Goal: Task Accomplishment & Management: Use online tool/utility

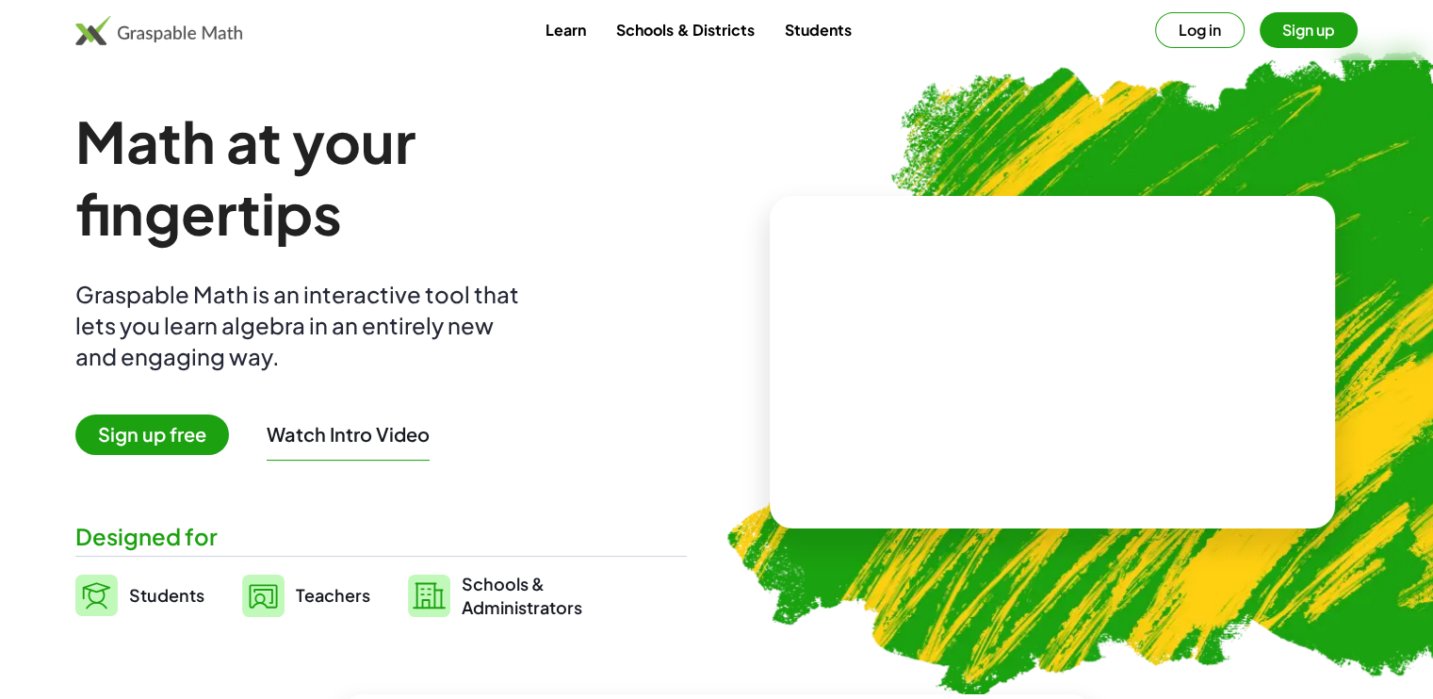
click at [124, 423] on span "Sign up free" at bounding box center [152, 435] width 154 height 41
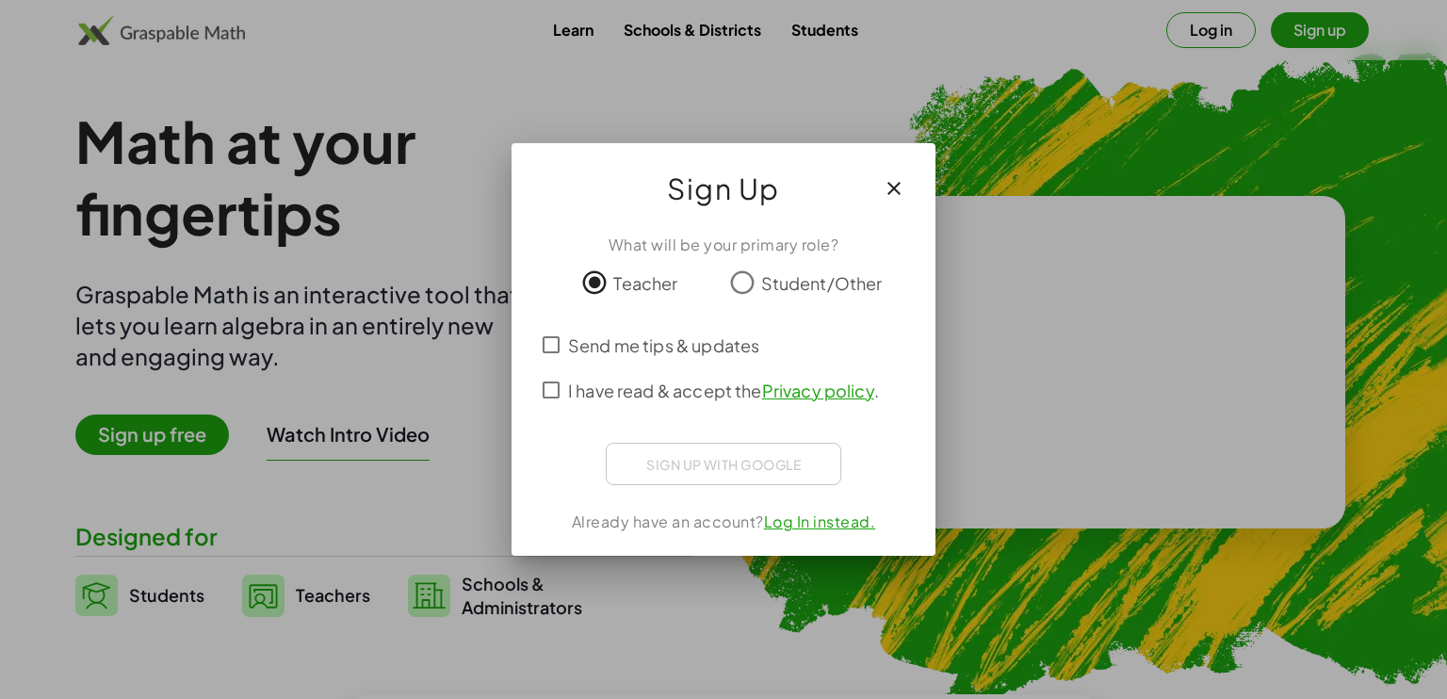
click at [765, 279] on span "Student/Other" at bounding box center [822, 282] width 122 height 25
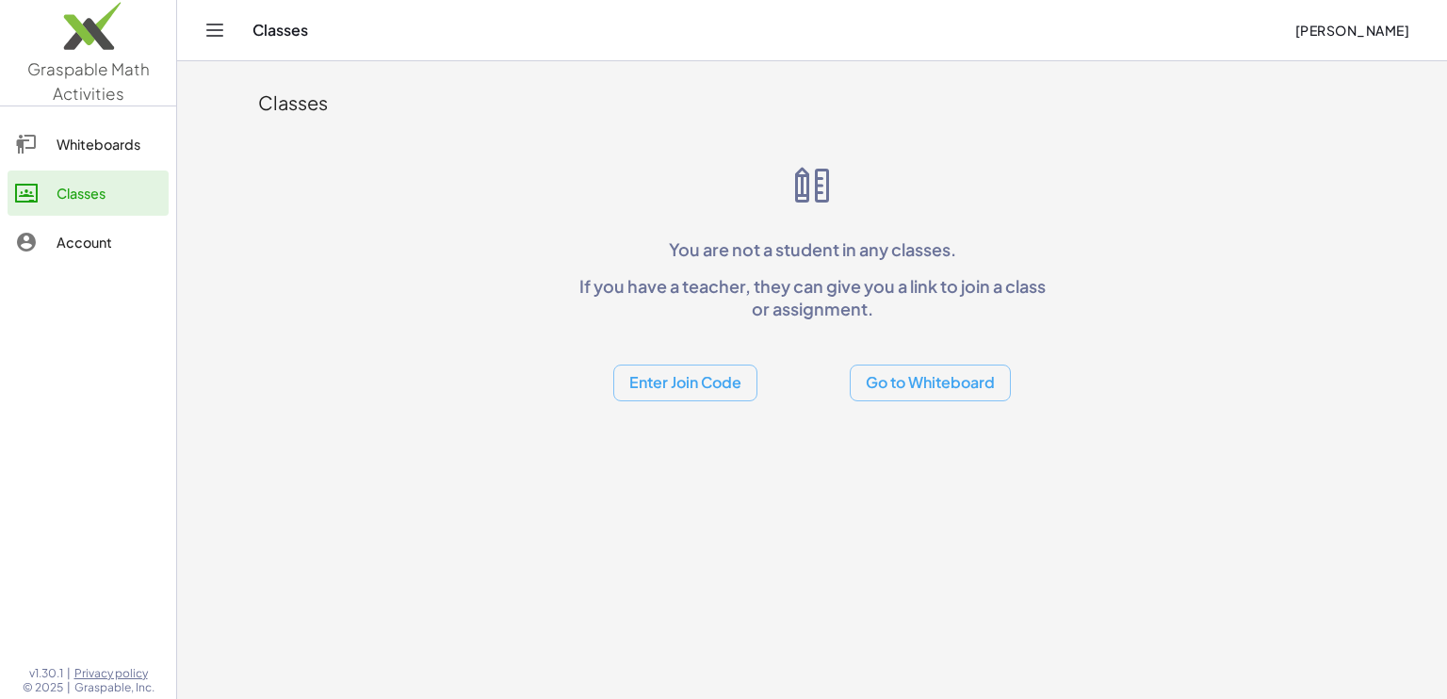
click at [58, 146] on div "Whiteboards" at bounding box center [109, 144] width 105 height 23
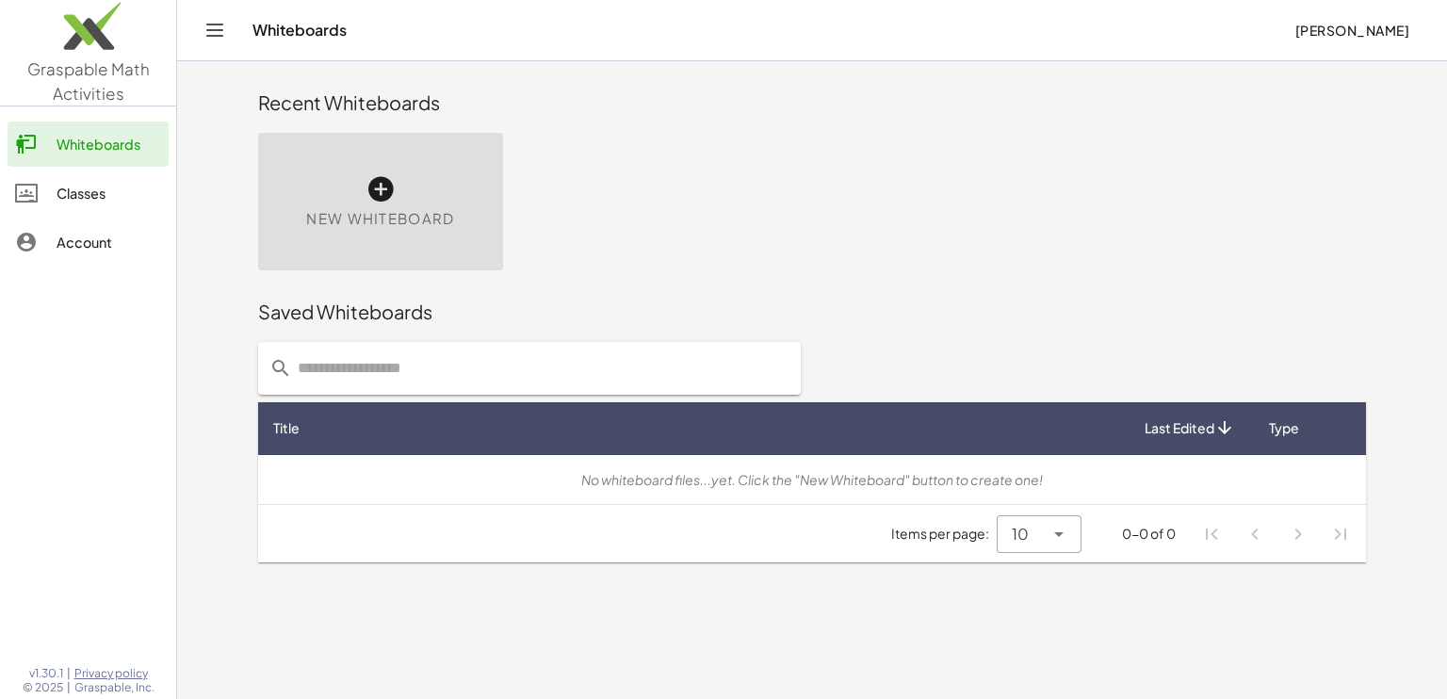
click at [375, 205] on div "New Whiteboard" at bounding box center [380, 202] width 245 height 138
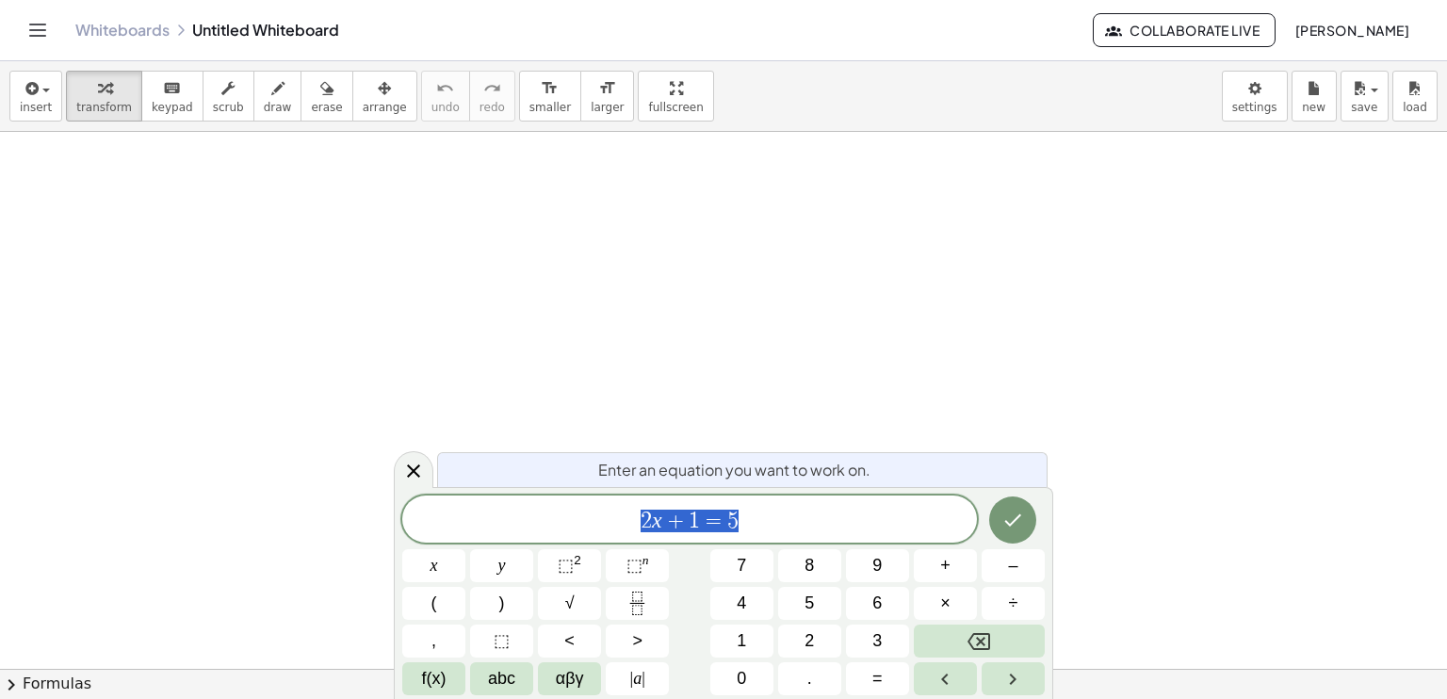
click at [892, 518] on span "2 x + 1 = 5" at bounding box center [689, 521] width 575 height 26
click at [577, 608] on button "√" at bounding box center [569, 603] width 63 height 33
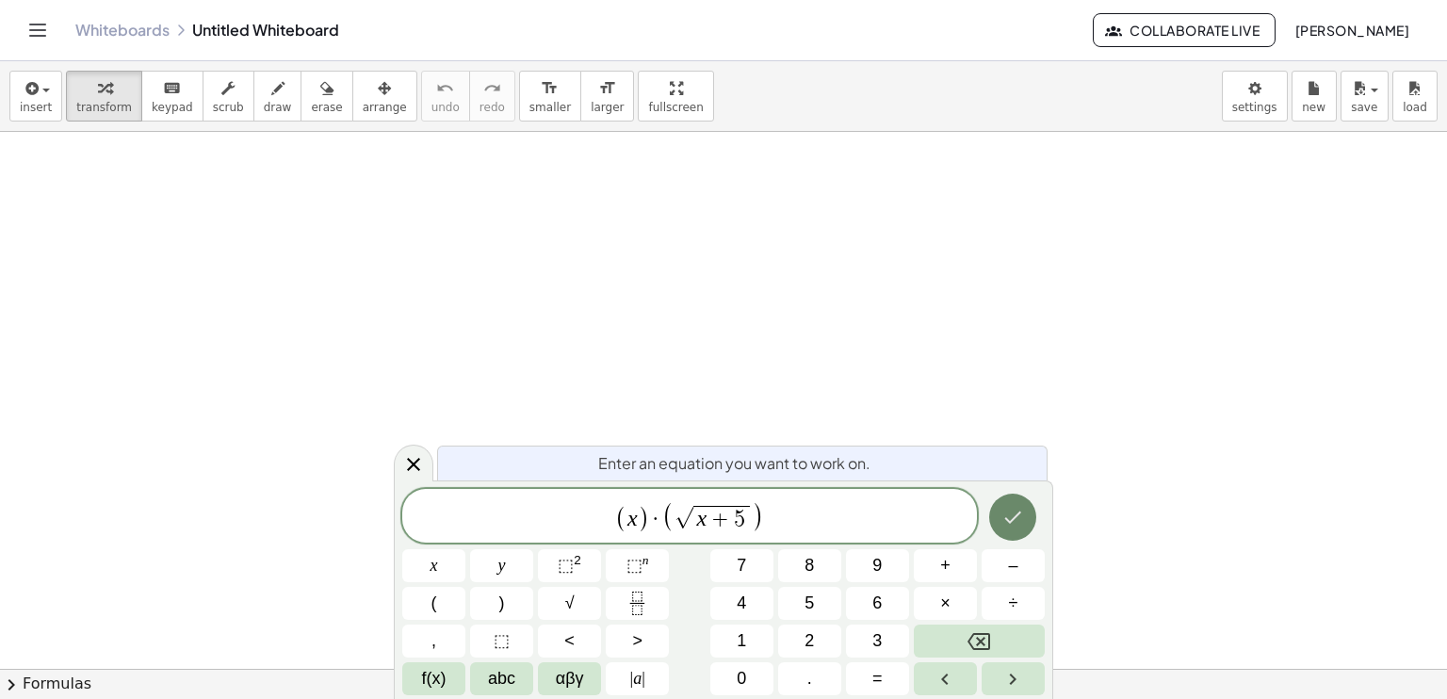
click at [1015, 520] on icon "Done" at bounding box center [1013, 517] width 23 height 23
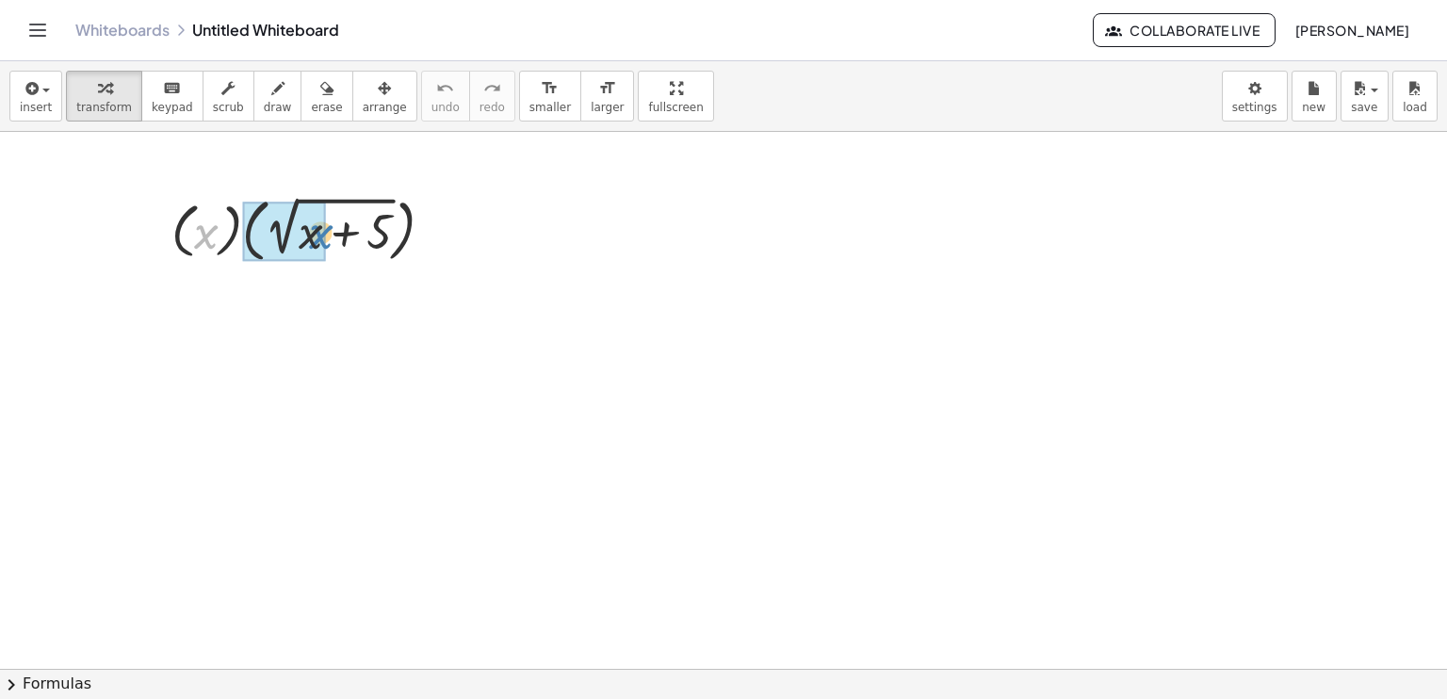
drag, startPoint x: 209, startPoint y: 232, endPoint x: 248, endPoint y: 232, distance: 38.6
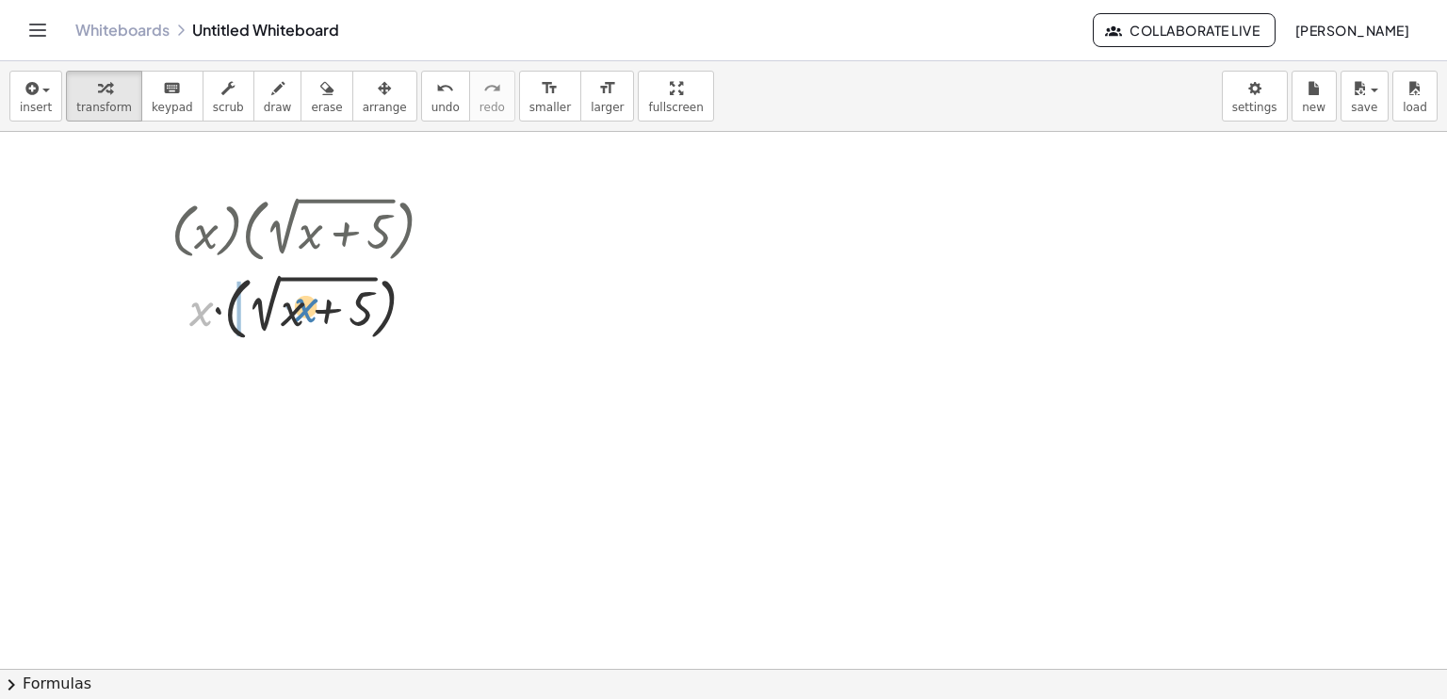
drag, startPoint x: 204, startPoint y: 312, endPoint x: 295, endPoint y: 308, distance: 91.5
click at [295, 308] on div at bounding box center [310, 307] width 296 height 78
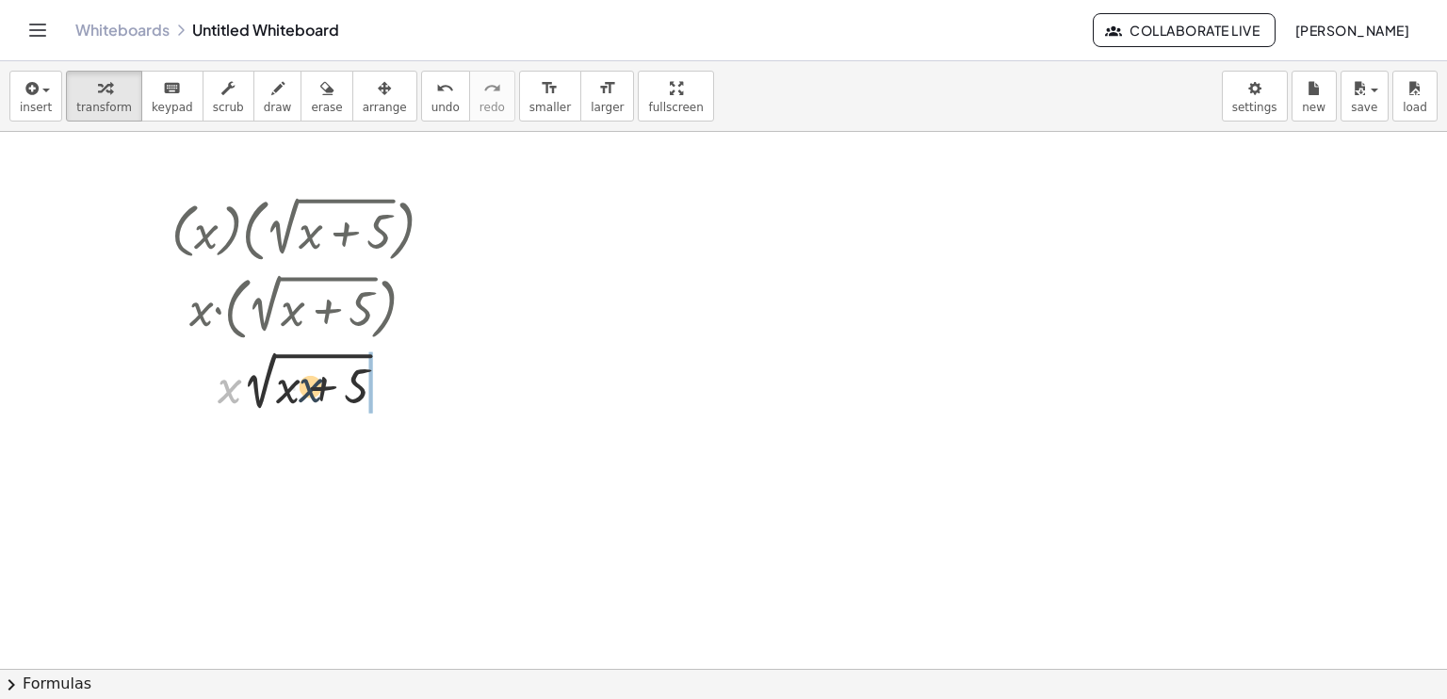
drag, startPoint x: 220, startPoint y: 398, endPoint x: 301, endPoint y: 397, distance: 81.0
click at [301, 397] on div at bounding box center [310, 381] width 296 height 71
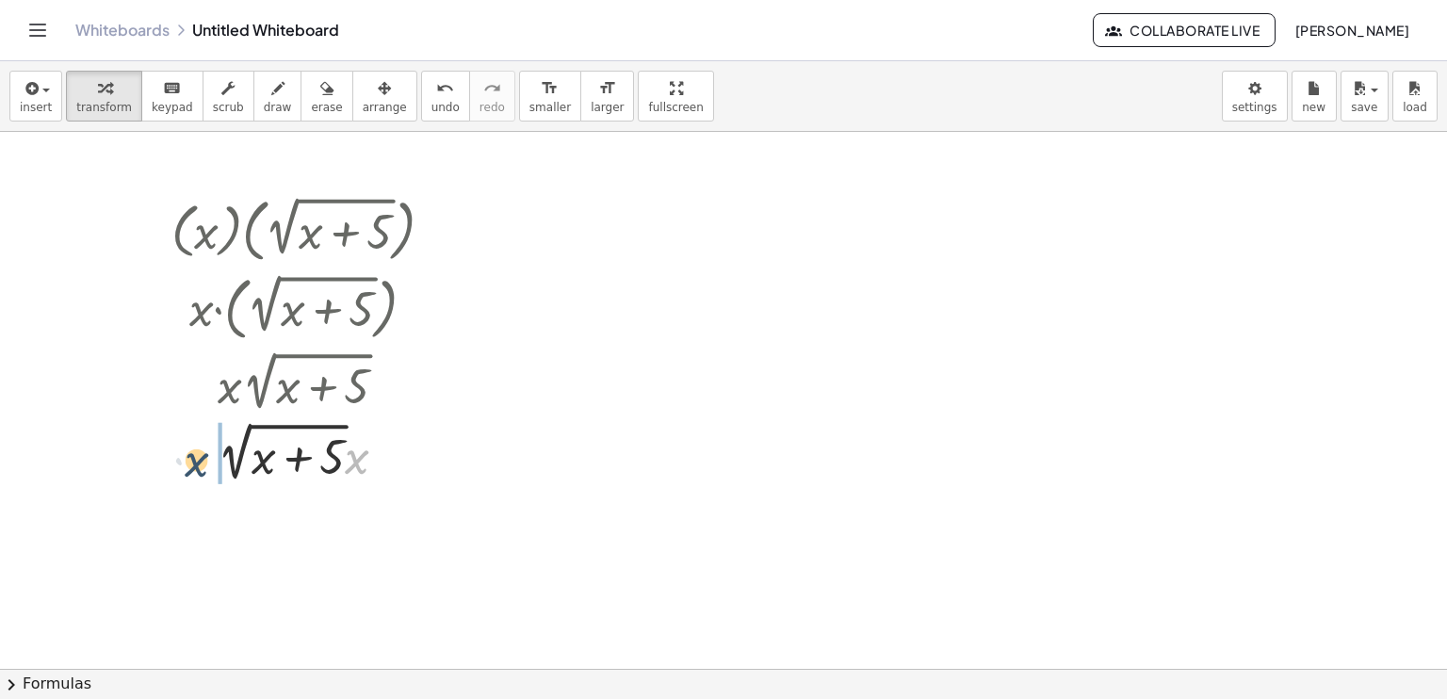
drag, startPoint x: 353, startPoint y: 454, endPoint x: 192, endPoint y: 457, distance: 161.2
click at [192, 457] on div at bounding box center [310, 452] width 296 height 71
drag, startPoint x: 204, startPoint y: 206, endPoint x: 776, endPoint y: 86, distance: 584.6
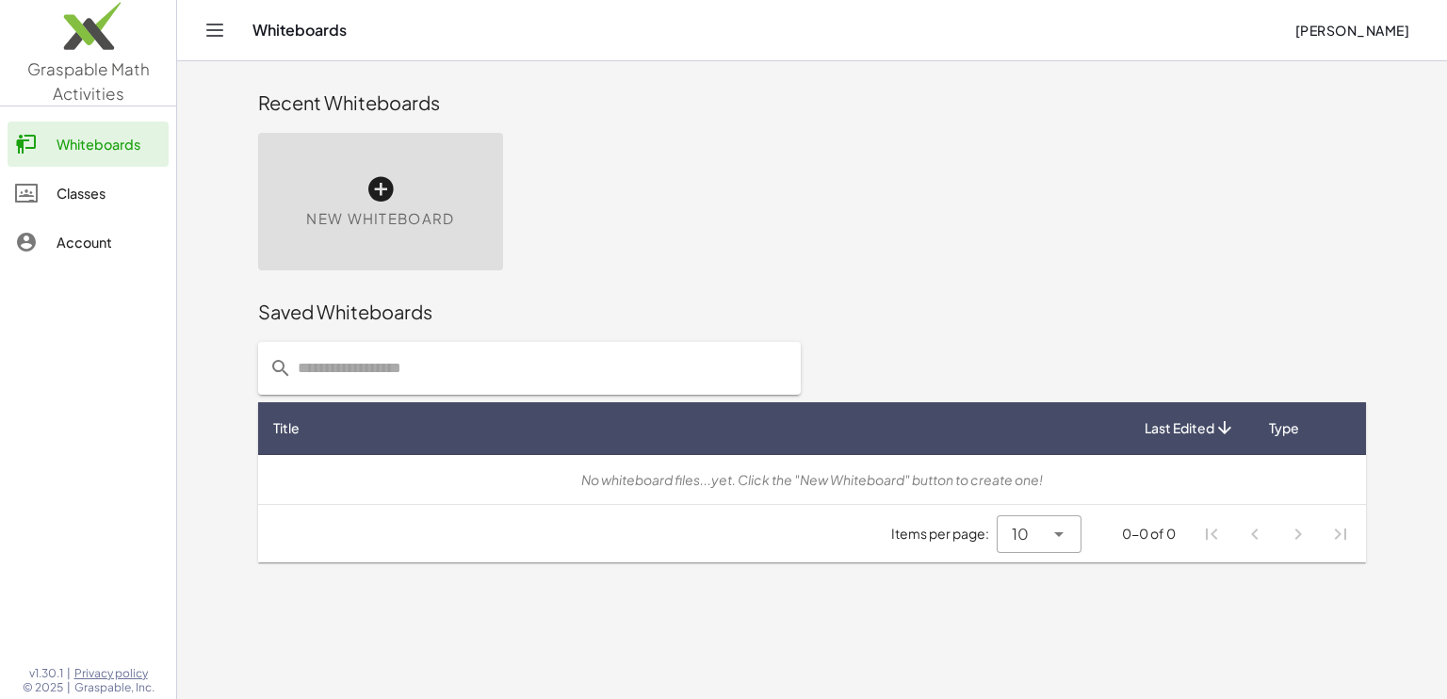
click at [384, 206] on div "New Whiteboard" at bounding box center [380, 202] width 245 height 138
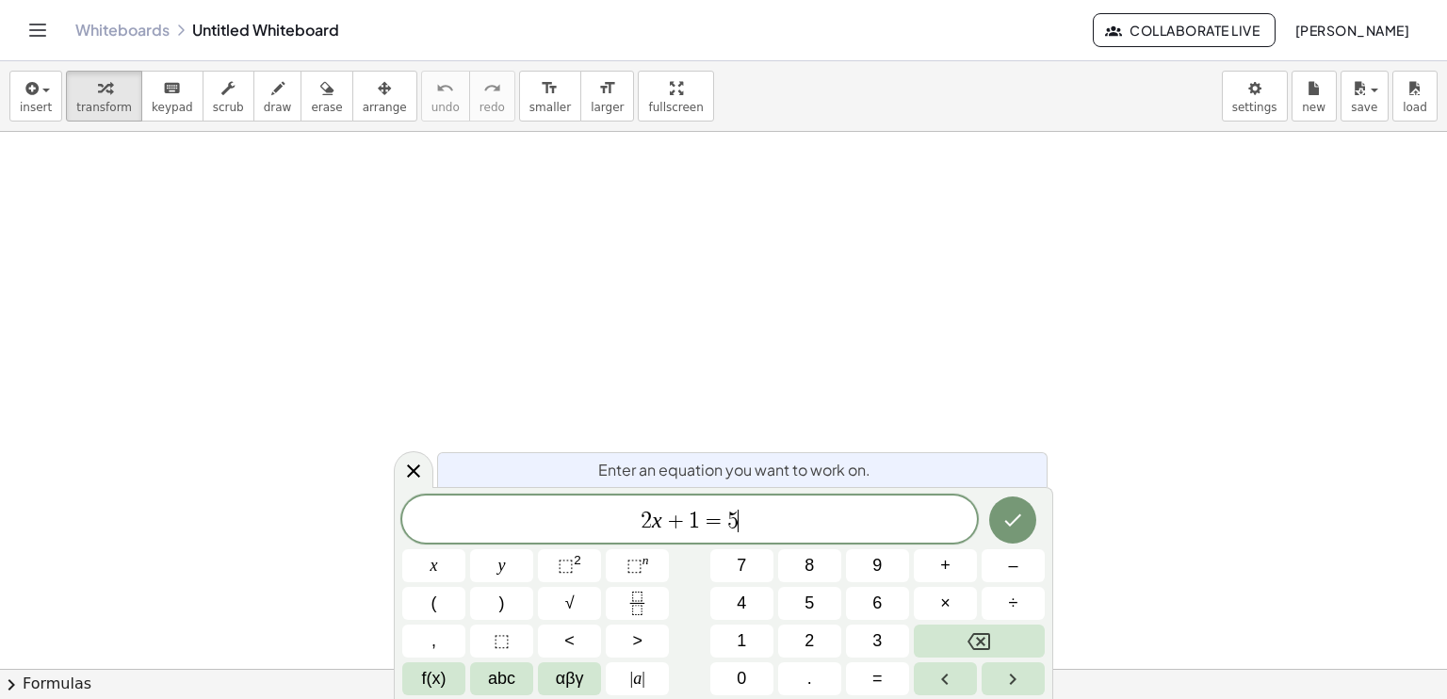
click at [776, 539] on div "2 x + 1 = 5 ​" at bounding box center [689, 519] width 575 height 47
click at [577, 606] on button "√" at bounding box center [569, 603] width 63 height 33
click at [449, 571] on button "x" at bounding box center [433, 565] width 63 height 33
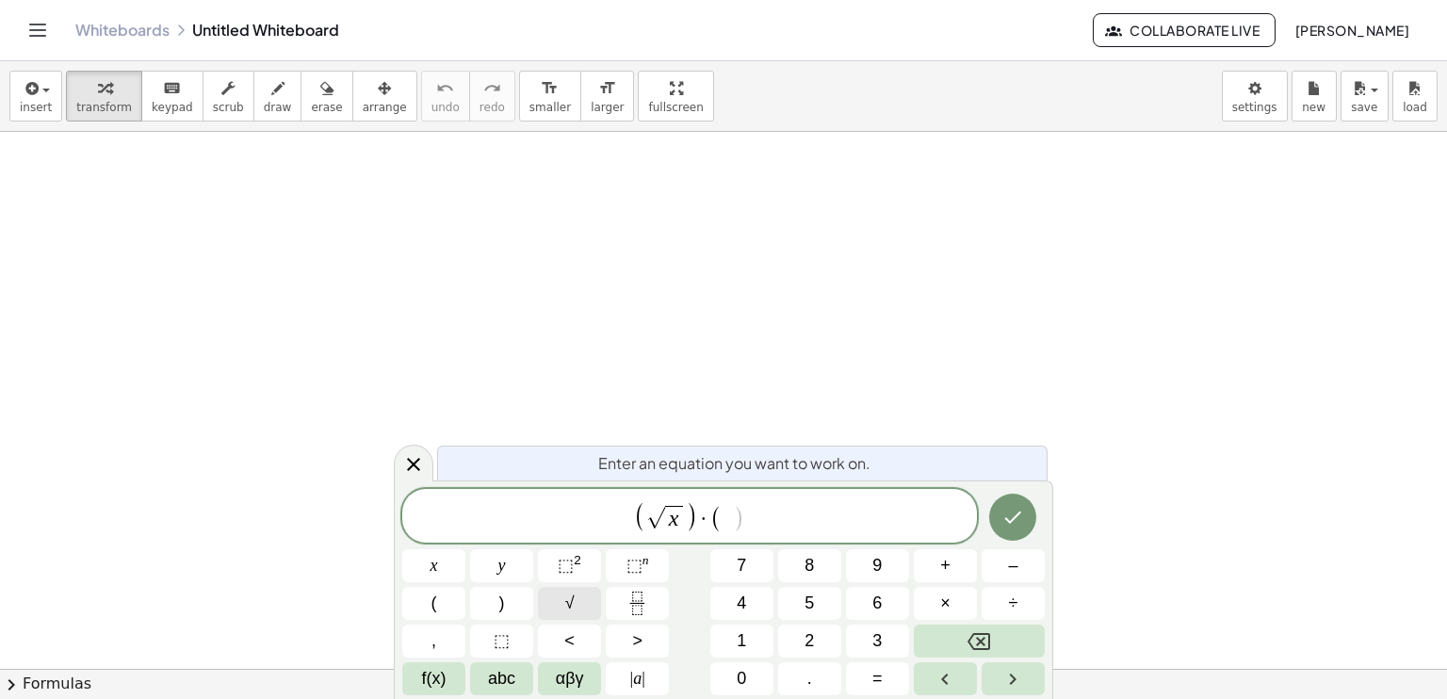
click at [565, 603] on span "√" at bounding box center [569, 603] width 9 height 25
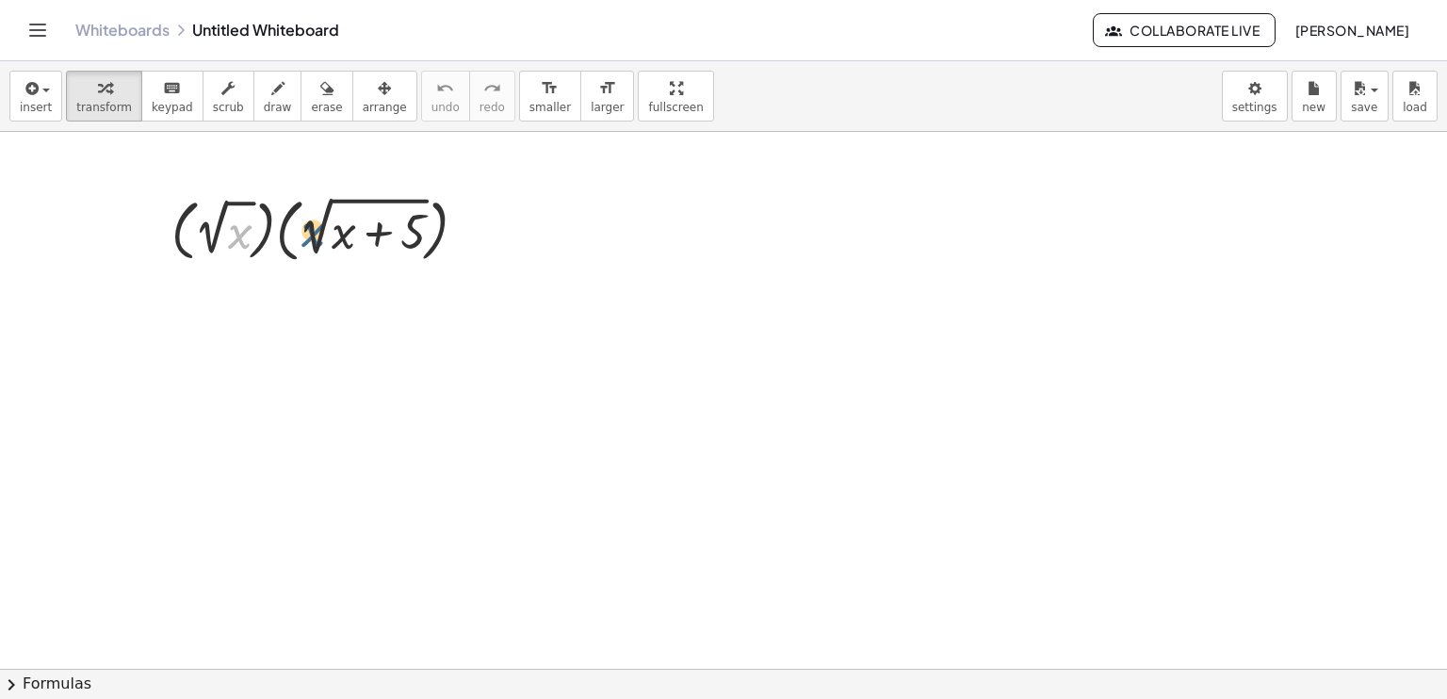
drag, startPoint x: 238, startPoint y: 227, endPoint x: 313, endPoint y: 225, distance: 74.5
click at [313, 225] on div at bounding box center [327, 229] width 330 height 78
drag, startPoint x: 221, startPoint y: 228, endPoint x: 304, endPoint y: 234, distance: 84.1
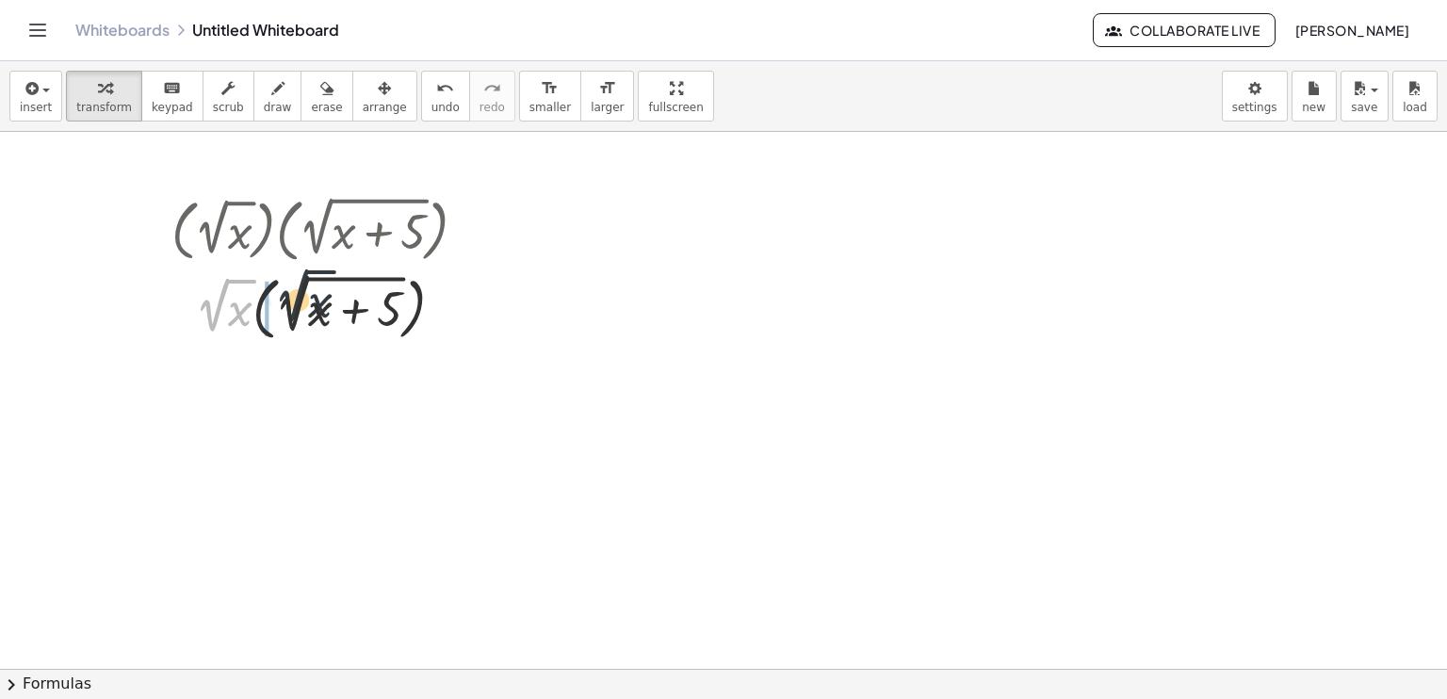
drag, startPoint x: 223, startPoint y: 320, endPoint x: 305, endPoint y: 311, distance: 82.5
click at [305, 311] on div at bounding box center [327, 307] width 330 height 78
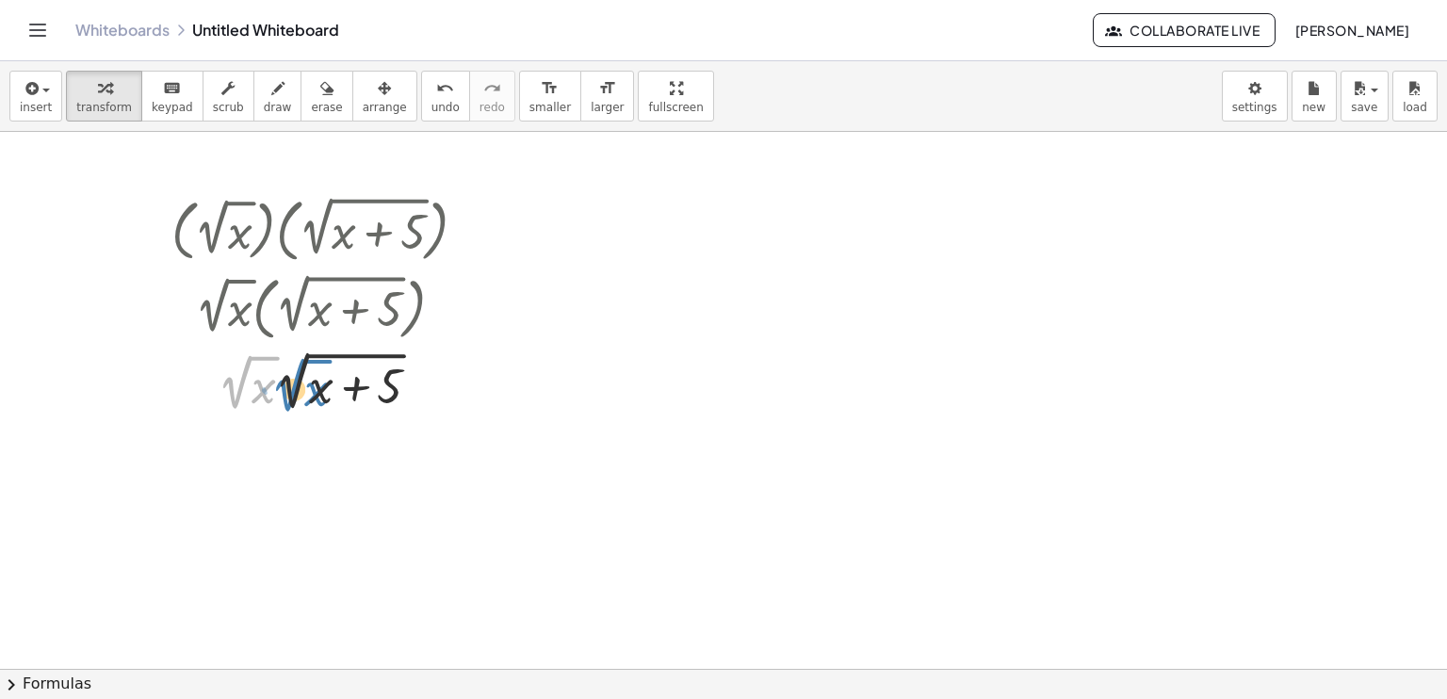
drag, startPoint x: 240, startPoint y: 390, endPoint x: 299, endPoint y: 392, distance: 58.5
click at [299, 392] on div at bounding box center [327, 381] width 330 height 71
click at [270, 388] on div at bounding box center [327, 381] width 330 height 71
click at [297, 392] on div at bounding box center [327, 381] width 330 height 71
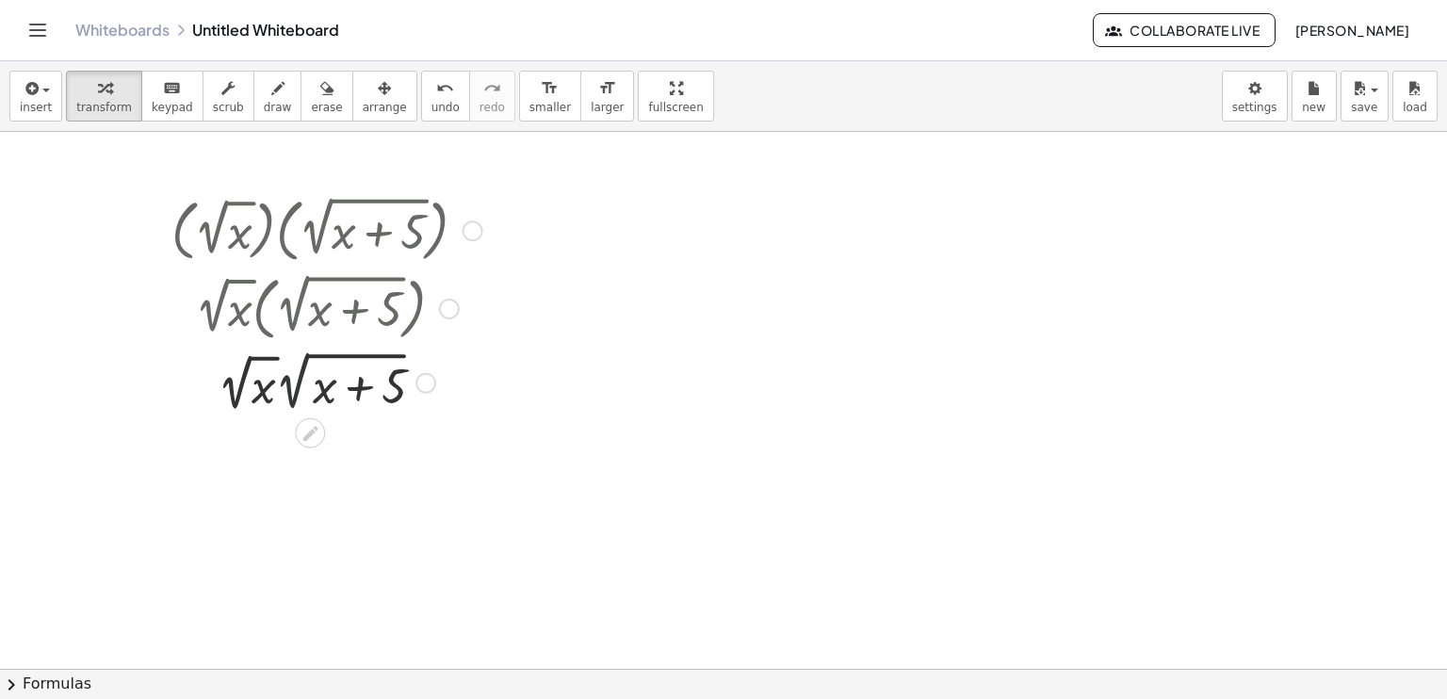
click at [297, 392] on div at bounding box center [327, 381] width 330 height 71
click at [263, 392] on div at bounding box center [327, 381] width 330 height 71
drag, startPoint x: 296, startPoint y: 392, endPoint x: 346, endPoint y: 401, distance: 50.7
click at [346, 401] on div at bounding box center [327, 381] width 330 height 71
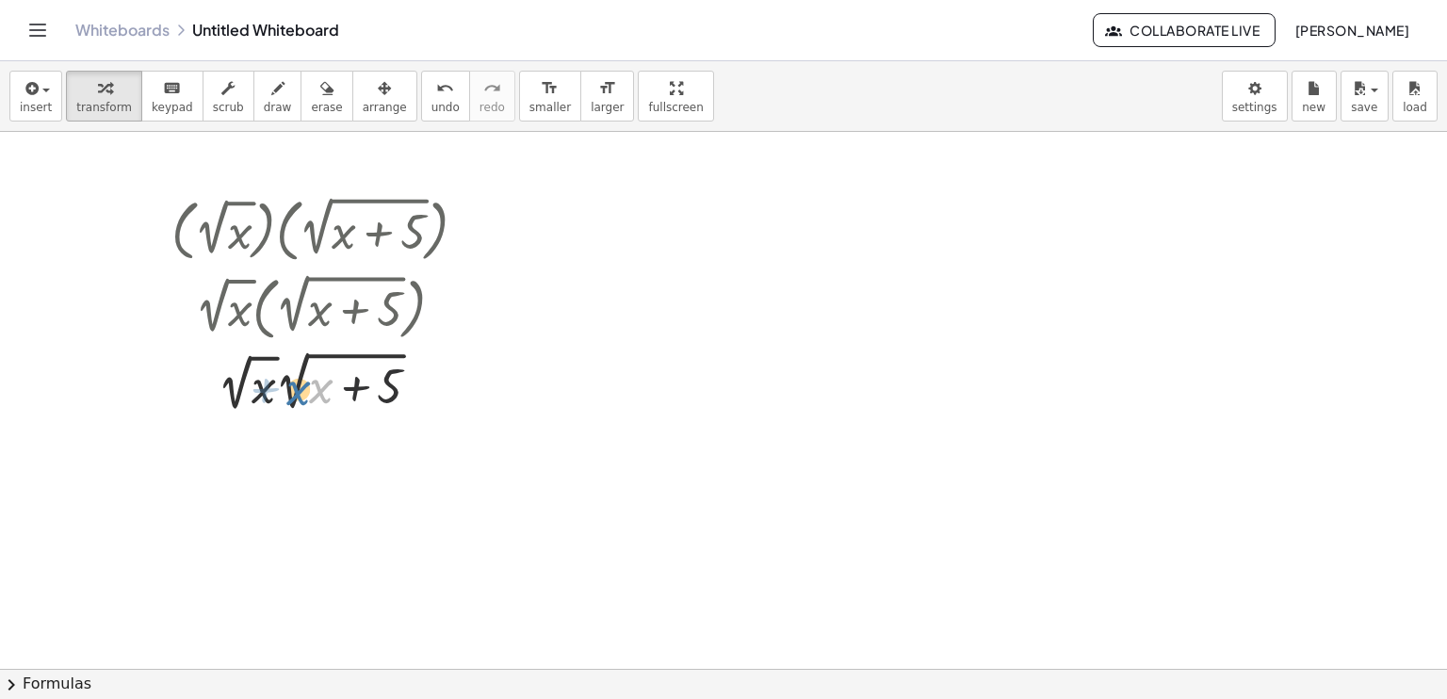
click at [318, 392] on div at bounding box center [327, 381] width 330 height 71
click at [268, 229] on div at bounding box center [327, 229] width 330 height 78
drag, startPoint x: 245, startPoint y: 316, endPoint x: 305, endPoint y: 316, distance: 60.3
click at [305, 316] on div at bounding box center [327, 307] width 376 height 78
drag, startPoint x: 264, startPoint y: 393, endPoint x: 319, endPoint y: 390, distance: 54.7
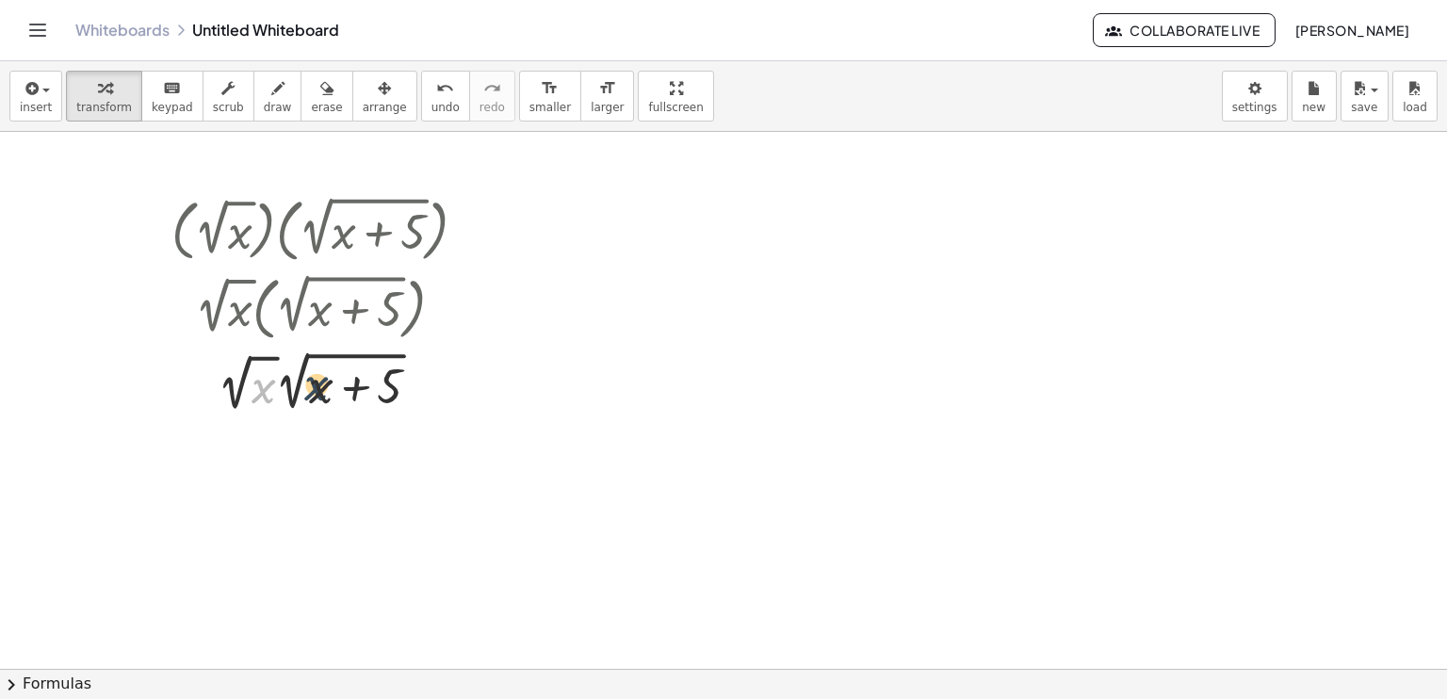
click at [319, 390] on div at bounding box center [327, 381] width 330 height 71
click at [237, 386] on div at bounding box center [327, 381] width 330 height 71
click at [253, 385] on div at bounding box center [327, 381] width 330 height 71
drag, startPoint x: 263, startPoint y: 392, endPoint x: 328, endPoint y: 390, distance: 65.0
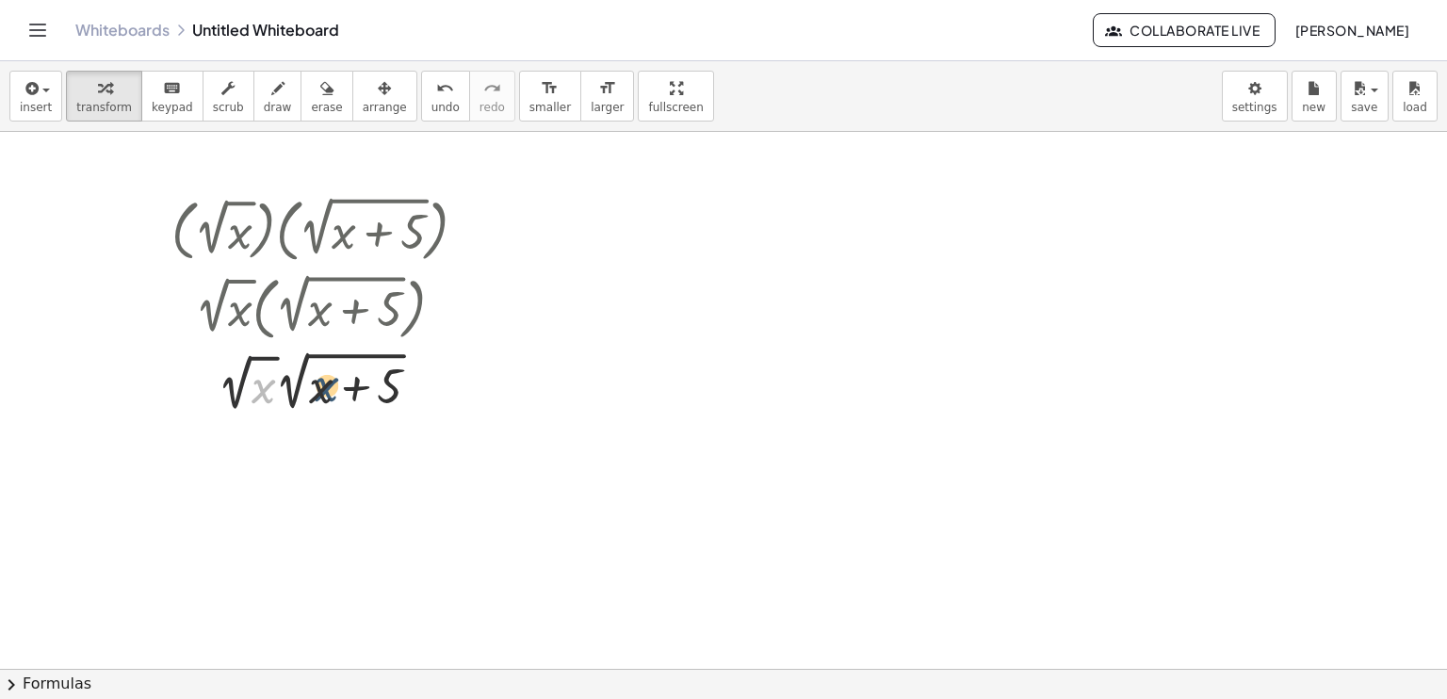
click at [328, 390] on div at bounding box center [327, 381] width 330 height 71
drag, startPoint x: 250, startPoint y: 366, endPoint x: 346, endPoint y: 378, distance: 96.9
click at [346, 378] on div at bounding box center [327, 381] width 330 height 71
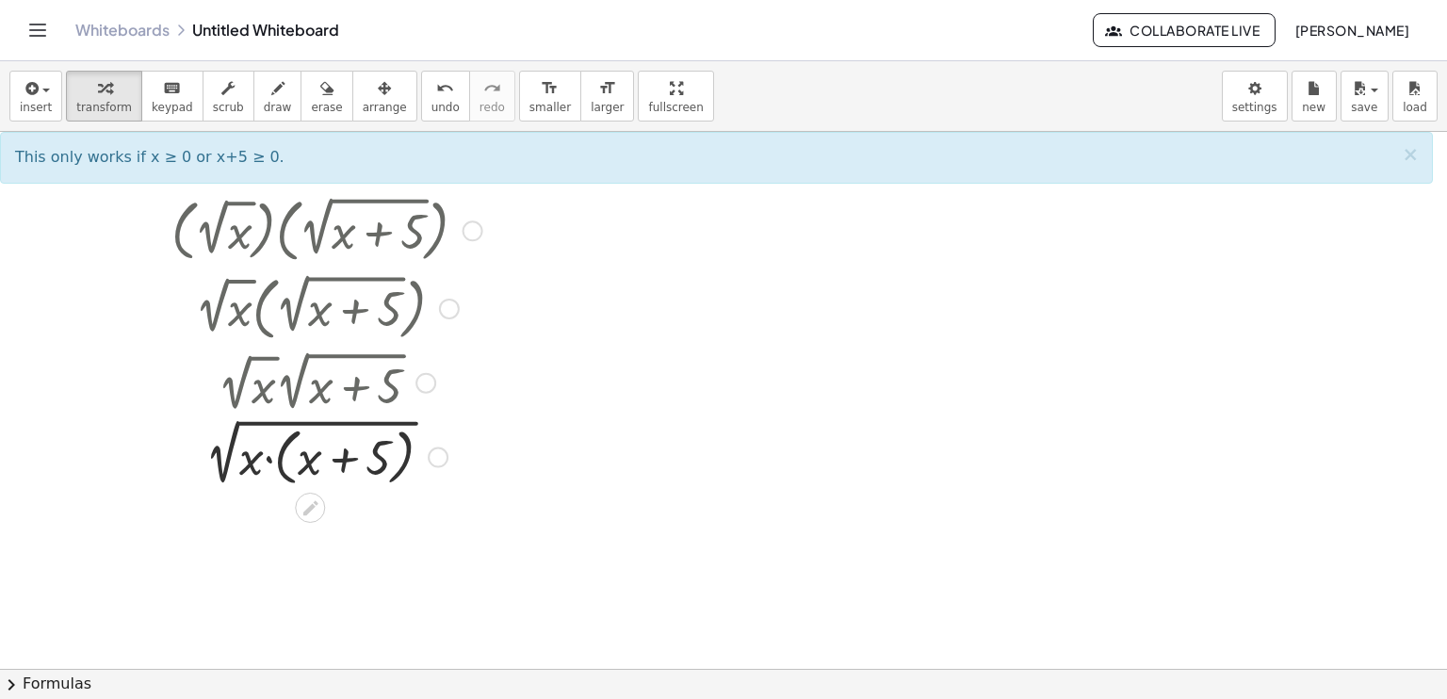
click at [253, 463] on div at bounding box center [327, 456] width 330 height 72
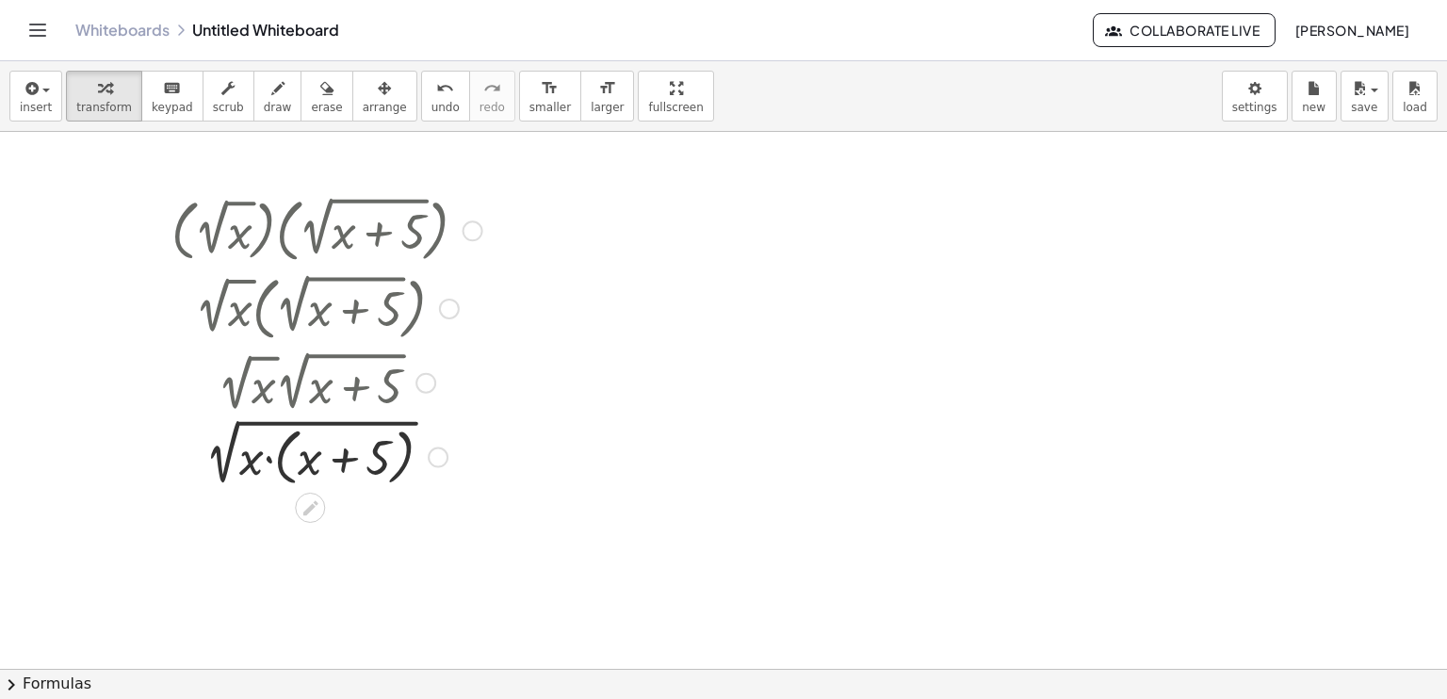
click at [253, 463] on div at bounding box center [327, 456] width 330 height 72
drag, startPoint x: 253, startPoint y: 463, endPoint x: 306, endPoint y: 459, distance: 53.8
click at [306, 459] on div at bounding box center [327, 456] width 330 height 72
click at [270, 534] on div at bounding box center [327, 523] width 330 height 64
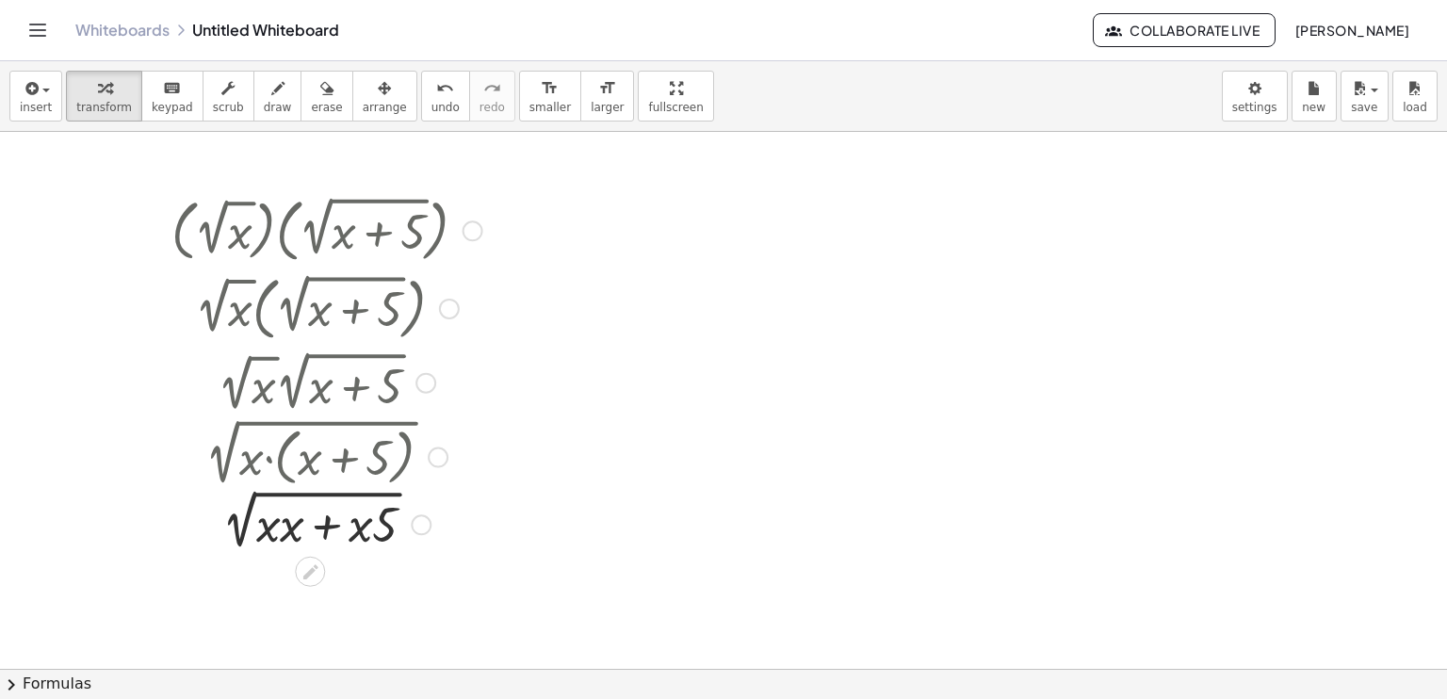
click at [298, 537] on div at bounding box center [327, 523] width 330 height 64
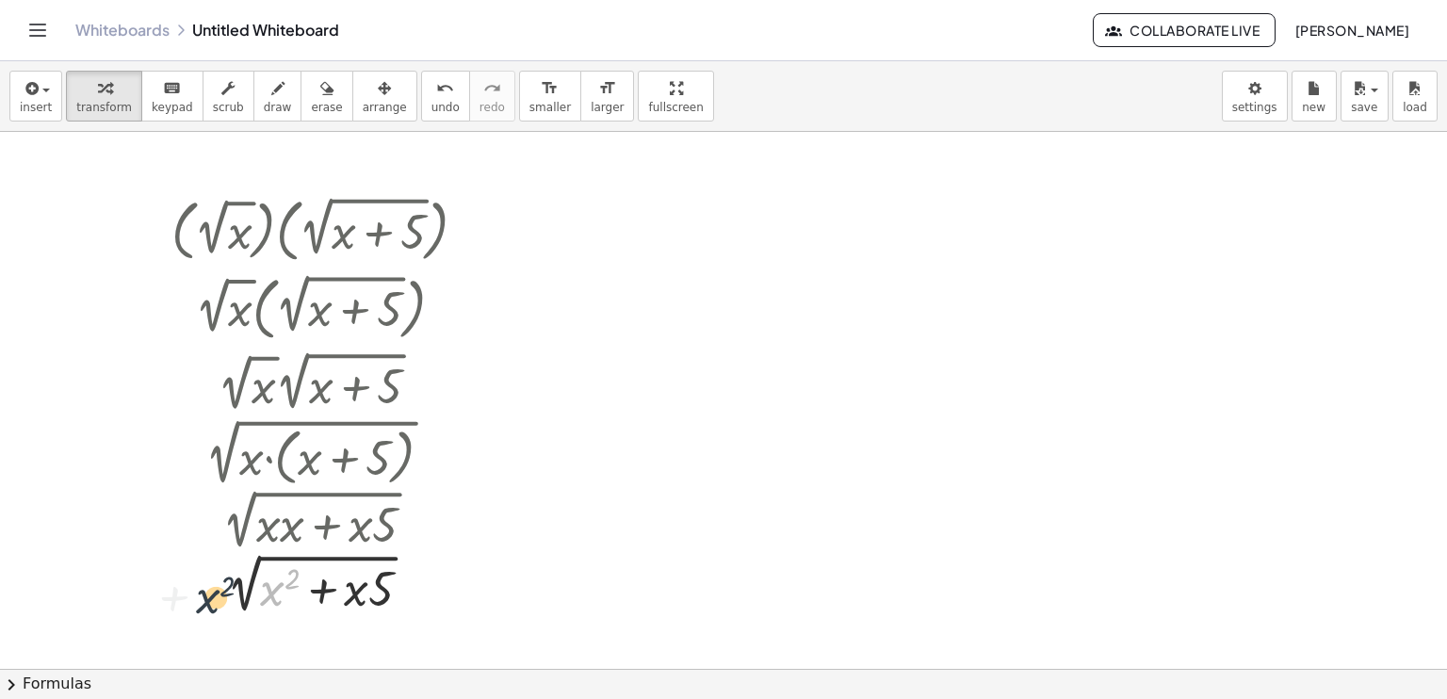
drag, startPoint x: 279, startPoint y: 587, endPoint x: 213, endPoint y: 595, distance: 66.4
click at [213, 595] on div at bounding box center [327, 587] width 330 height 64
drag, startPoint x: 231, startPoint y: 586, endPoint x: 199, endPoint y: 587, distance: 32.1
click at [199, 587] on div at bounding box center [327, 587] width 330 height 64
drag, startPoint x: 256, startPoint y: 598, endPoint x: 196, endPoint y: 586, distance: 61.5
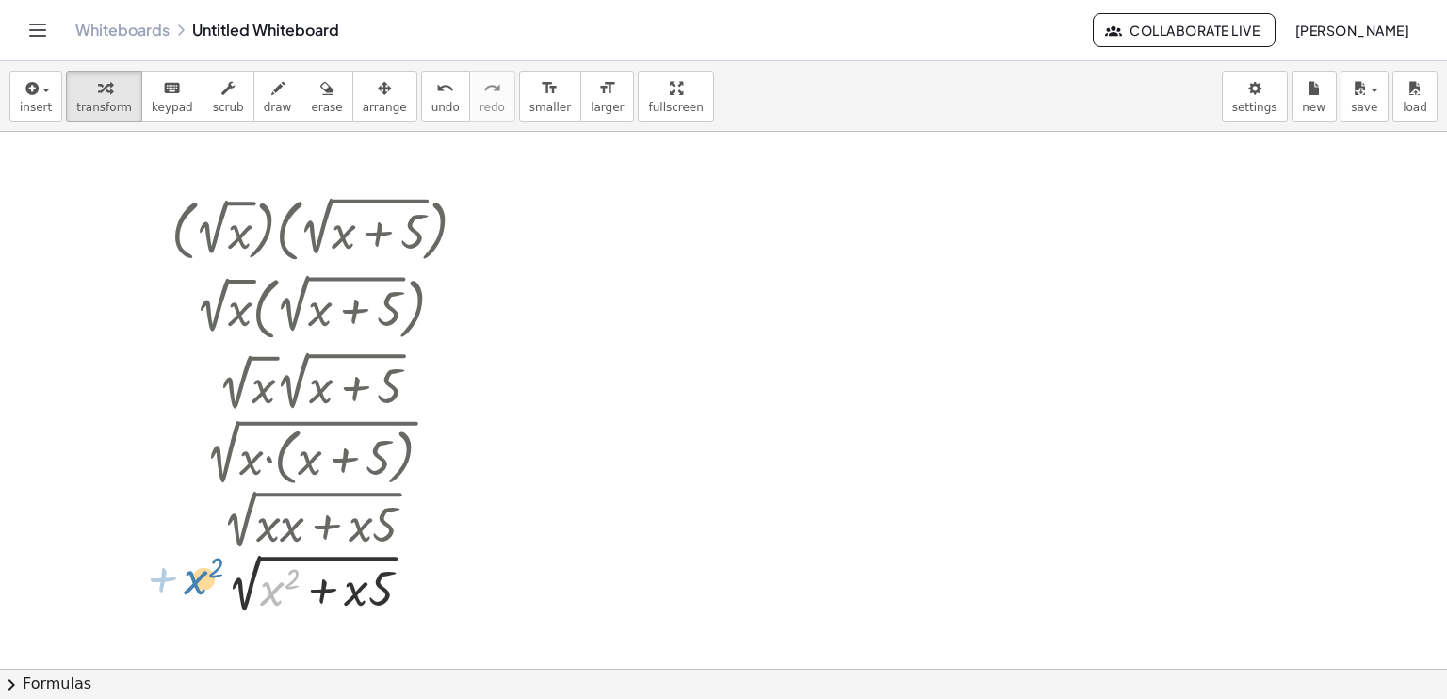
click at [196, 586] on div at bounding box center [327, 587] width 330 height 64
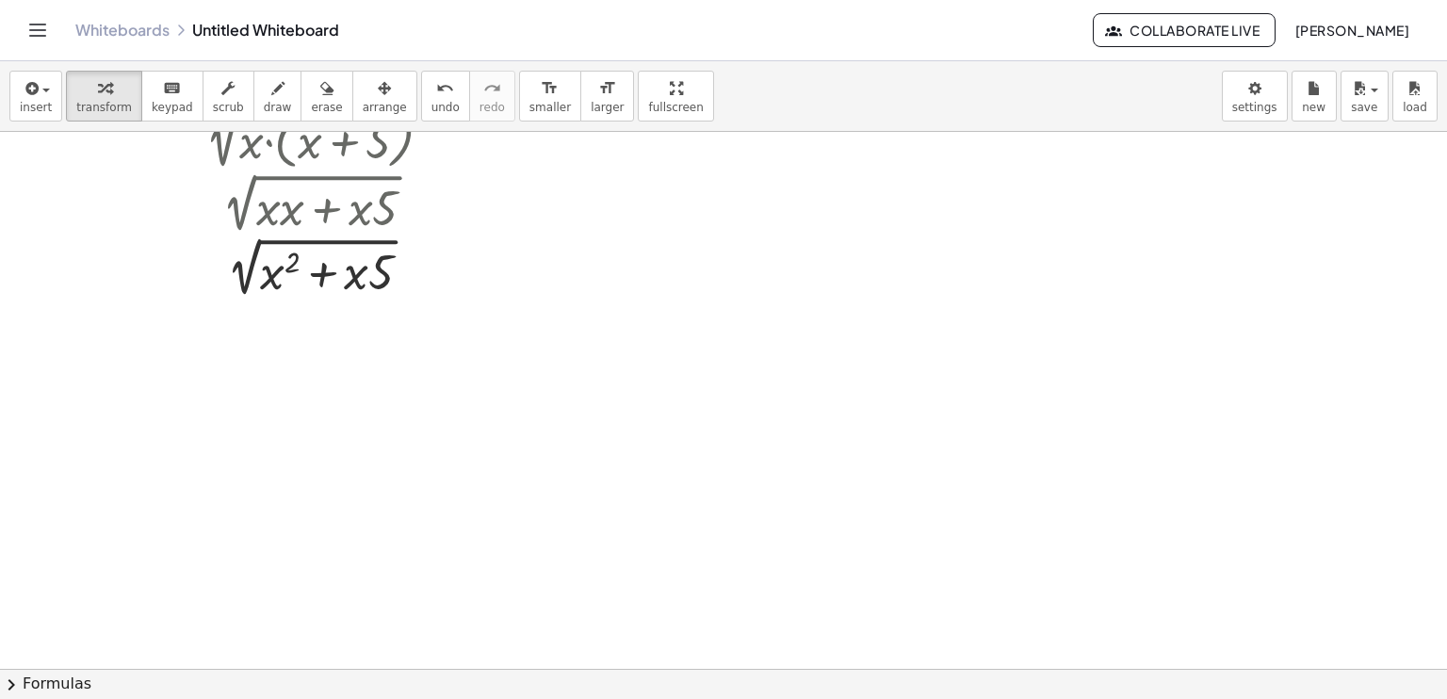
scroll to position [314, 0]
drag, startPoint x: 263, startPoint y: 276, endPoint x: 201, endPoint y: 275, distance: 62.2
click at [201, 275] on div at bounding box center [327, 273] width 330 height 64
drag, startPoint x: 358, startPoint y: 278, endPoint x: 286, endPoint y: 277, distance: 71.6
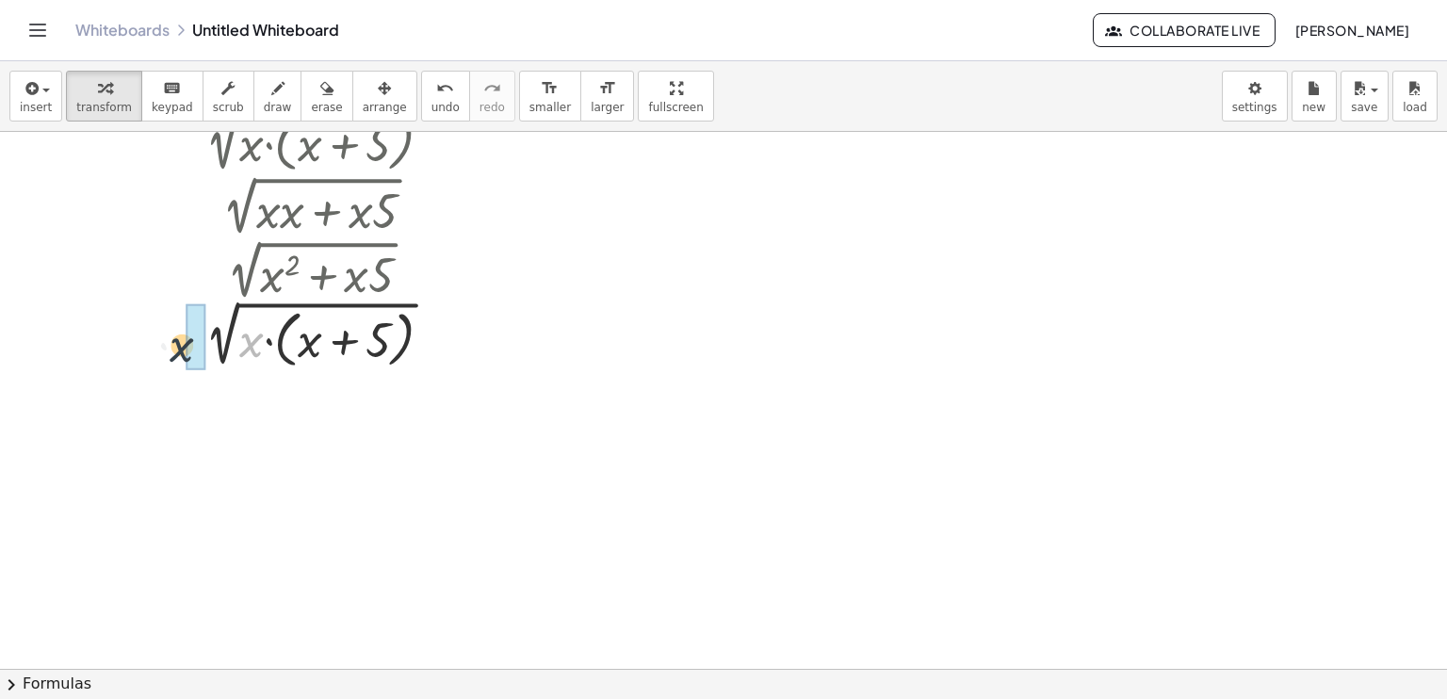
drag, startPoint x: 245, startPoint y: 341, endPoint x: 174, endPoint y: 345, distance: 70.8
click at [174, 345] on div at bounding box center [327, 338] width 330 height 72
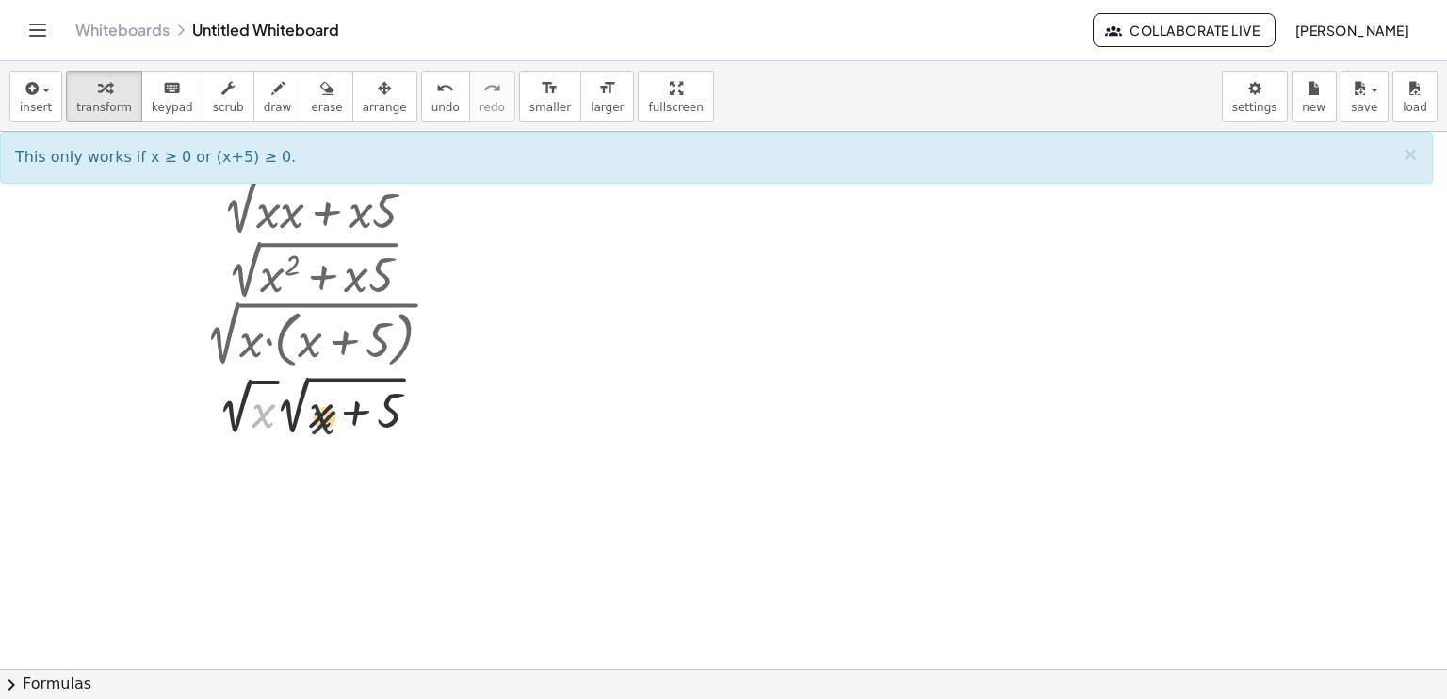
drag, startPoint x: 264, startPoint y: 413, endPoint x: 328, endPoint y: 417, distance: 64.3
click at [328, 417] on div at bounding box center [327, 404] width 330 height 71
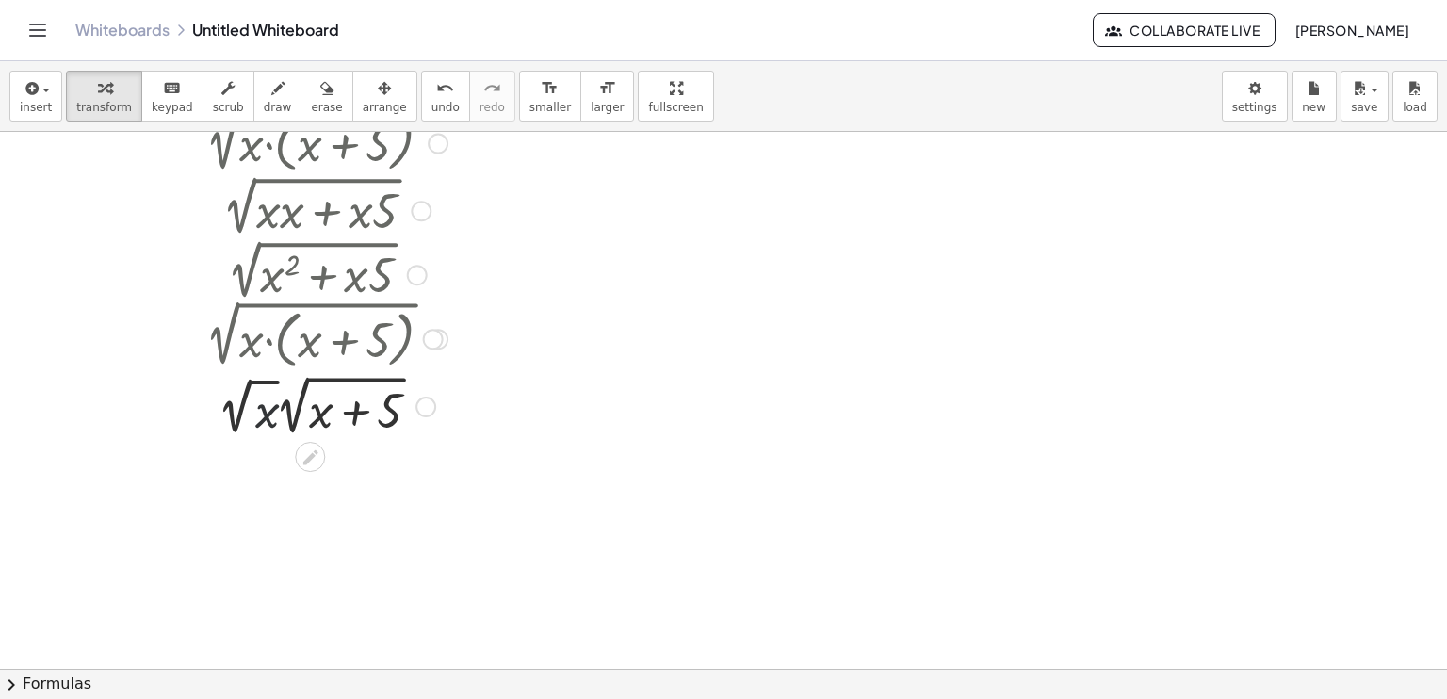
click at [271, 416] on div at bounding box center [327, 404] width 330 height 71
click at [256, 410] on div at bounding box center [327, 404] width 330 height 71
click at [259, 350] on div at bounding box center [321, 338] width 364 height 72
click at [404, 270] on div at bounding box center [327, 273] width 320 height 64
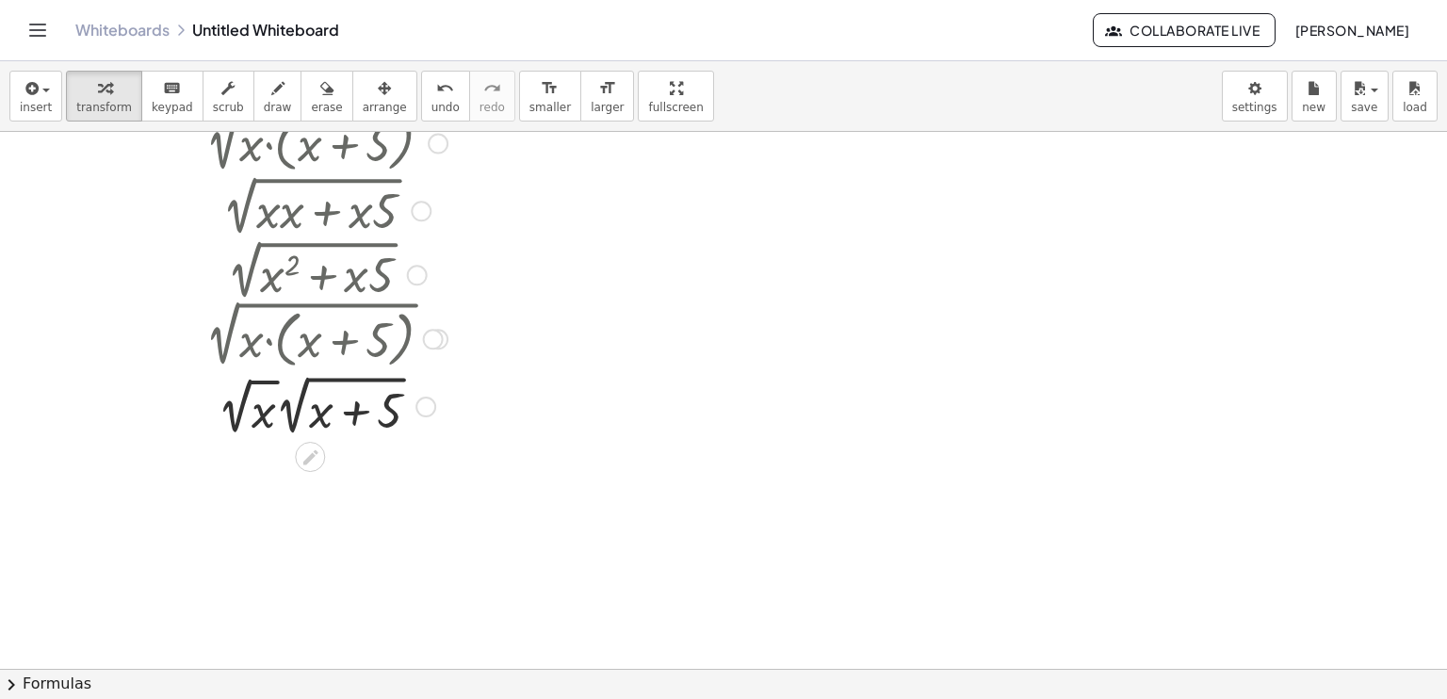
click at [414, 270] on div at bounding box center [417, 275] width 21 height 21
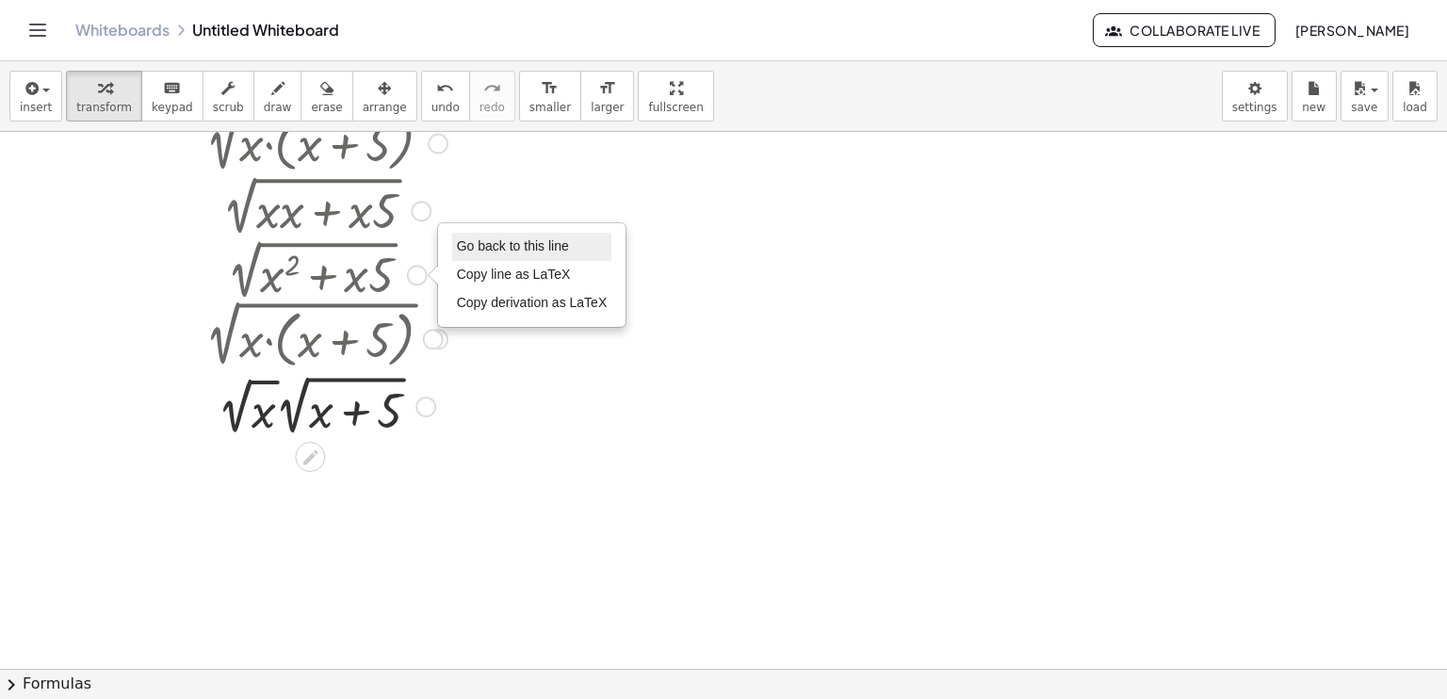
click at [484, 246] on span "Go back to this line" at bounding box center [513, 245] width 112 height 15
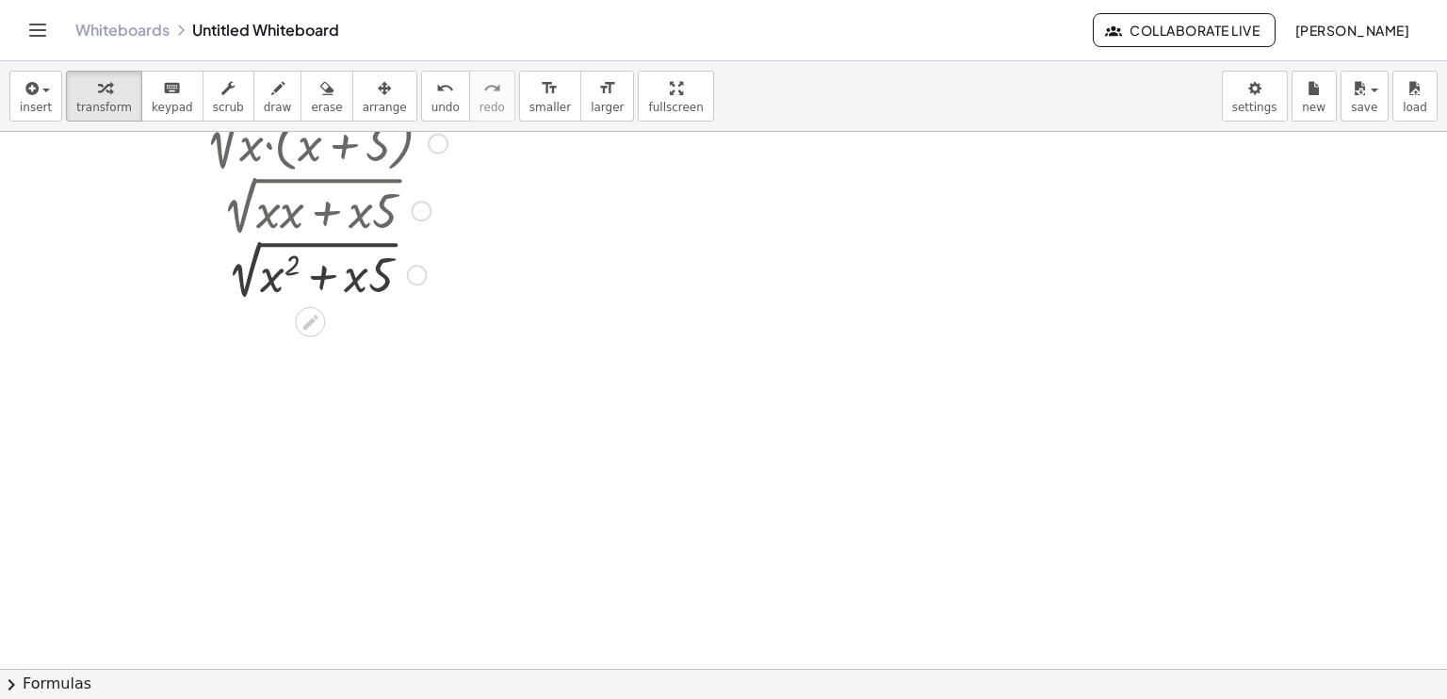
click at [279, 275] on div at bounding box center [327, 273] width 330 height 64
click at [358, 273] on div at bounding box center [327, 273] width 330 height 64
drag, startPoint x: 369, startPoint y: 272, endPoint x: 368, endPoint y: 293, distance: 20.8
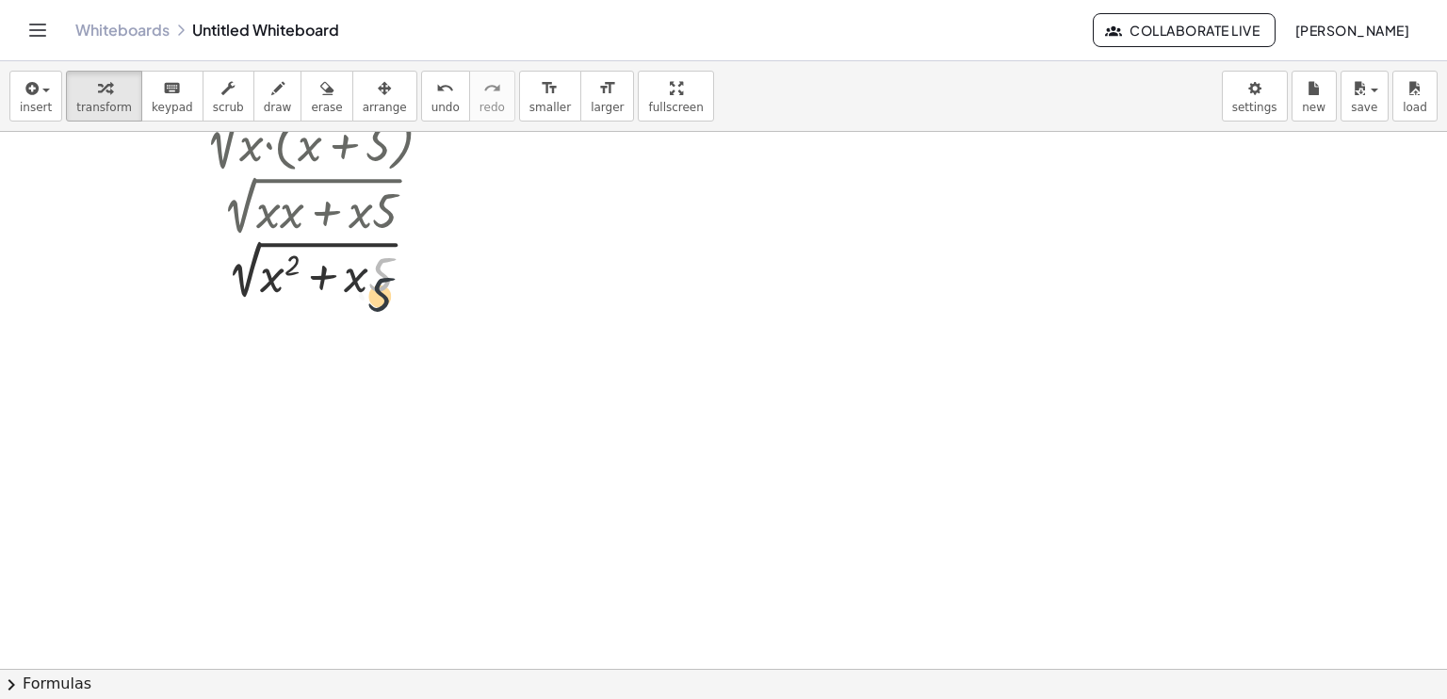
click at [368, 293] on div at bounding box center [327, 273] width 330 height 64
click at [359, 281] on div at bounding box center [327, 273] width 330 height 64
click at [361, 279] on div at bounding box center [327, 273] width 330 height 64
drag, startPoint x: 290, startPoint y: 267, endPoint x: 198, endPoint y: 262, distance: 92.5
click at [198, 262] on div at bounding box center [327, 273] width 330 height 64
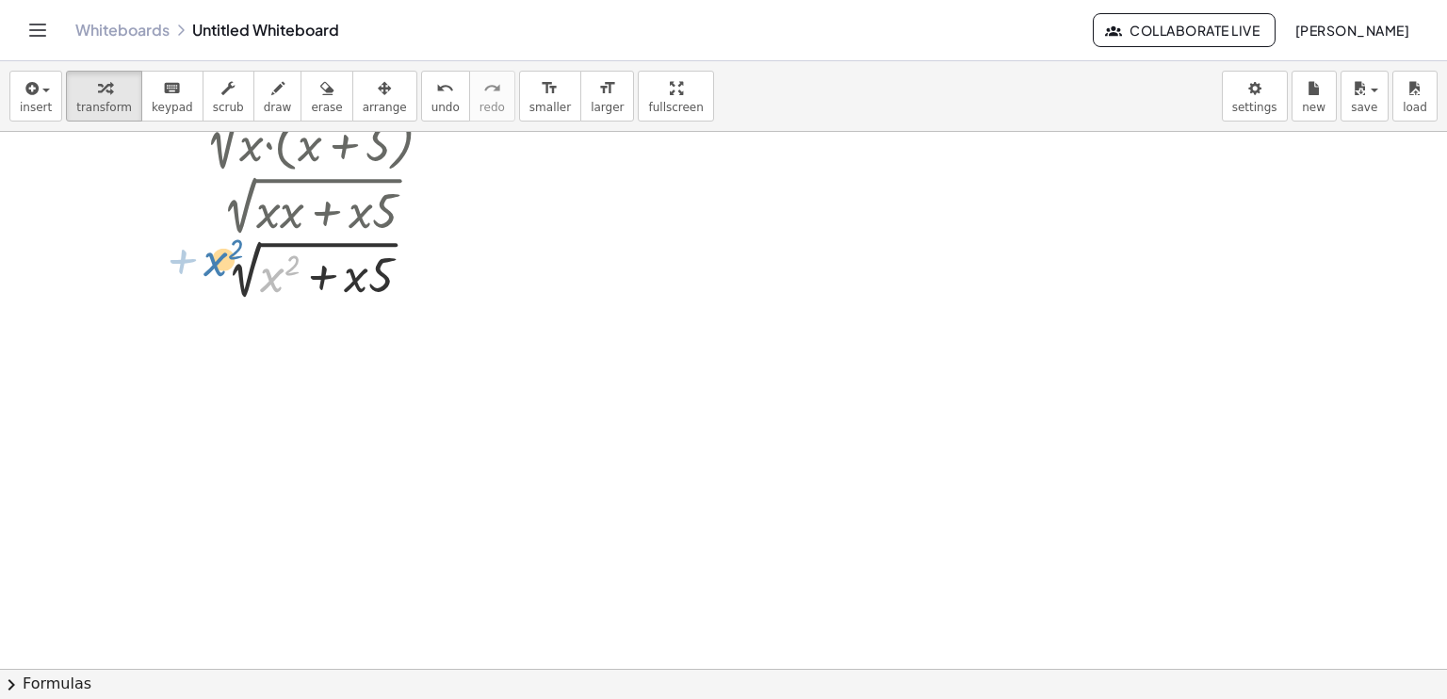
drag, startPoint x: 278, startPoint y: 270, endPoint x: 222, endPoint y: 253, distance: 58.1
click at [222, 253] on div at bounding box center [327, 273] width 330 height 64
click at [283, 270] on div at bounding box center [327, 273] width 330 height 64
click at [325, 281] on div at bounding box center [327, 273] width 330 height 64
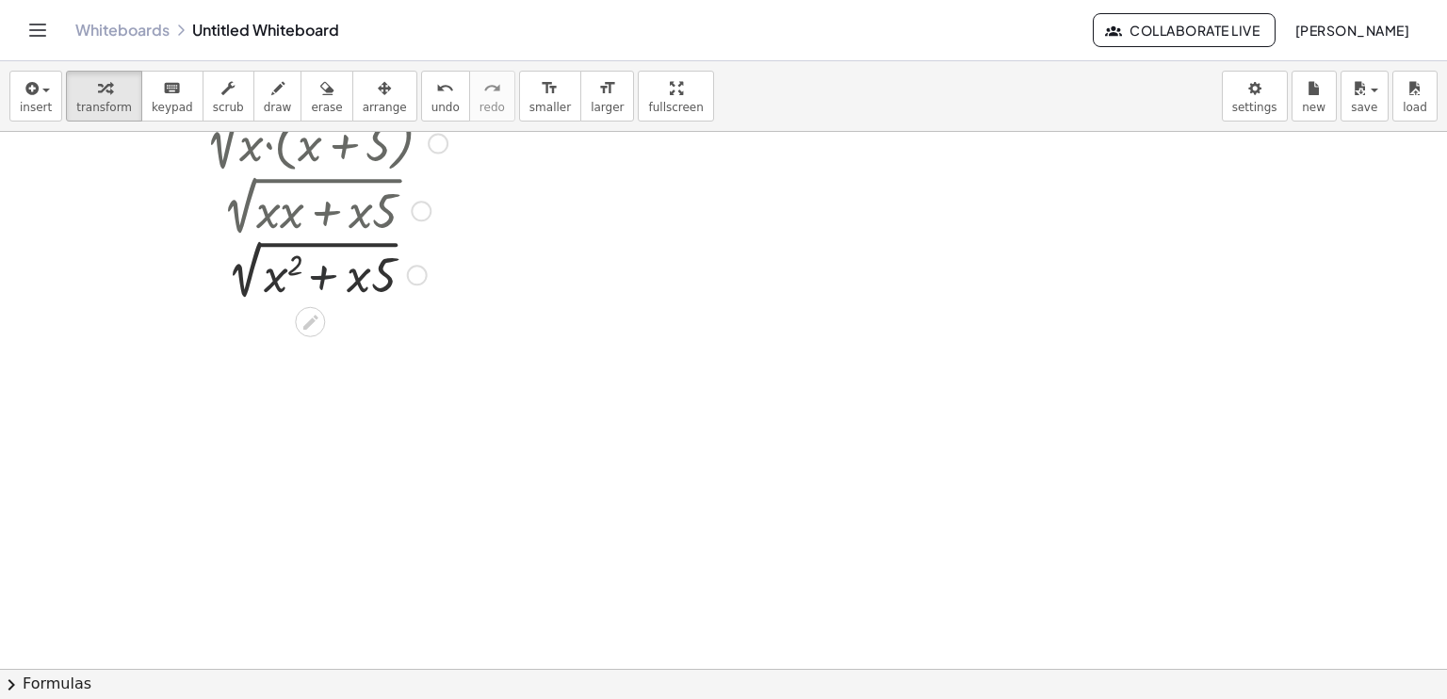
drag, startPoint x: 328, startPoint y: 278, endPoint x: 357, endPoint y: 275, distance: 29.3
click at [330, 278] on div at bounding box center [327, 273] width 330 height 64
click at [358, 275] on div at bounding box center [327, 273] width 330 height 64
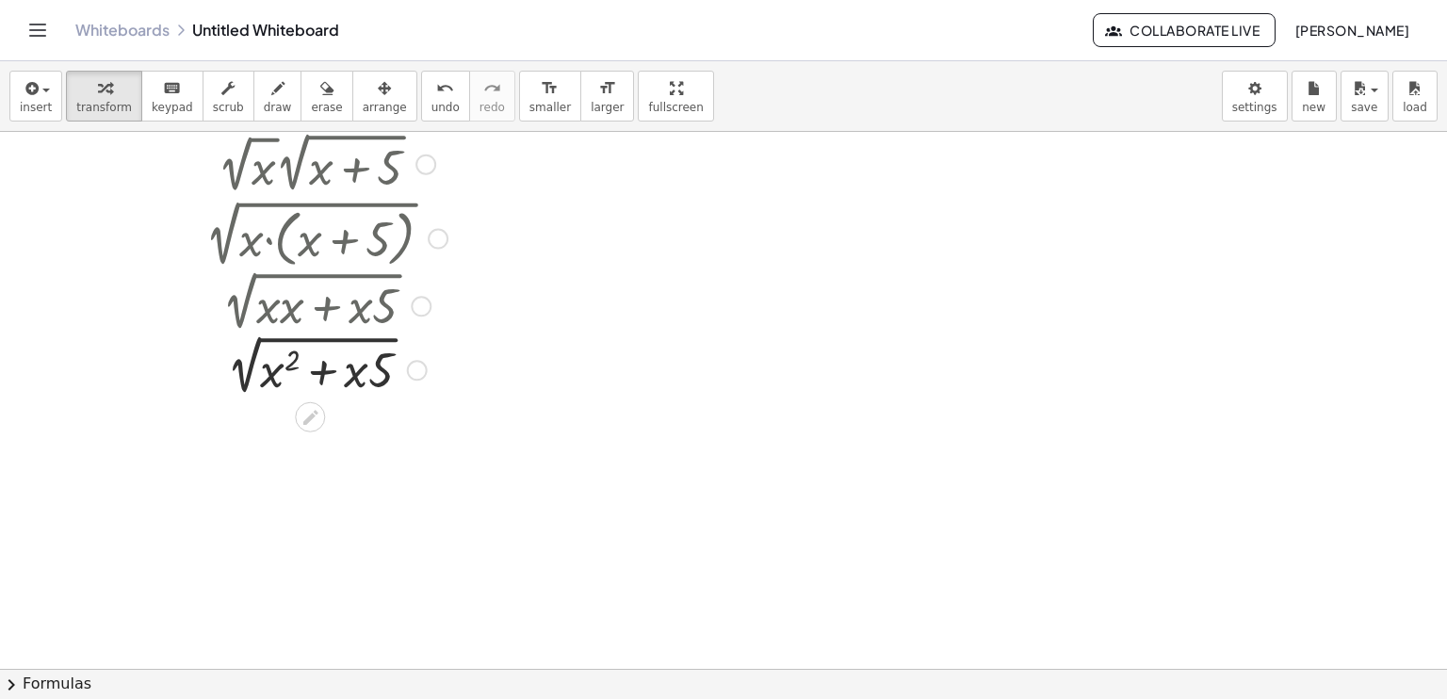
scroll to position [0, 0]
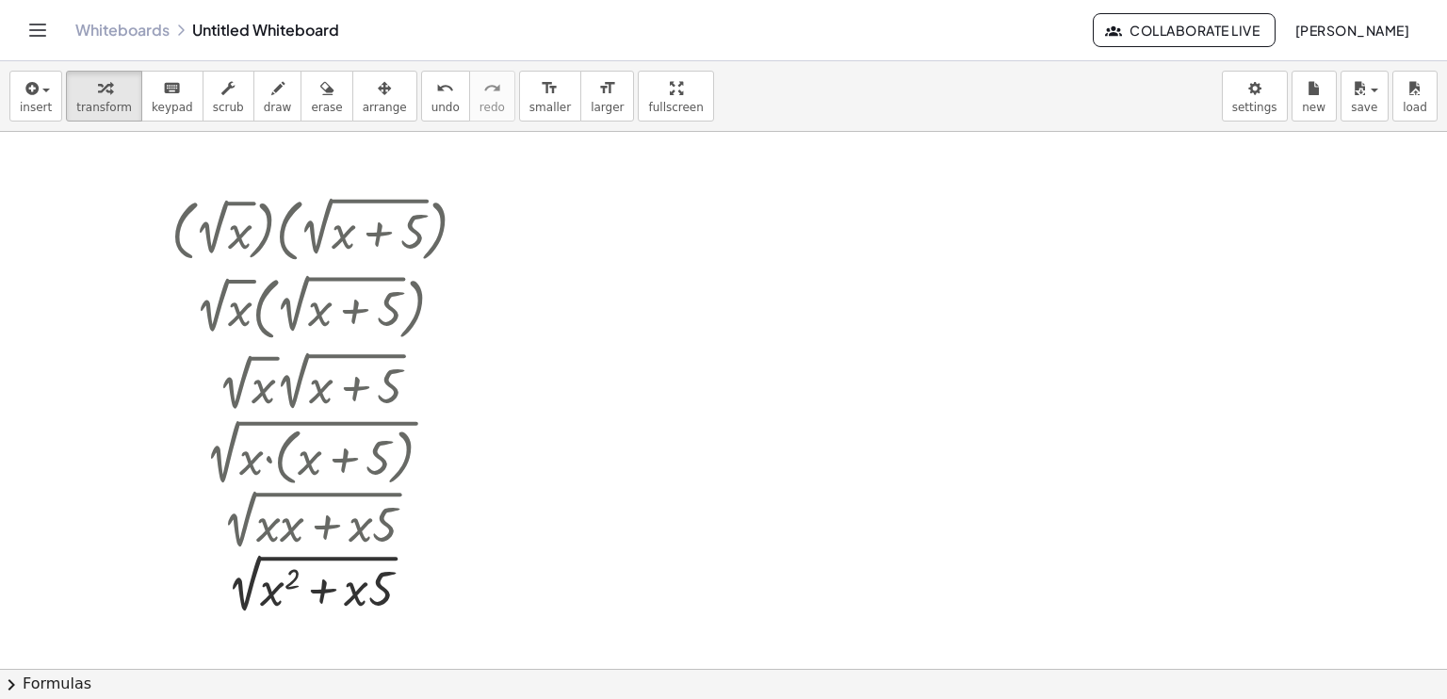
click at [121, 36] on link "Whiteboards" at bounding box center [122, 30] width 94 height 19
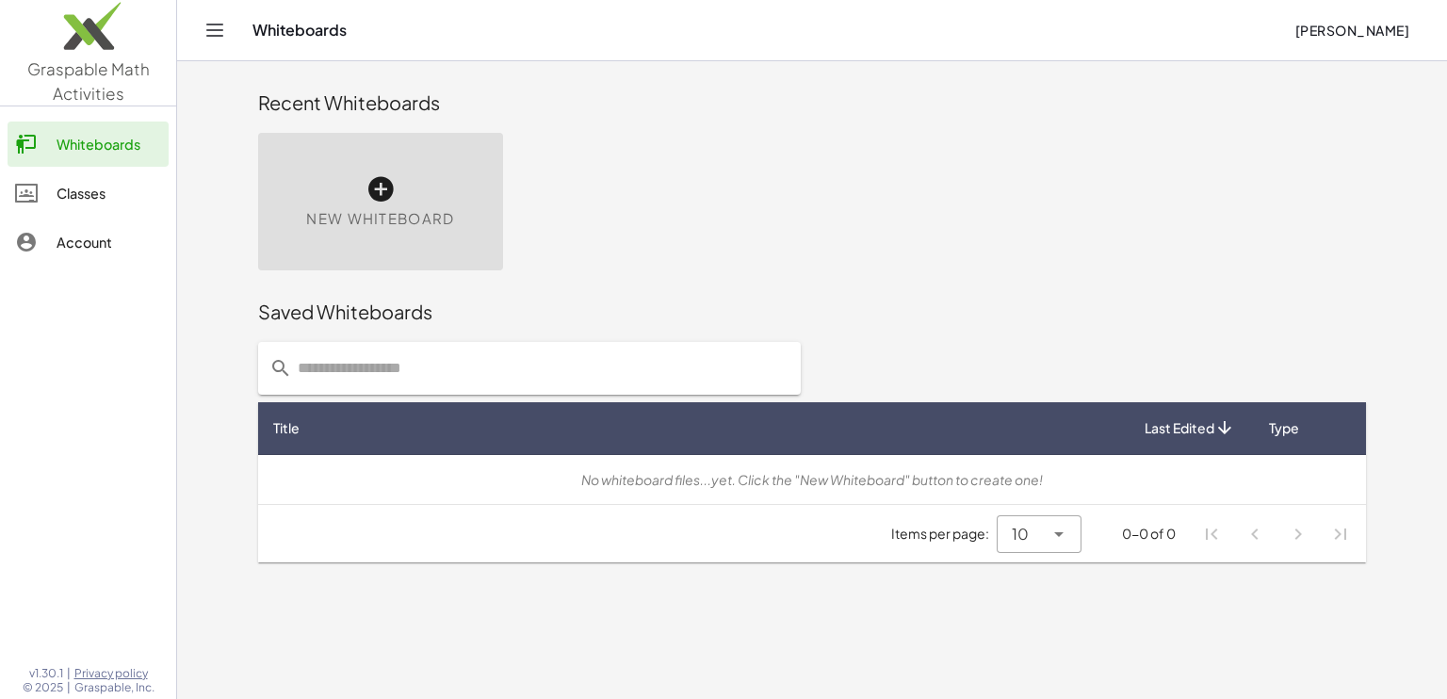
click at [368, 188] on icon at bounding box center [381, 189] width 30 height 30
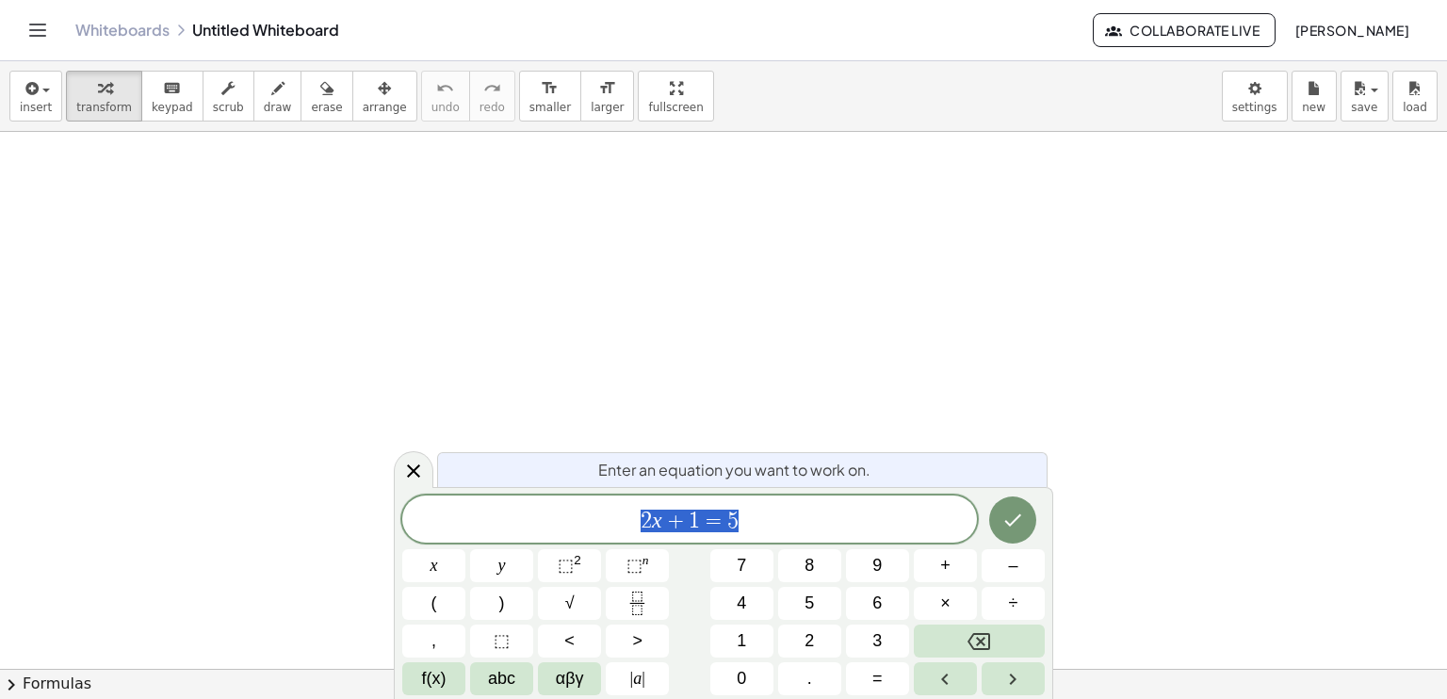
click at [767, 500] on div "2 x + 1 = 5" at bounding box center [689, 519] width 575 height 47
click at [767, 523] on span "​ 2 x + 1 = 5" at bounding box center [689, 521] width 575 height 26
click at [586, 598] on button "√" at bounding box center [569, 603] width 63 height 33
click at [449, 569] on button "x" at bounding box center [433, 565] width 63 height 33
click at [663, 606] on button "Fraction" at bounding box center [637, 603] width 63 height 33
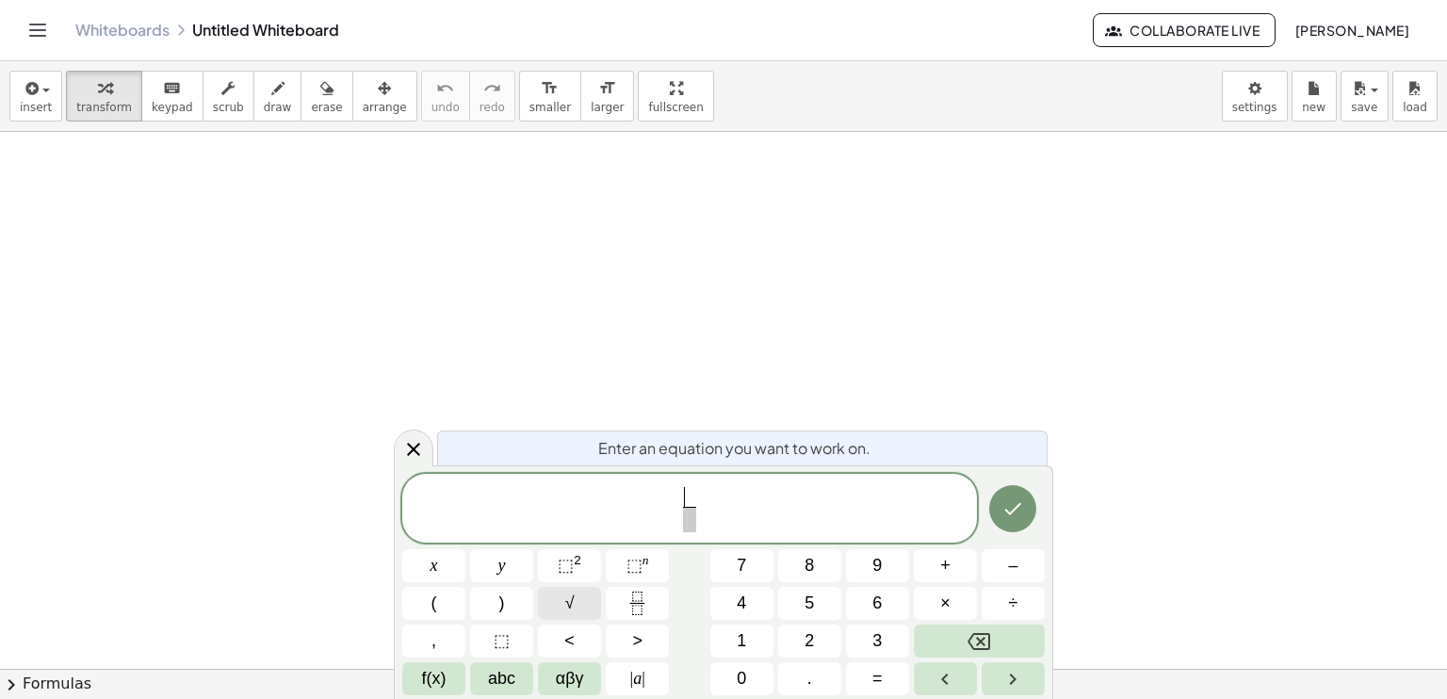
click at [558, 597] on button "√" at bounding box center [569, 603] width 63 height 33
click at [566, 601] on span "√" at bounding box center [569, 603] width 9 height 25
click at [566, 600] on span "√" at bounding box center [569, 603] width 9 height 25
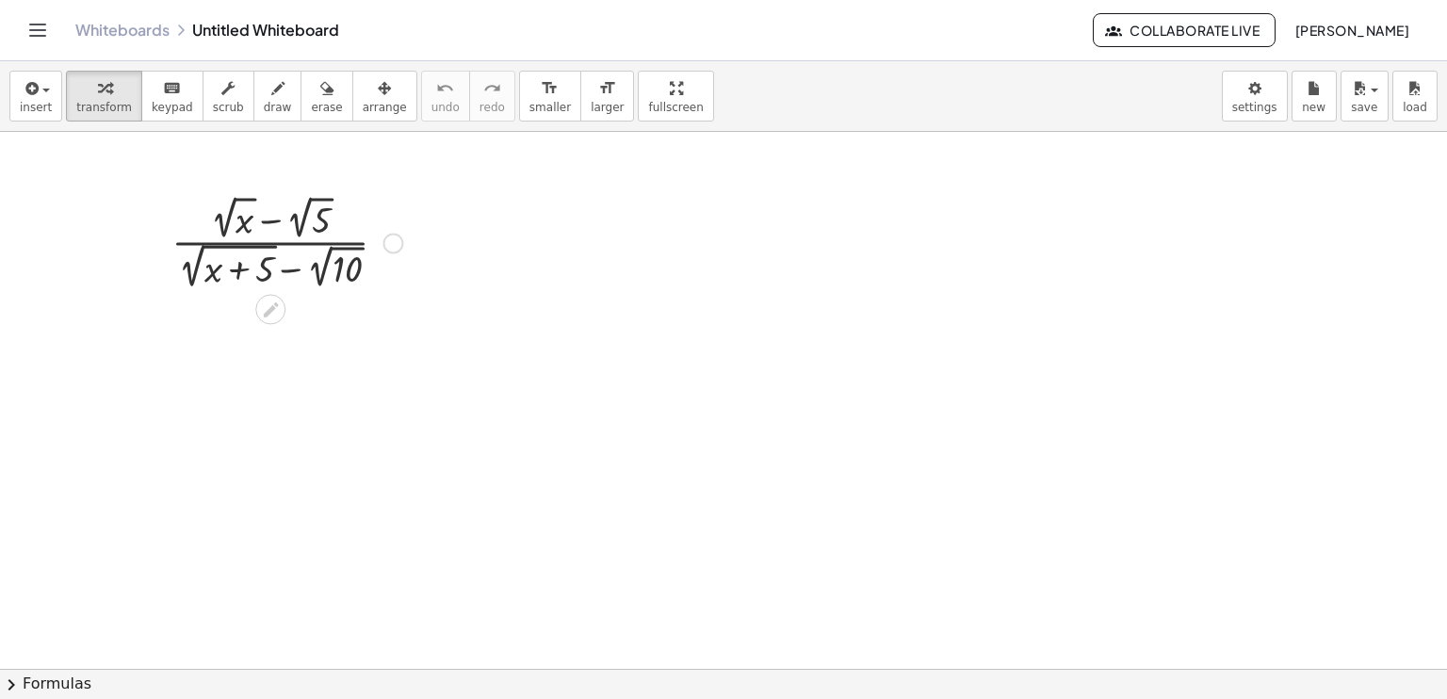
click at [349, 271] on div at bounding box center [287, 241] width 250 height 103
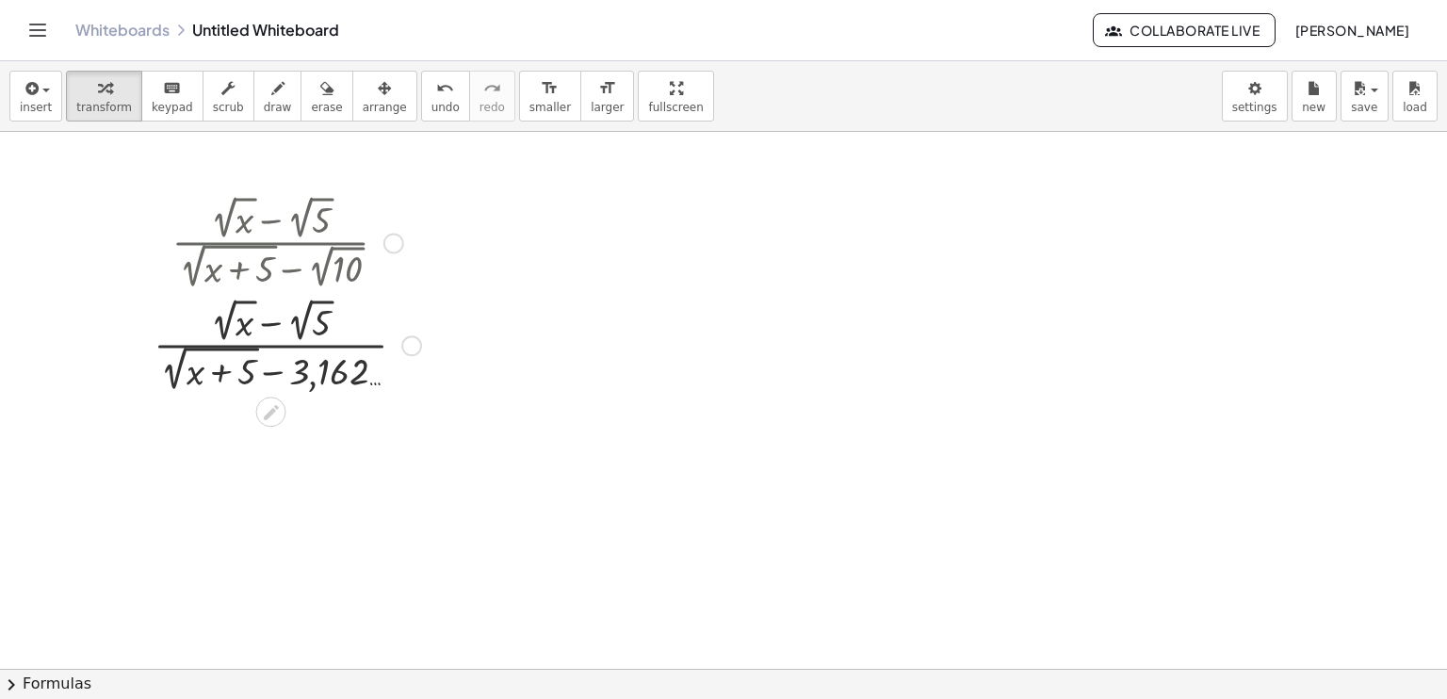
click at [385, 248] on div at bounding box center [394, 243] width 21 height 21
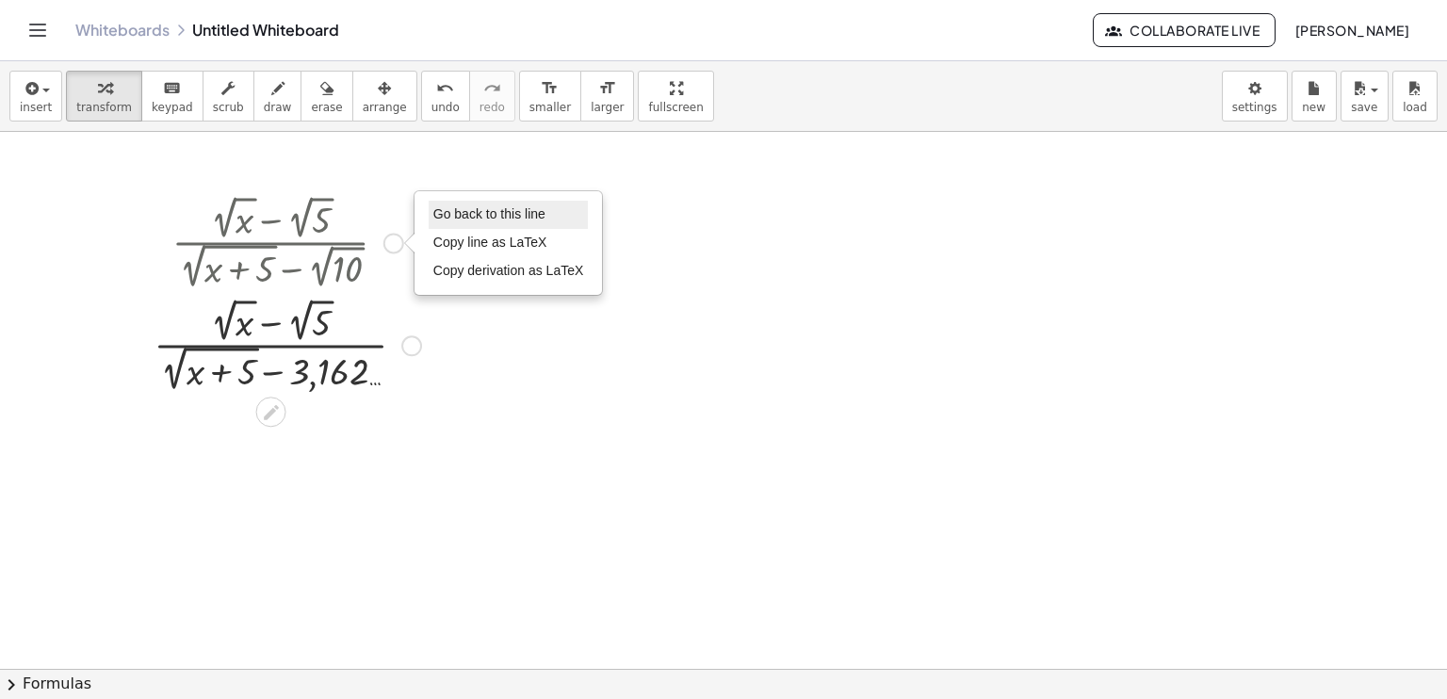
click at [436, 220] on span "Go back to this line" at bounding box center [489, 213] width 112 height 15
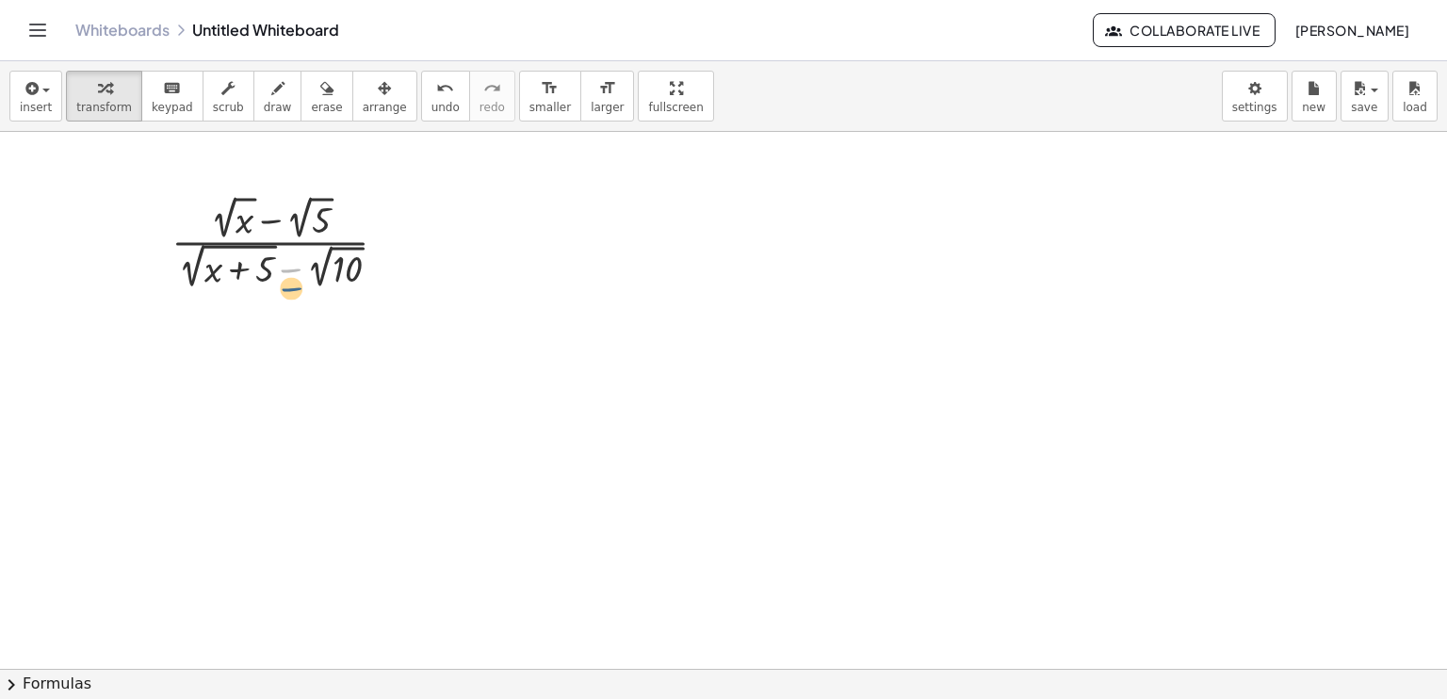
drag, startPoint x: 291, startPoint y: 270, endPoint x: 292, endPoint y: 289, distance: 18.9
click at [292, 289] on div at bounding box center [287, 241] width 250 height 103
click at [295, 274] on div at bounding box center [287, 241] width 250 height 103
click at [279, 221] on div at bounding box center [287, 241] width 250 height 103
drag, startPoint x: 303, startPoint y: 271, endPoint x: 313, endPoint y: 258, distance: 16.2
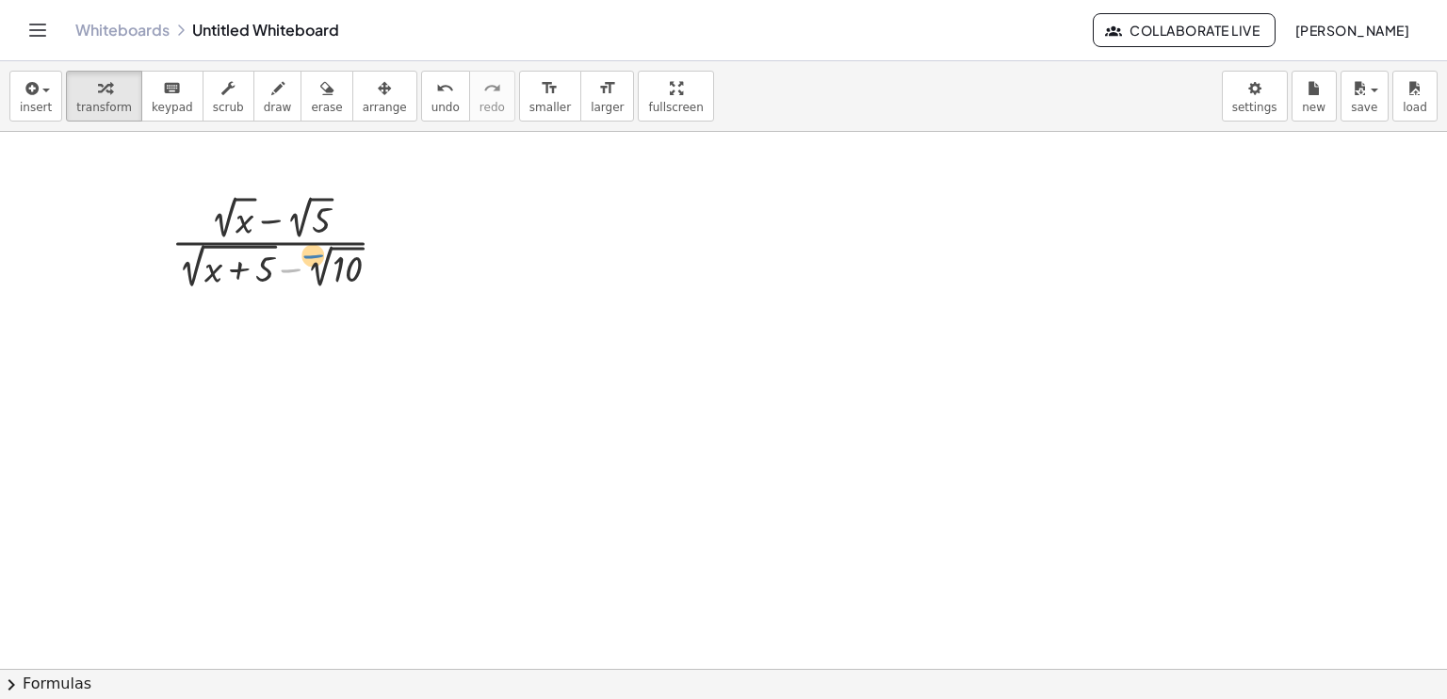
click at [313, 258] on div at bounding box center [287, 241] width 250 height 103
drag, startPoint x: 249, startPoint y: 258, endPoint x: 234, endPoint y: 258, distance: 15.1
click at [234, 258] on div at bounding box center [287, 241] width 250 height 103
drag, startPoint x: 201, startPoint y: 253, endPoint x: 311, endPoint y: 263, distance: 110.7
click at [311, 263] on div at bounding box center [287, 241] width 250 height 103
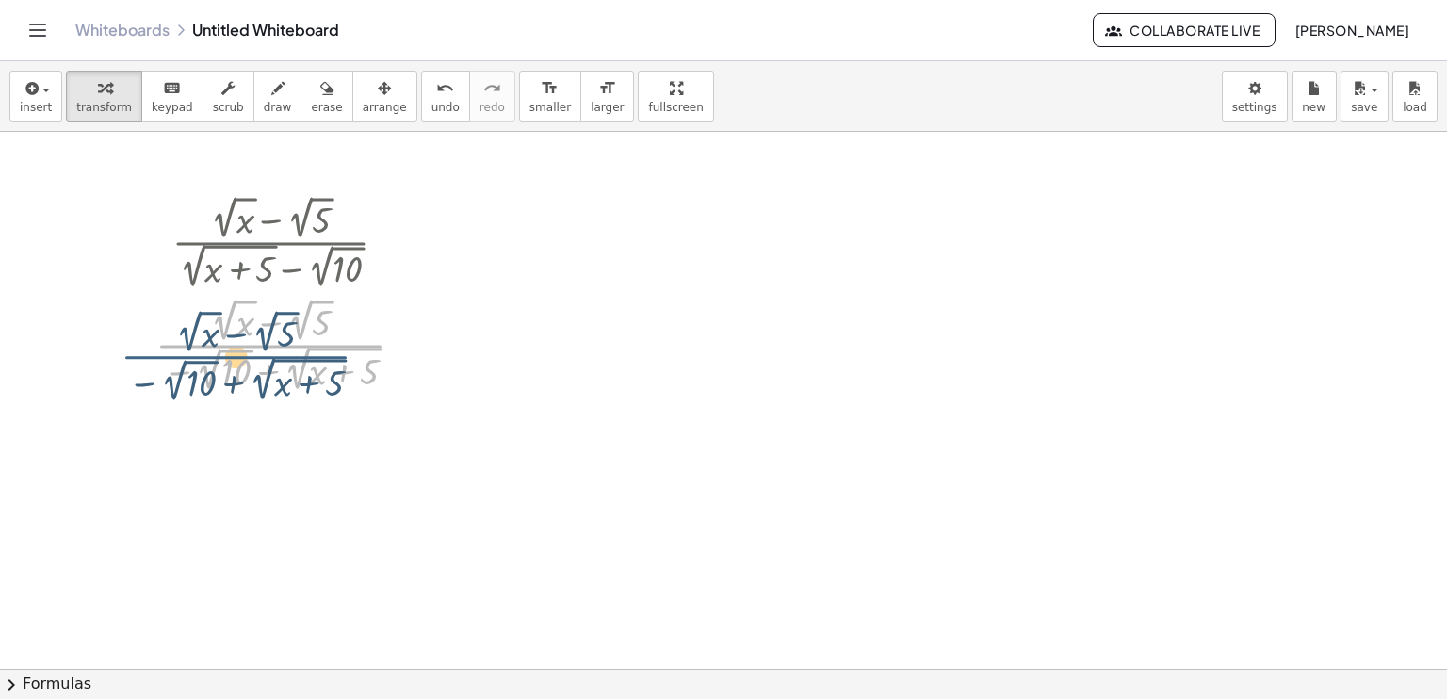
drag, startPoint x: 324, startPoint y: 351, endPoint x: 299, endPoint y: 360, distance: 27.1
click at [299, 360] on div at bounding box center [287, 344] width 283 height 103
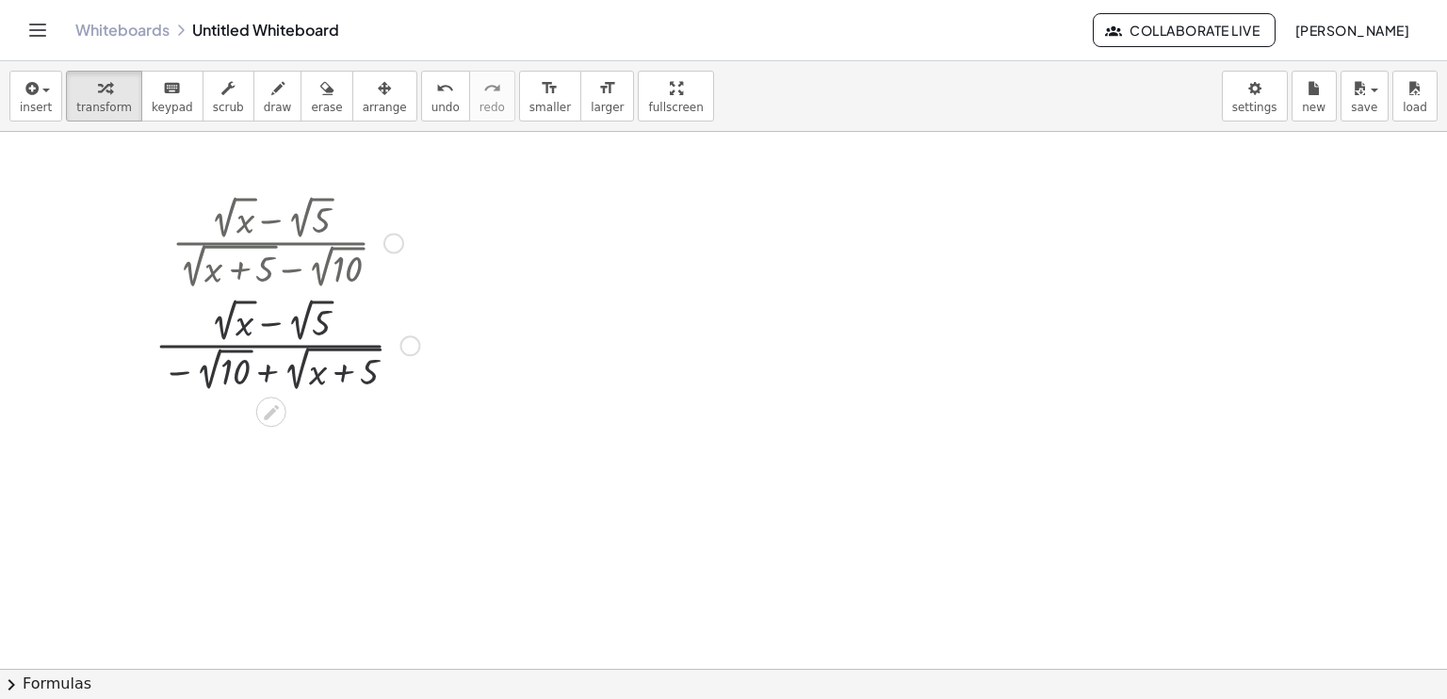
click at [381, 240] on div at bounding box center [287, 241] width 283 height 103
click at [394, 240] on div at bounding box center [394, 243] width 21 height 21
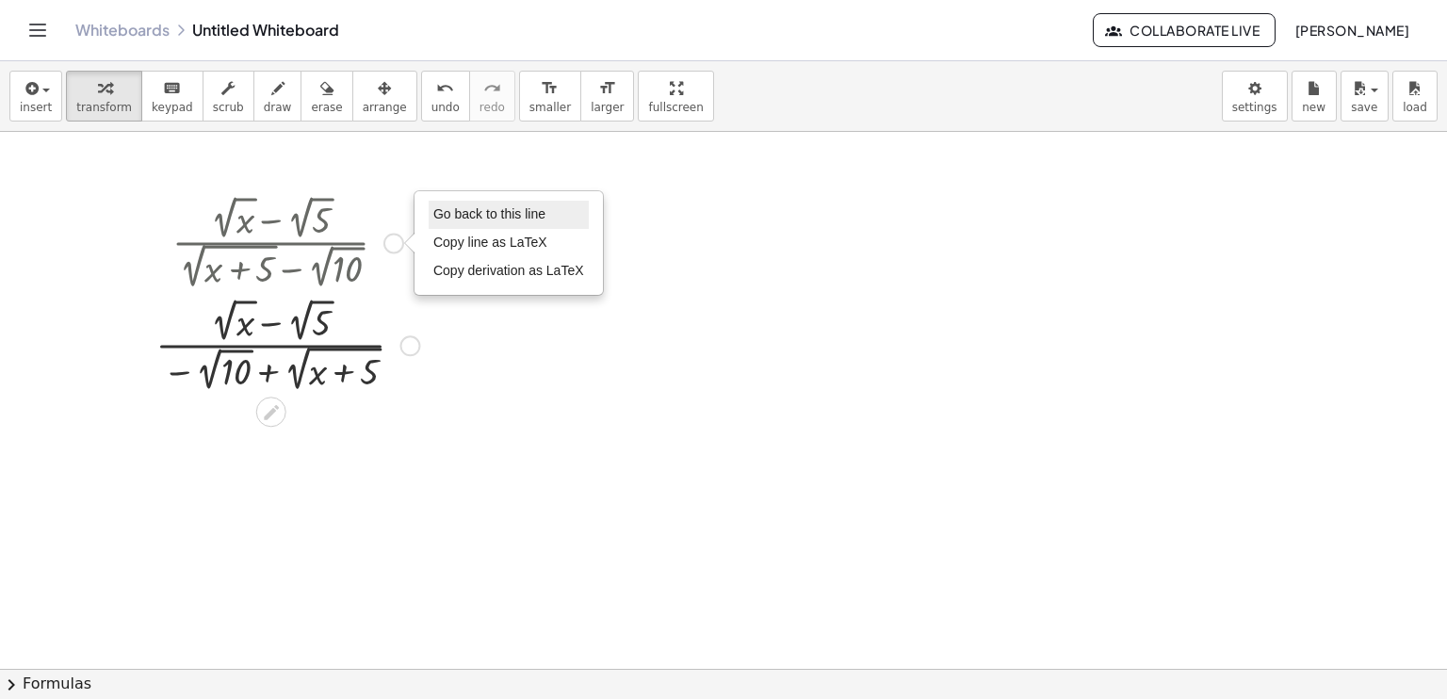
click at [468, 218] on span "Go back to this line" at bounding box center [489, 213] width 112 height 15
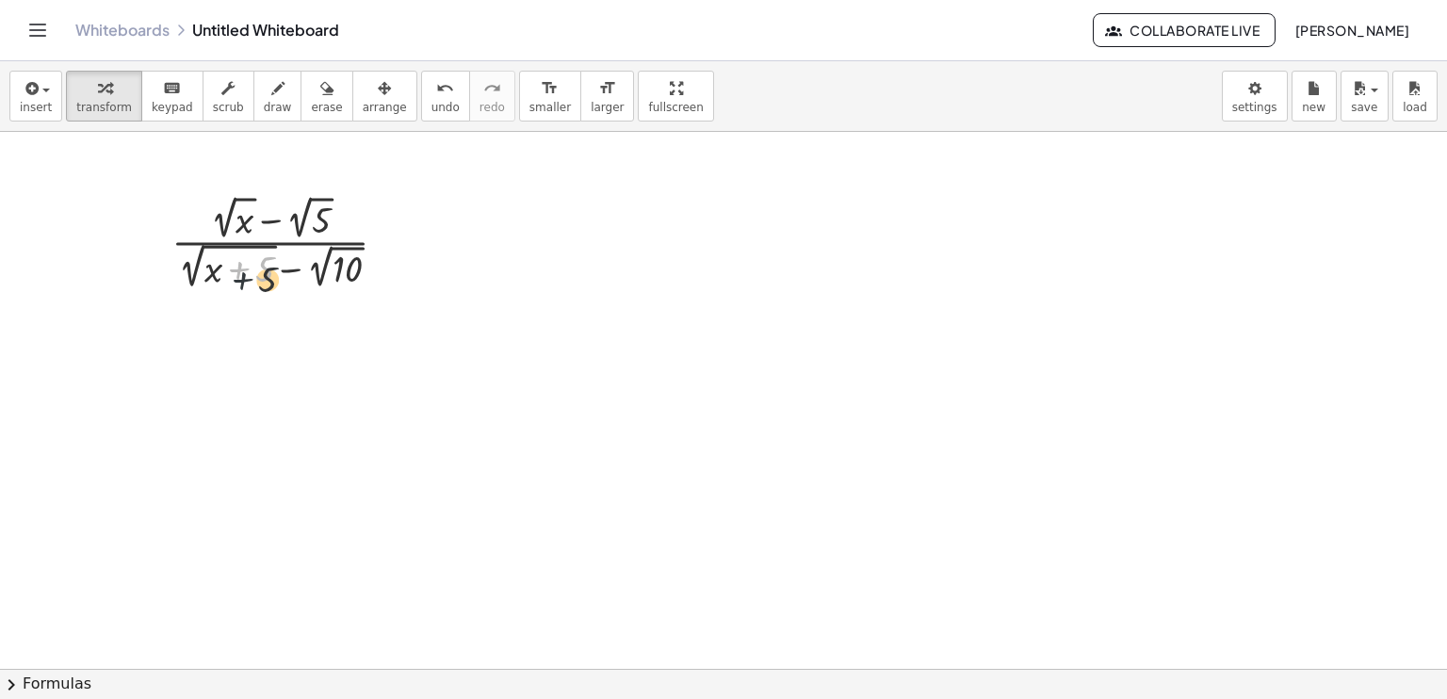
drag, startPoint x: 230, startPoint y: 261, endPoint x: 234, endPoint y: 272, distance: 11.9
click at [234, 272] on div at bounding box center [287, 241] width 250 height 103
drag, startPoint x: 204, startPoint y: 249, endPoint x: 204, endPoint y: 259, distance: 10.4
click at [204, 259] on div at bounding box center [287, 241] width 250 height 103
click at [163, 103] on span "keypad" at bounding box center [172, 107] width 41 height 13
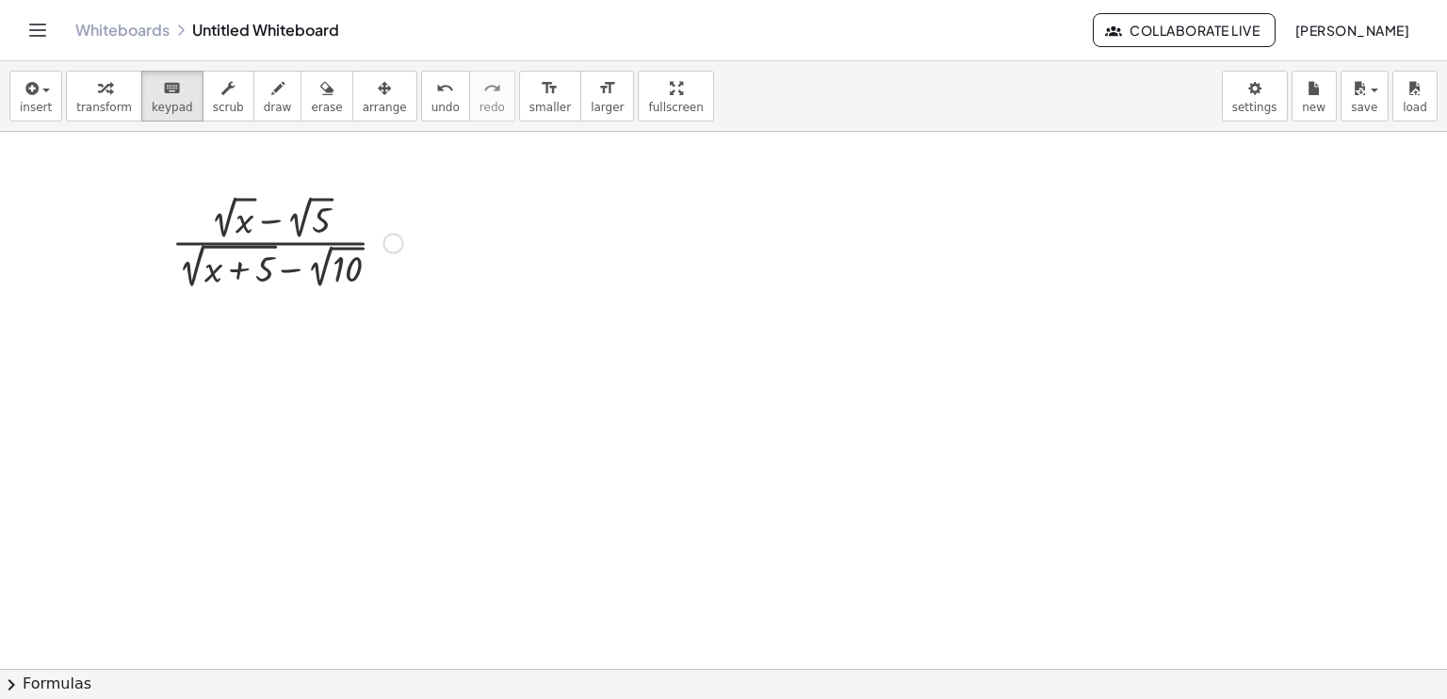
click at [343, 223] on div at bounding box center [287, 241] width 250 height 103
click at [343, 243] on div at bounding box center [287, 241] width 250 height 103
click at [343, 251] on div at bounding box center [348, 271] width 30 height 40
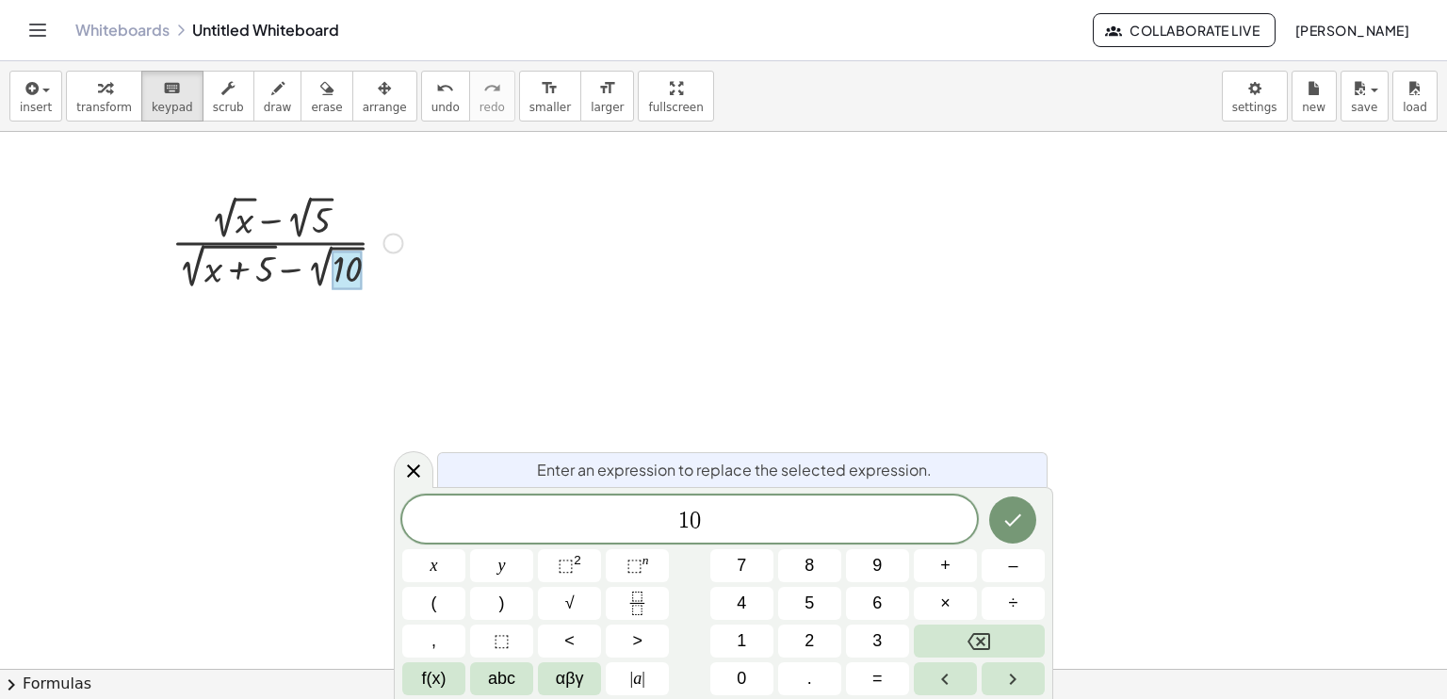
click at [341, 261] on div at bounding box center [348, 271] width 30 height 40
click at [374, 247] on div at bounding box center [287, 241] width 250 height 103
click at [363, 246] on div at bounding box center [287, 241] width 250 height 103
click at [119, 107] on span "transform" at bounding box center [104, 107] width 56 height 13
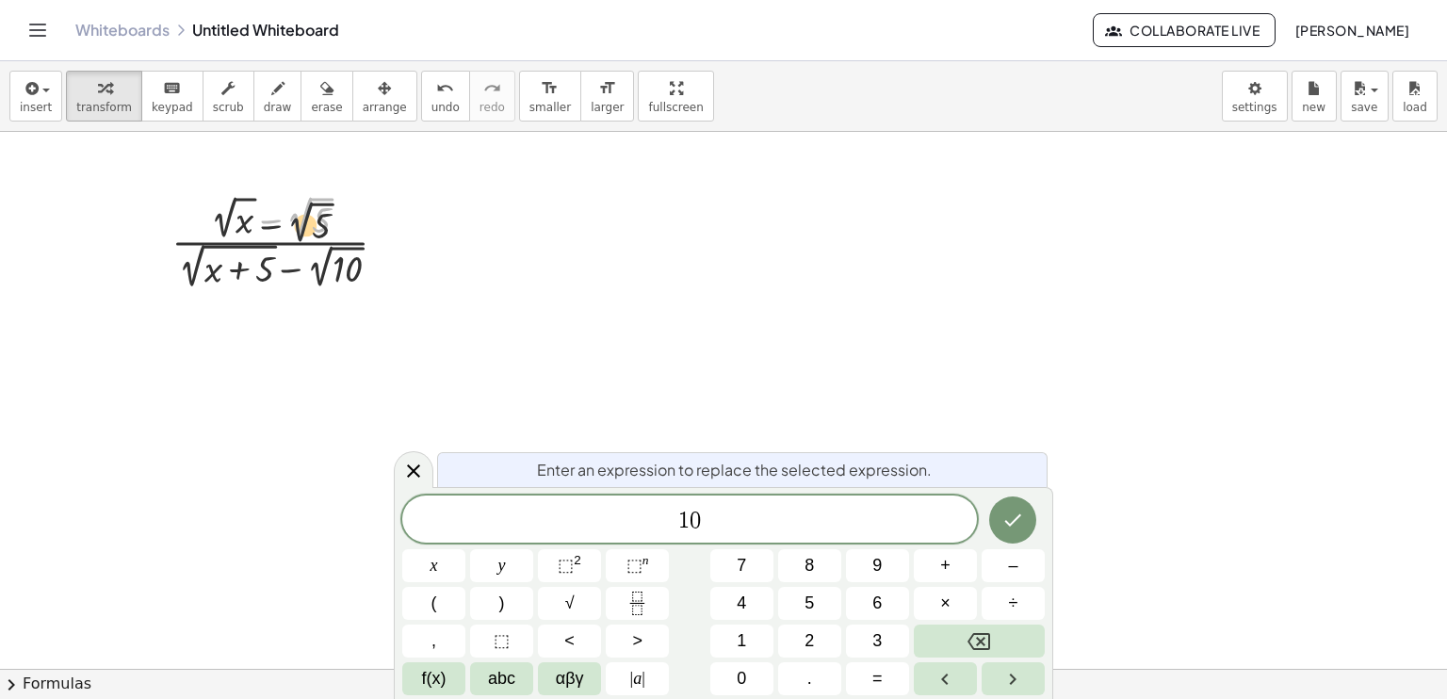
click at [303, 242] on div at bounding box center [287, 241] width 250 height 103
click at [774, 279] on div at bounding box center [723, 670] width 1447 height 1076
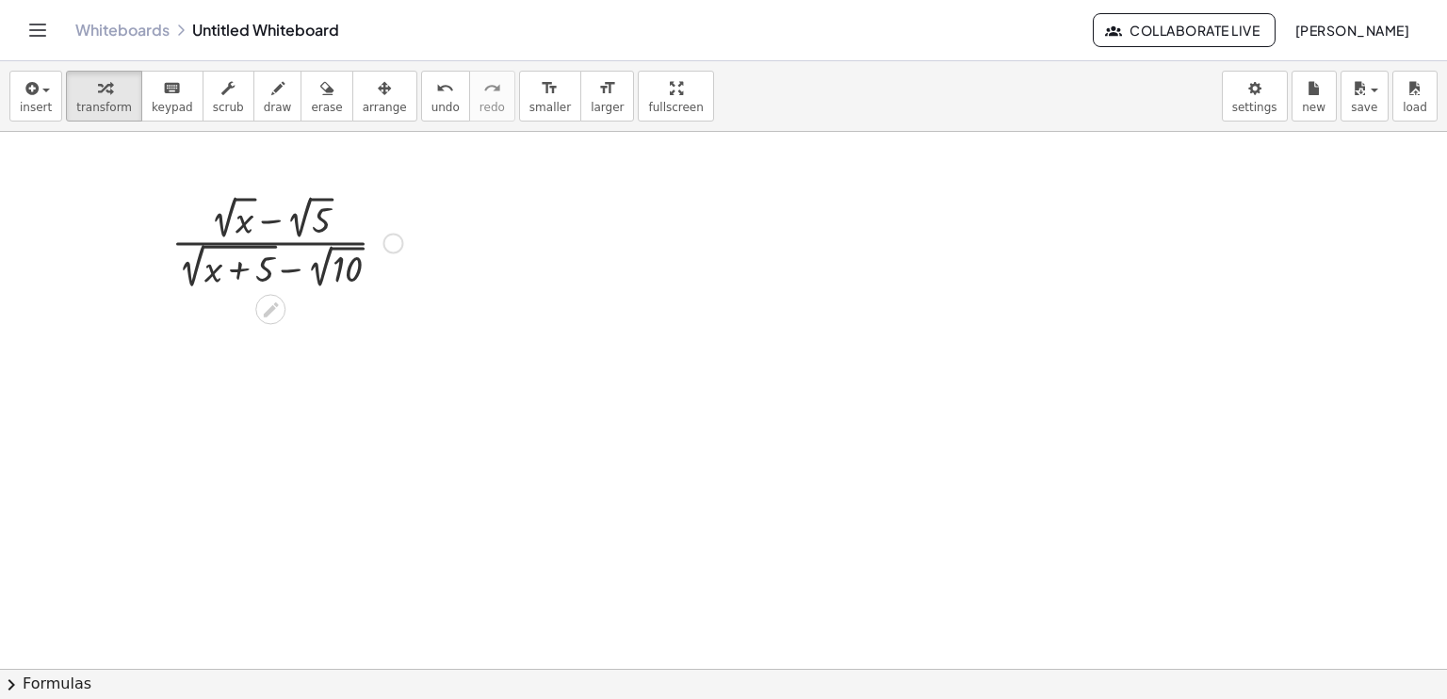
click at [339, 252] on div at bounding box center [287, 241] width 250 height 103
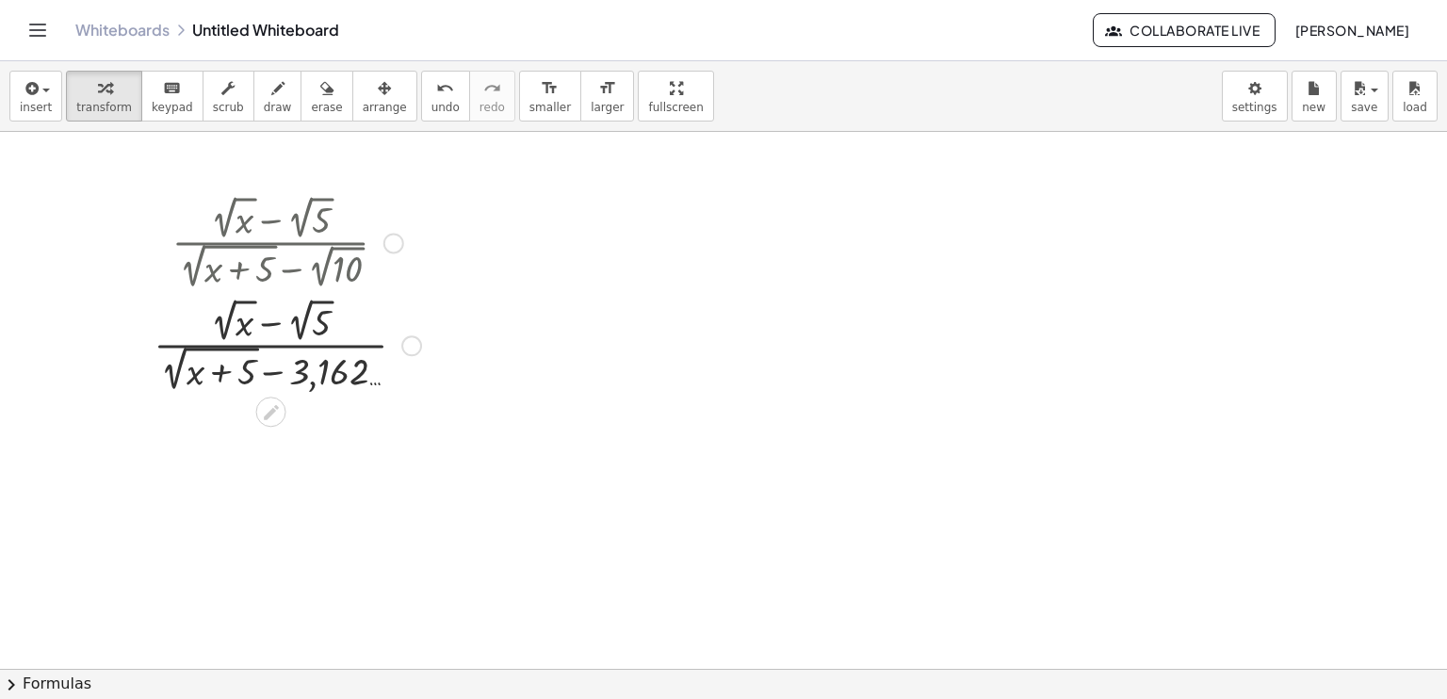
click at [389, 244] on div at bounding box center [394, 243] width 21 height 21
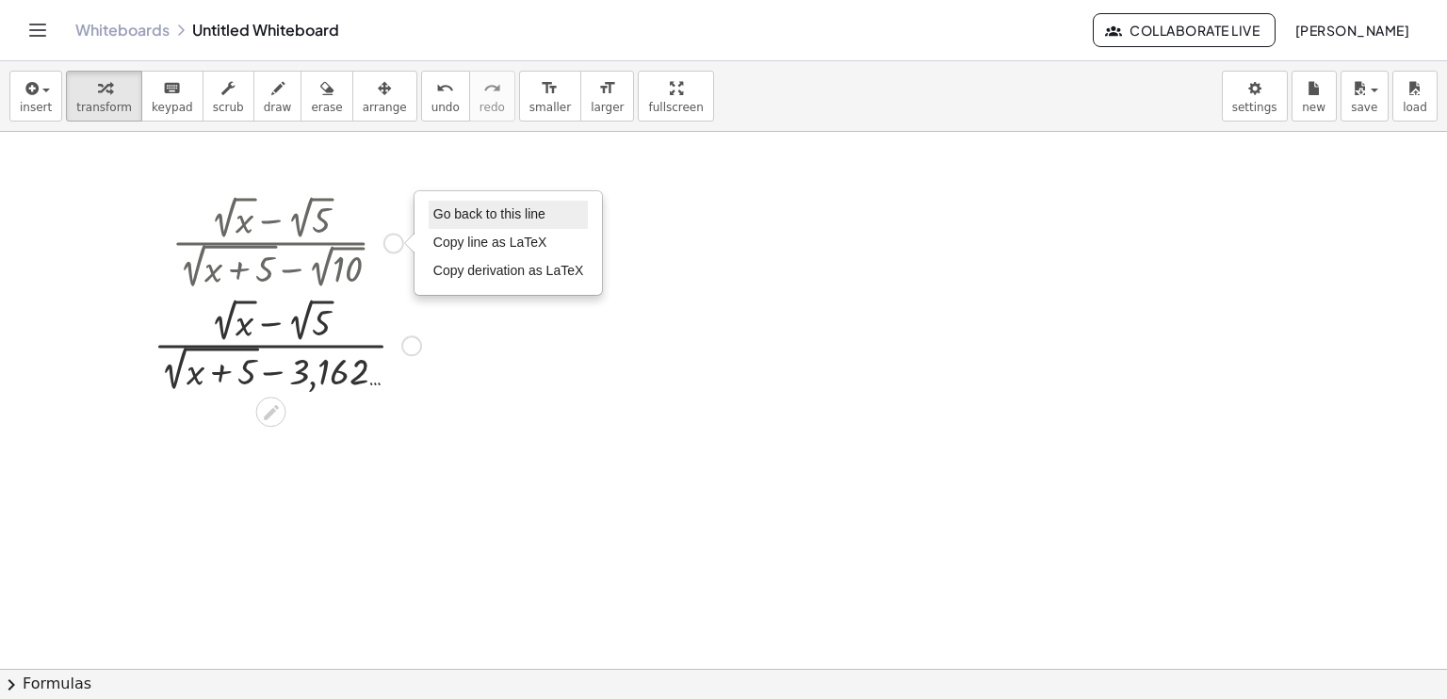
click at [478, 206] on span "Go back to this line" at bounding box center [489, 213] width 112 height 15
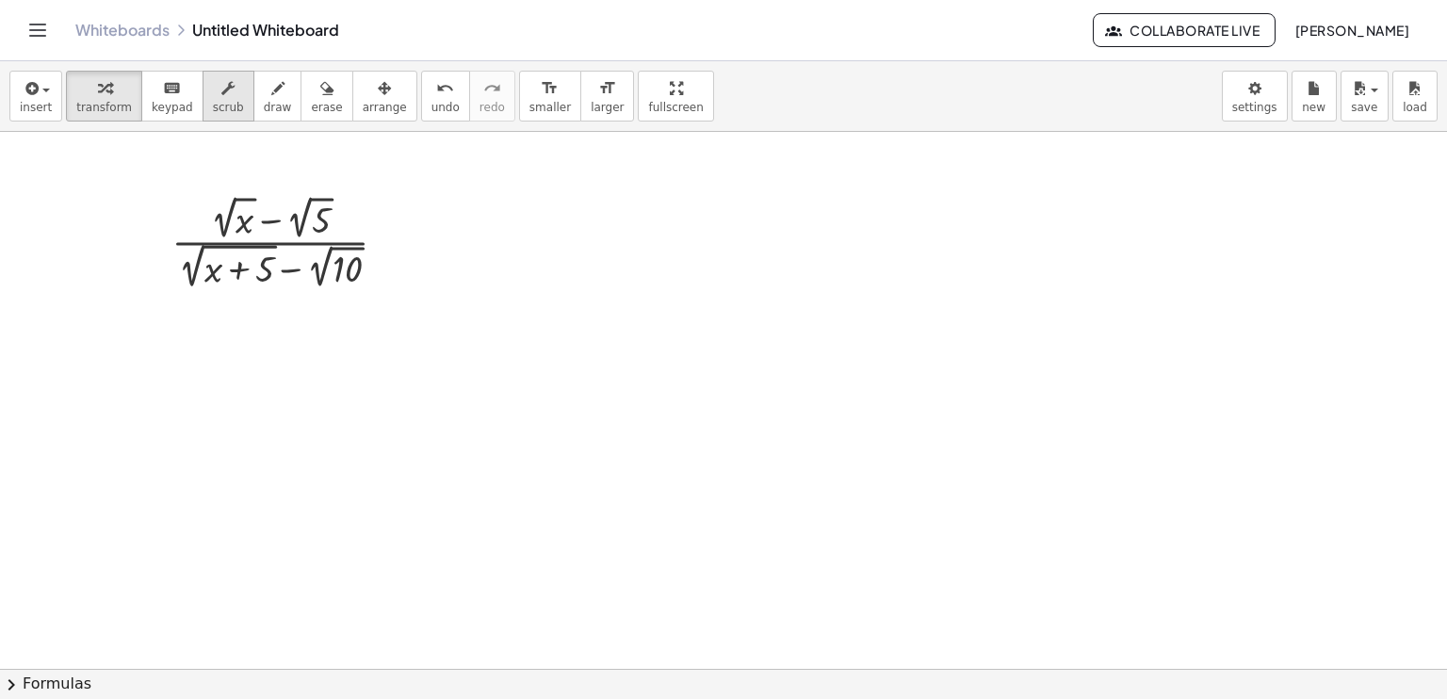
click at [219, 105] on span "scrub" at bounding box center [228, 107] width 31 height 13
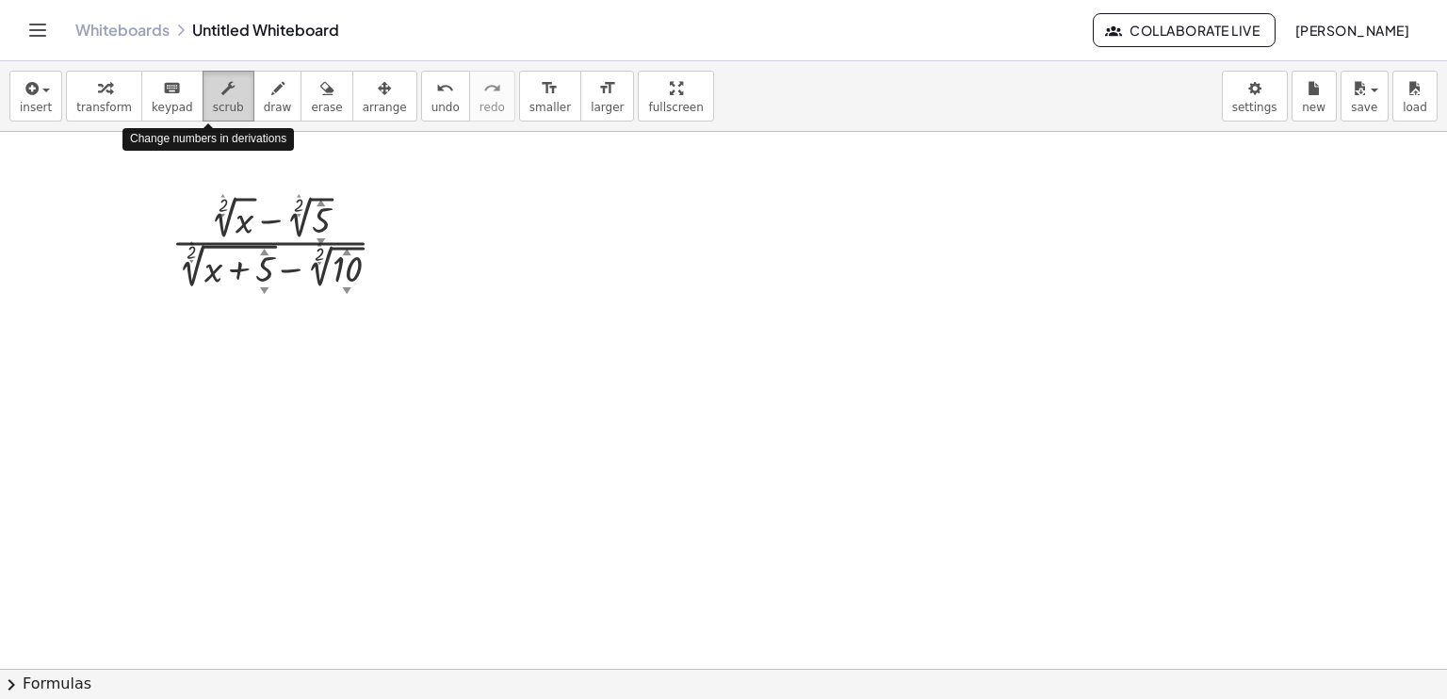
click at [219, 105] on span "scrub" at bounding box center [228, 107] width 31 height 13
click at [317, 203] on div "▲" at bounding box center [321, 201] width 8 height 12
click at [320, 206] on div "▲" at bounding box center [321, 201] width 8 height 12
click at [319, 198] on div "▲" at bounding box center [321, 201] width 8 height 12
click at [270, 243] on div "· ( + 2 ▲ ▼ √ x − 2 ▲ ▼ √ 5 ▲ ▼ ) · ( + 2 ▲ ▼ √ ( + x + 5 ▲ ▼ ) − 2 ▲ ▼ √ 10 ▲ …" at bounding box center [270, 243] width 0 height 0
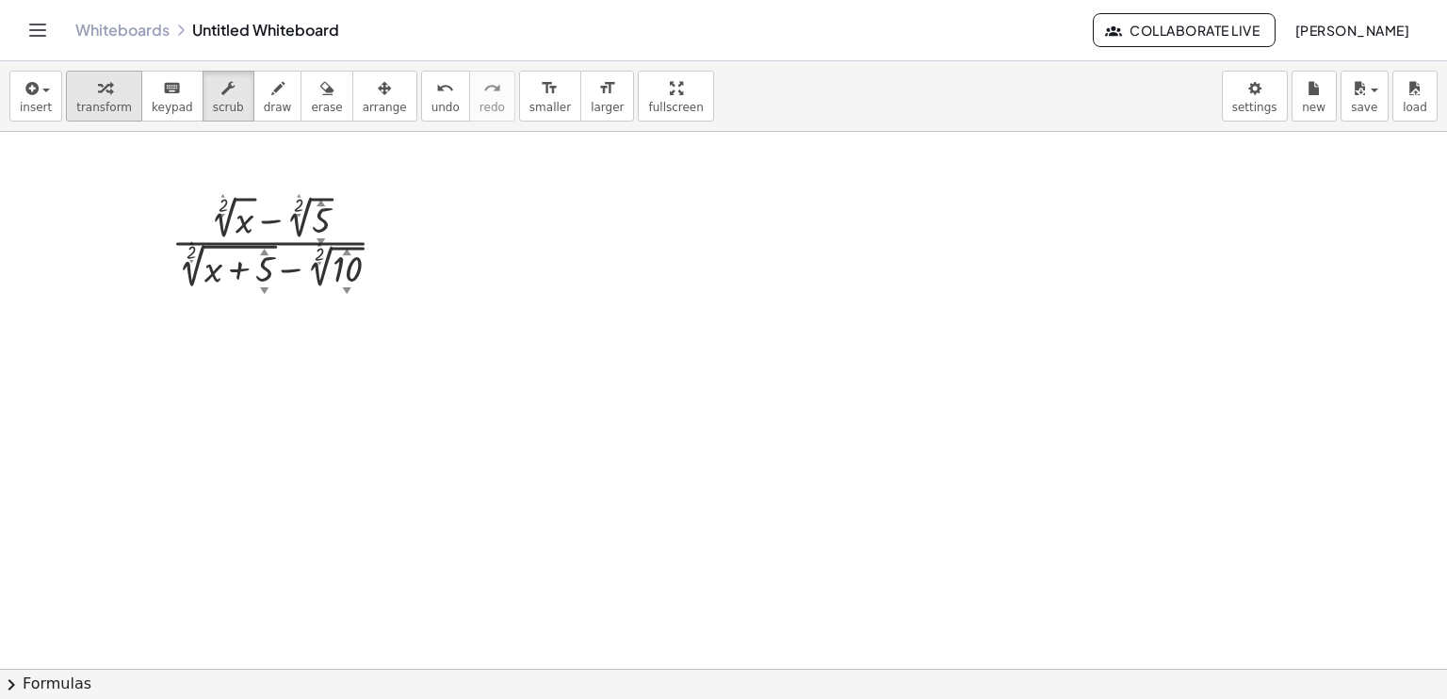
click at [98, 98] on icon "button" at bounding box center [104, 88] width 13 height 23
drag, startPoint x: 314, startPoint y: 264, endPoint x: 367, endPoint y: 237, distance: 59.4
click at [370, 236] on div at bounding box center [287, 241] width 250 height 103
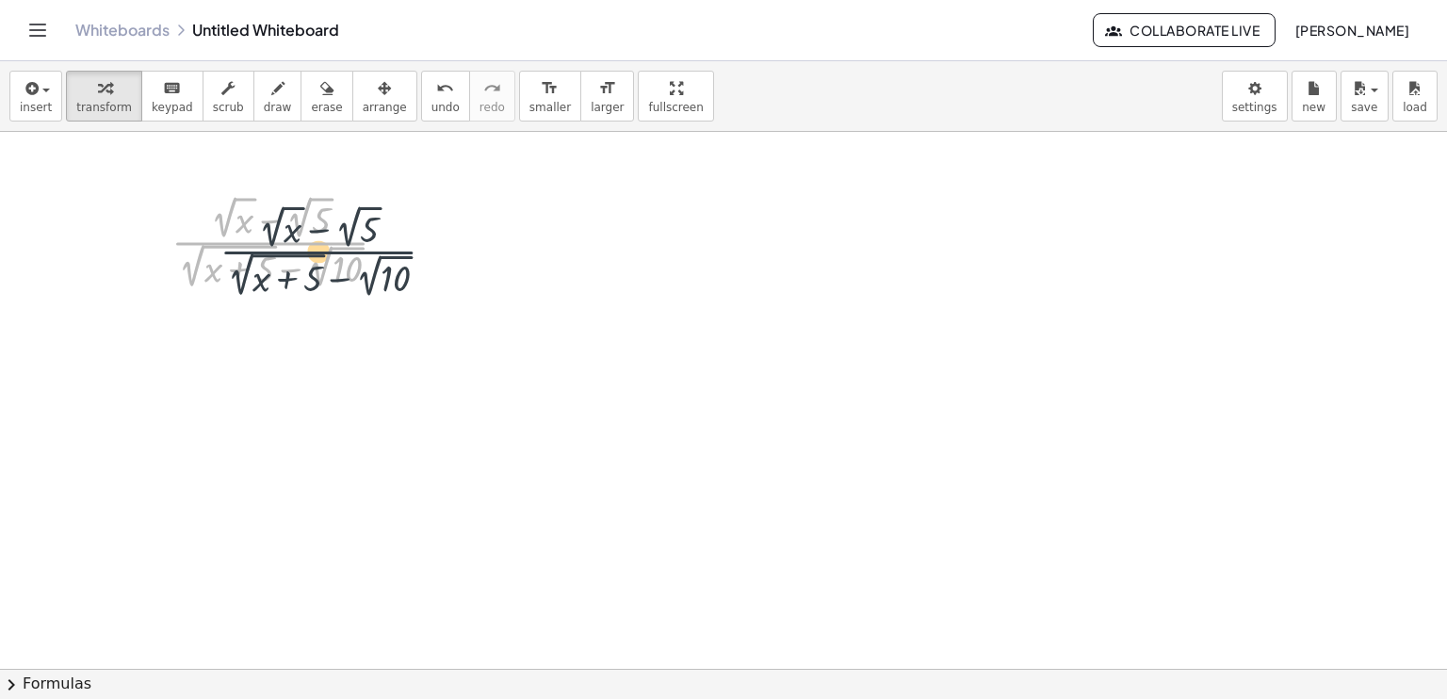
drag, startPoint x: 270, startPoint y: 244, endPoint x: 319, endPoint y: 253, distance: 49.9
click at [319, 253] on div at bounding box center [287, 241] width 250 height 103
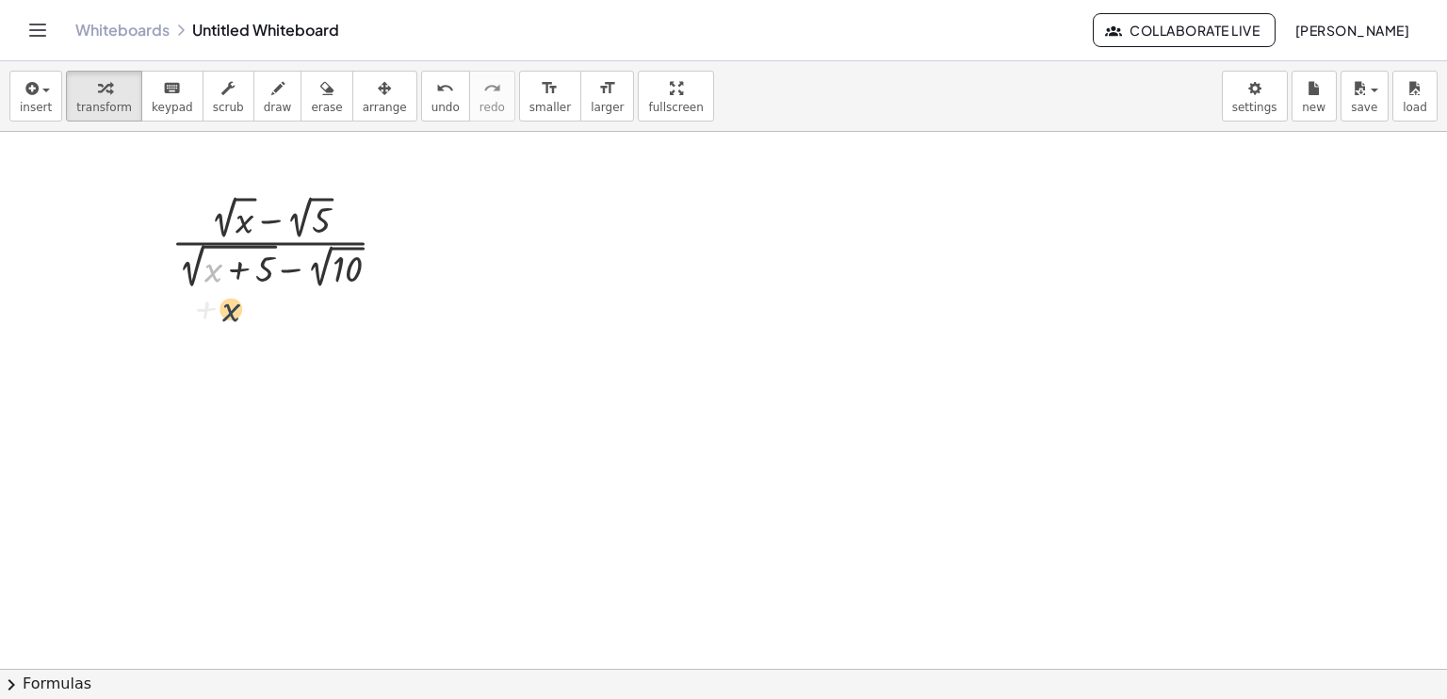
drag, startPoint x: 213, startPoint y: 277, endPoint x: 231, endPoint y: 293, distance: 24.0
click at [231, 293] on div "+ x · ( + 2 √ x − 2 √ 5 ) · ( + 2 √ ( + x + 5 ) − 2 √ 10 ) Go back to this line…" at bounding box center [279, 242] width 273 height 112
drag, startPoint x: 192, startPoint y: 257, endPoint x: 204, endPoint y: 272, distance: 18.8
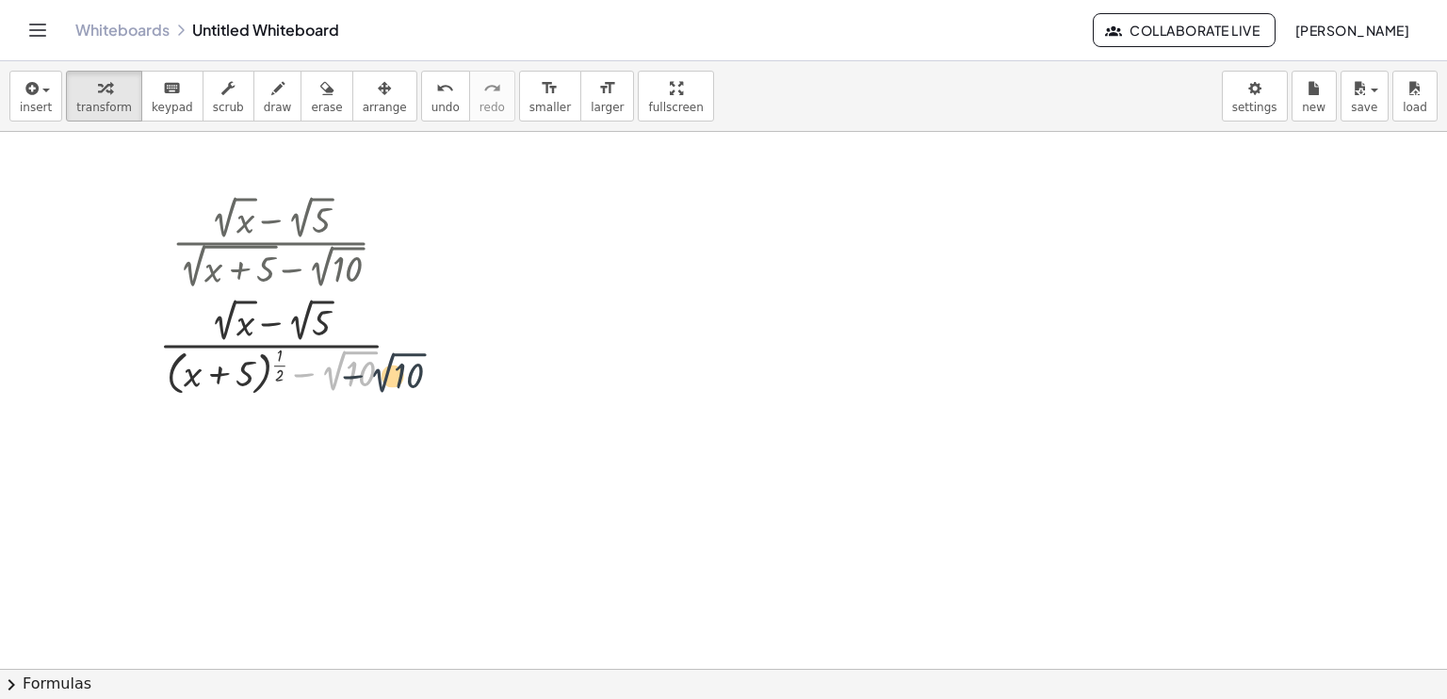
drag, startPoint x: 334, startPoint y: 377, endPoint x: 377, endPoint y: 377, distance: 43.3
click at [382, 378] on div at bounding box center [288, 346] width 276 height 106
drag, startPoint x: 334, startPoint y: 373, endPoint x: 343, endPoint y: 370, distance: 9.8
click at [343, 370] on div at bounding box center [288, 346] width 276 height 106
drag, startPoint x: 328, startPoint y: 368, endPoint x: 338, endPoint y: 363, distance: 11.8
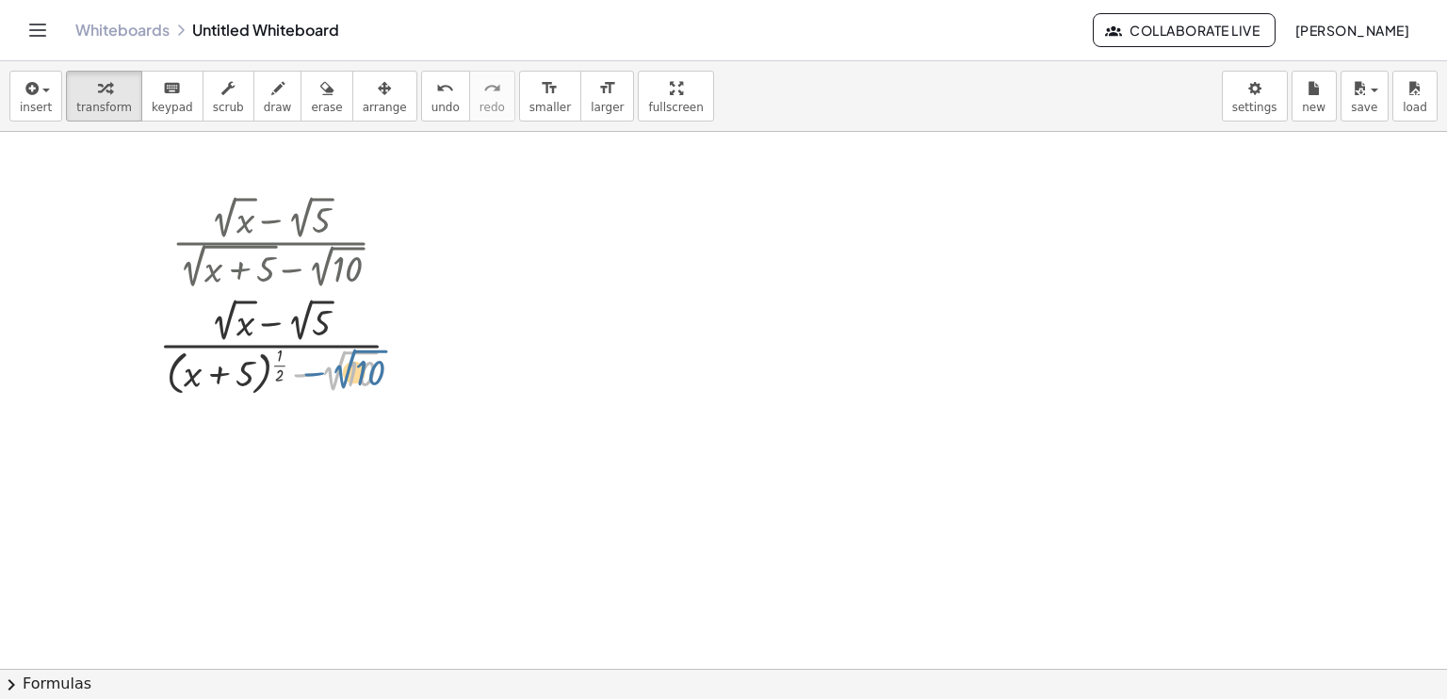
click at [338, 363] on div at bounding box center [288, 346] width 276 height 106
drag, startPoint x: 324, startPoint y: 359, endPoint x: 335, endPoint y: 357, distance: 10.5
click at [335, 357] on div at bounding box center [288, 346] width 276 height 106
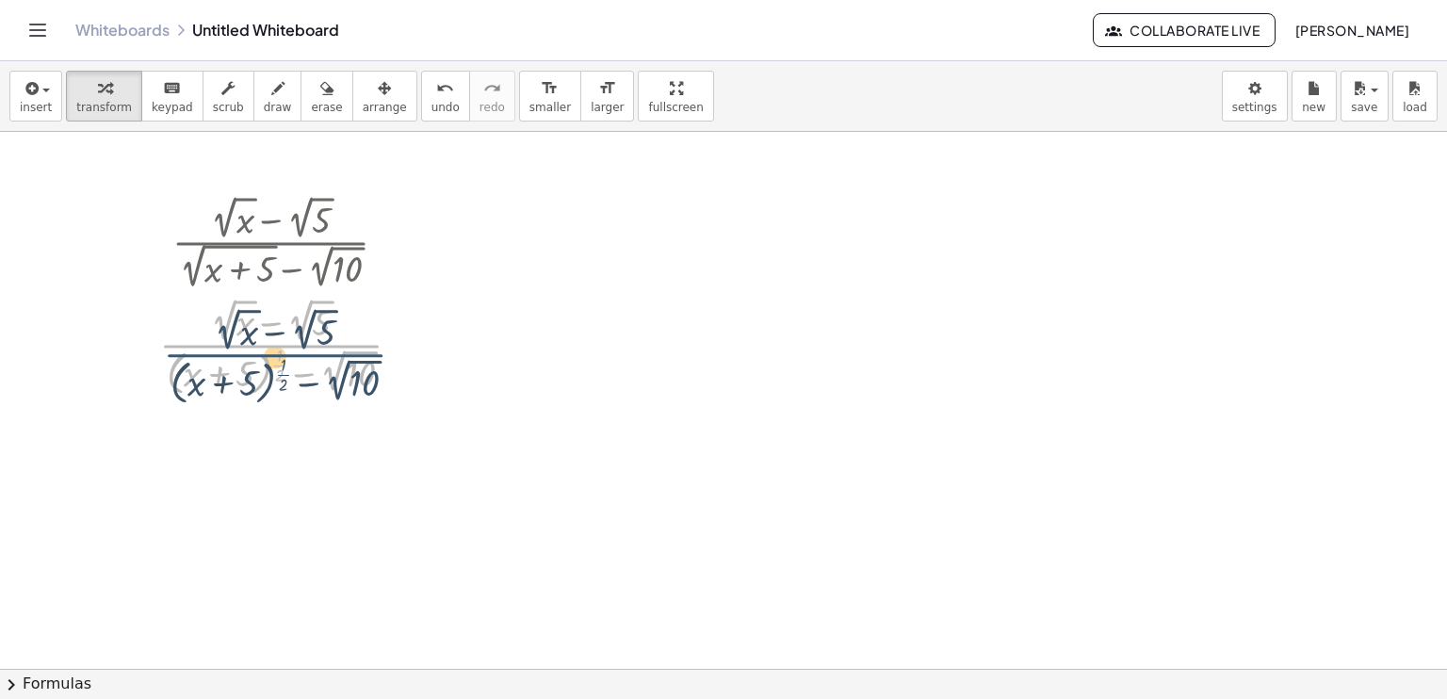
click at [351, 361] on div at bounding box center [288, 346] width 276 height 106
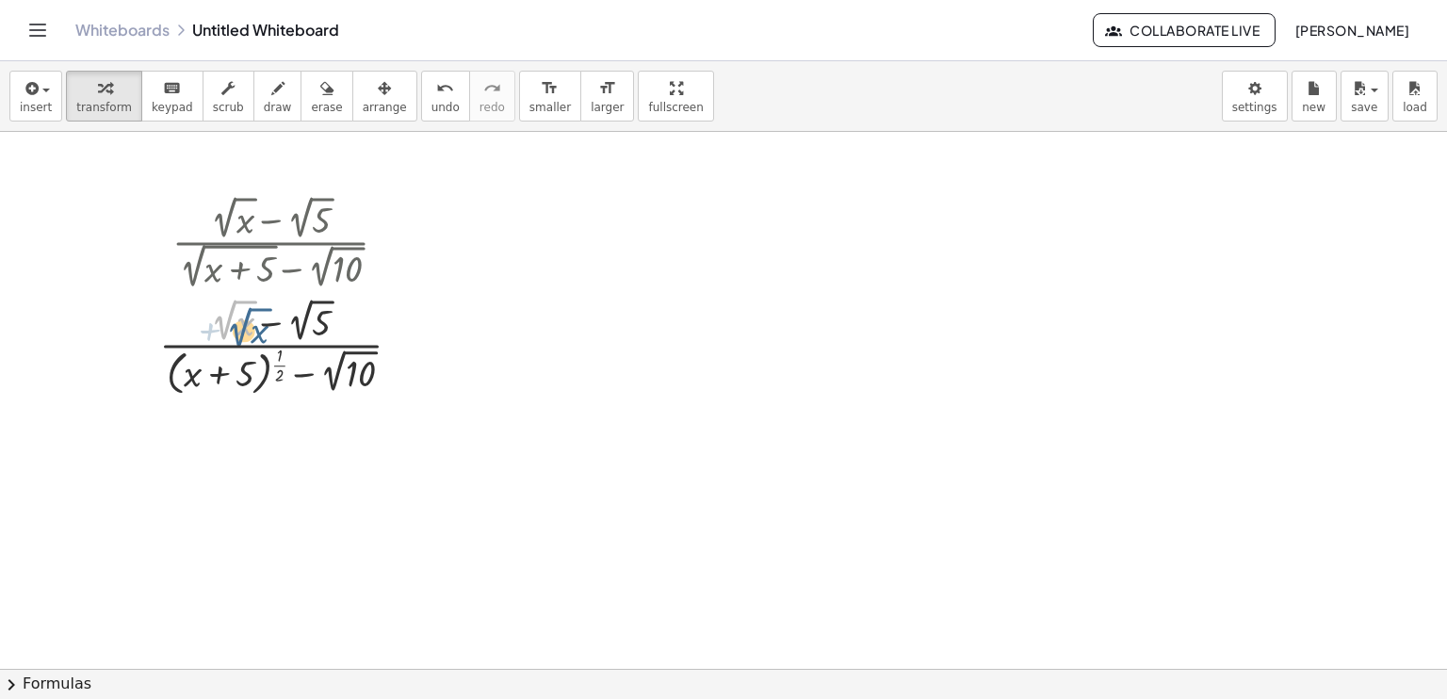
drag, startPoint x: 214, startPoint y: 316, endPoint x: 227, endPoint y: 321, distance: 14.4
click at [227, 321] on div at bounding box center [288, 346] width 276 height 106
click at [213, 316] on div at bounding box center [288, 346] width 276 height 106
drag, startPoint x: 213, startPoint y: 316, endPoint x: 217, endPoint y: 329, distance: 13.7
click at [217, 329] on div at bounding box center [288, 346] width 276 height 106
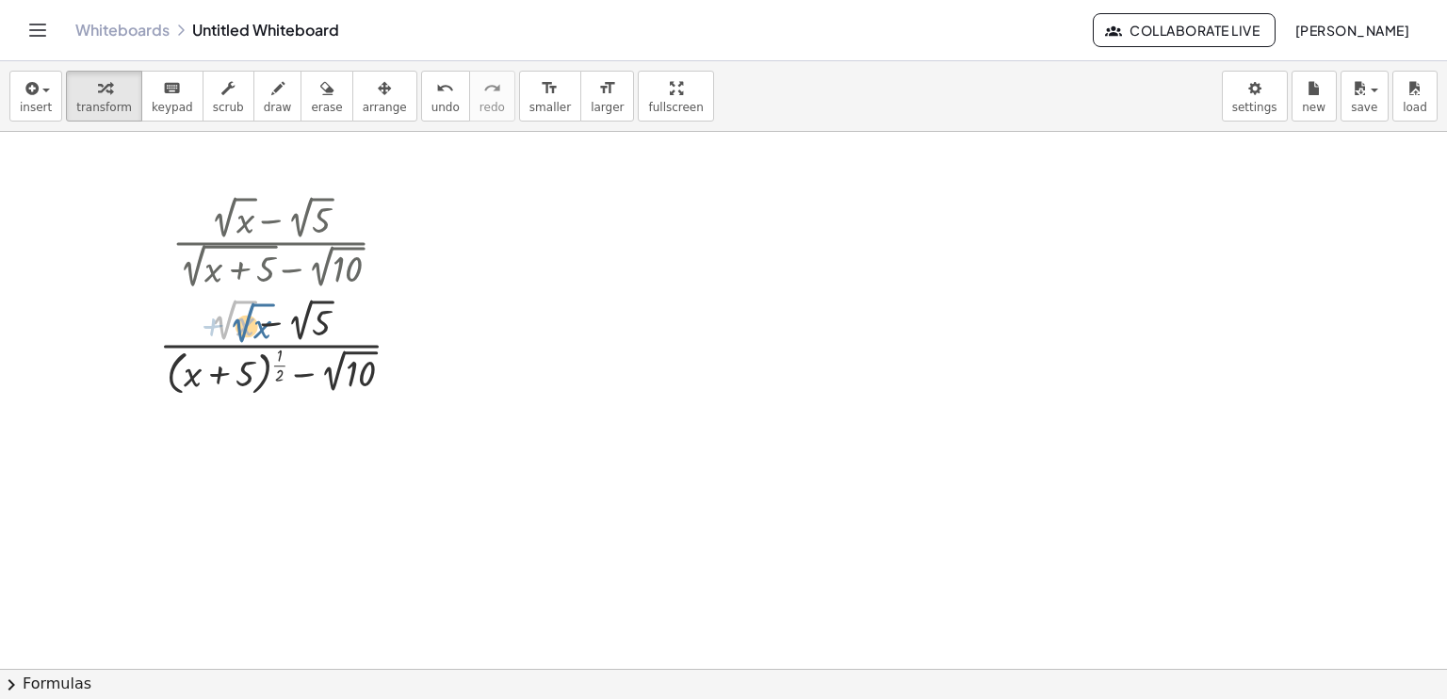
drag, startPoint x: 219, startPoint y: 314, endPoint x: 234, endPoint y: 316, distance: 15.2
click at [234, 316] on div at bounding box center [288, 346] width 276 height 106
click at [389, 248] on div at bounding box center [394, 243] width 21 height 21
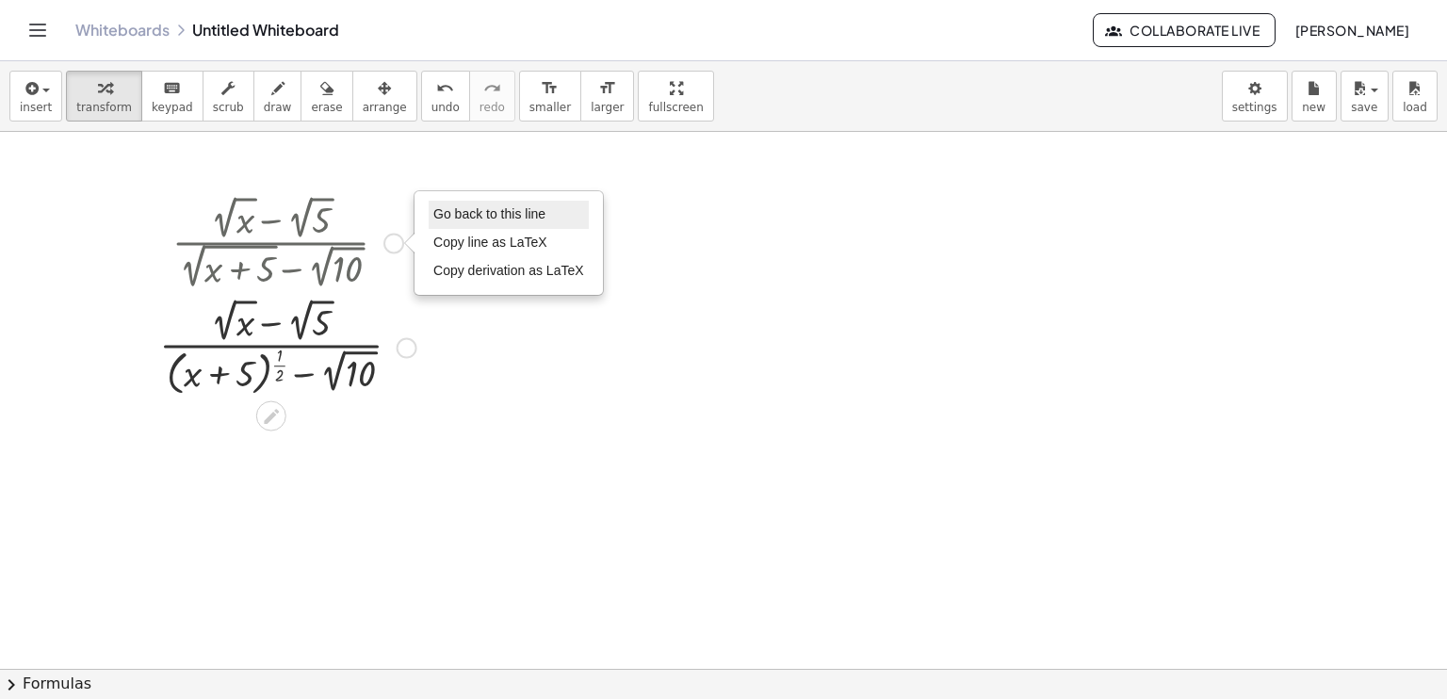
click at [454, 218] on span "Go back to this line" at bounding box center [489, 213] width 112 height 15
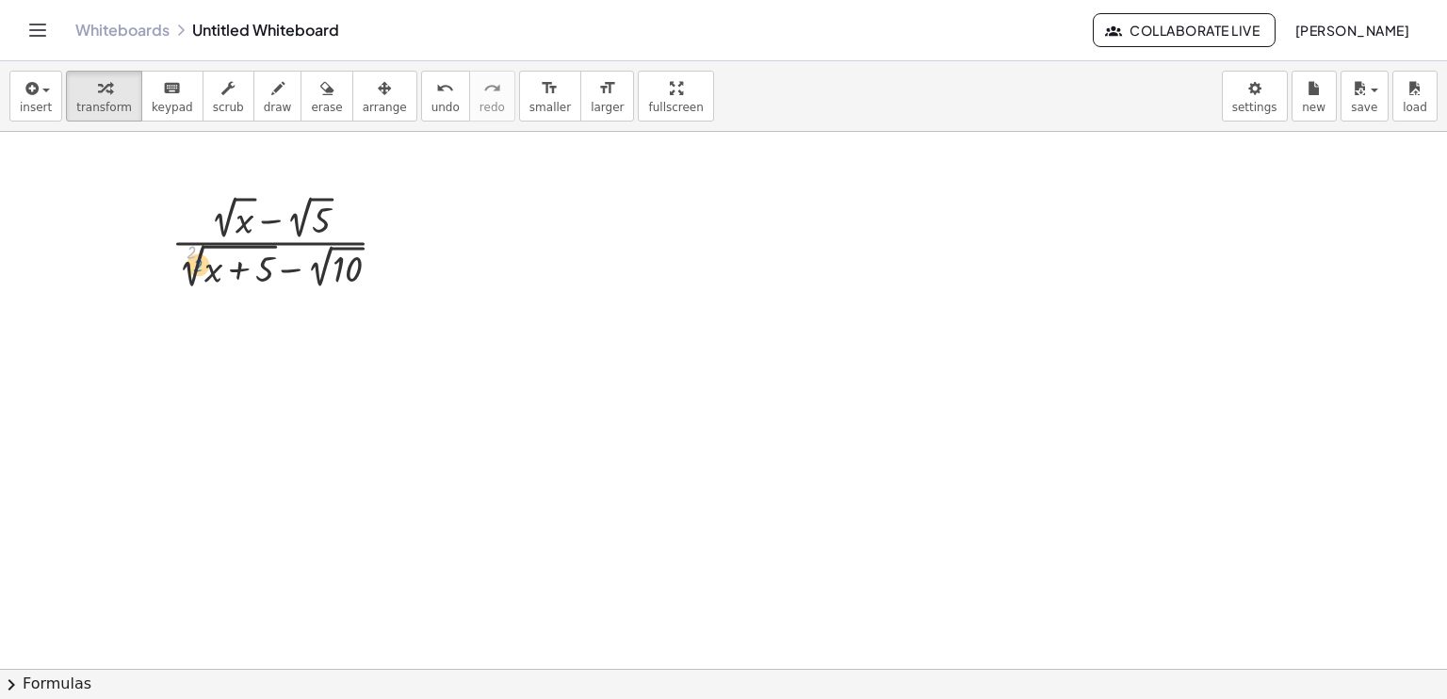
click at [185, 266] on div at bounding box center [287, 241] width 250 height 103
drag, startPoint x: 216, startPoint y: 205, endPoint x: 222, endPoint y: 221, distance: 17.3
click at [222, 221] on div at bounding box center [287, 241] width 250 height 103
drag, startPoint x: 213, startPoint y: 207, endPoint x: 219, endPoint y: 218, distance: 11.8
click at [219, 218] on div at bounding box center [287, 241] width 250 height 103
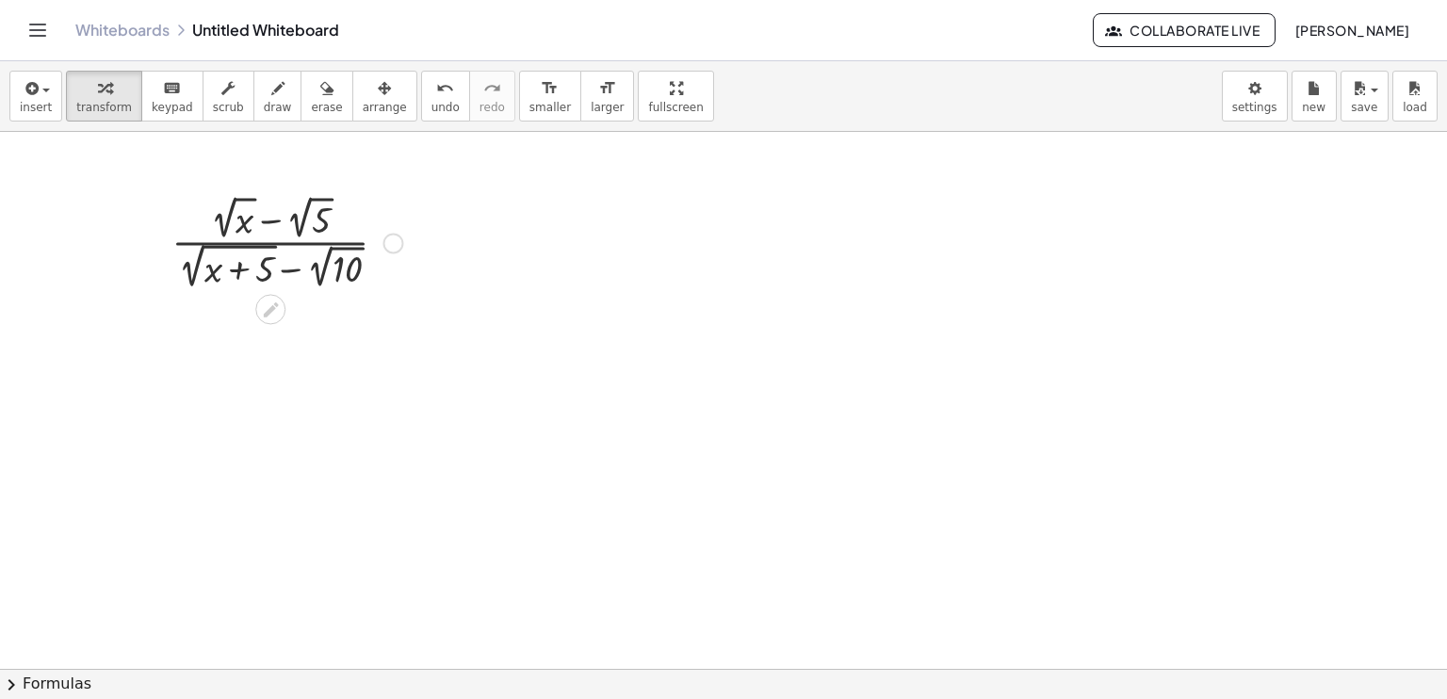
drag, startPoint x: 338, startPoint y: 278, endPoint x: 587, endPoint y: 229, distance: 253.6
click at [587, 229] on div at bounding box center [723, 670] width 1447 height 1076
drag, startPoint x: 271, startPoint y: 223, endPoint x: 276, endPoint y: 232, distance: 9.7
click at [276, 232] on div at bounding box center [287, 241] width 250 height 103
click at [305, 222] on div at bounding box center [287, 241] width 250 height 103
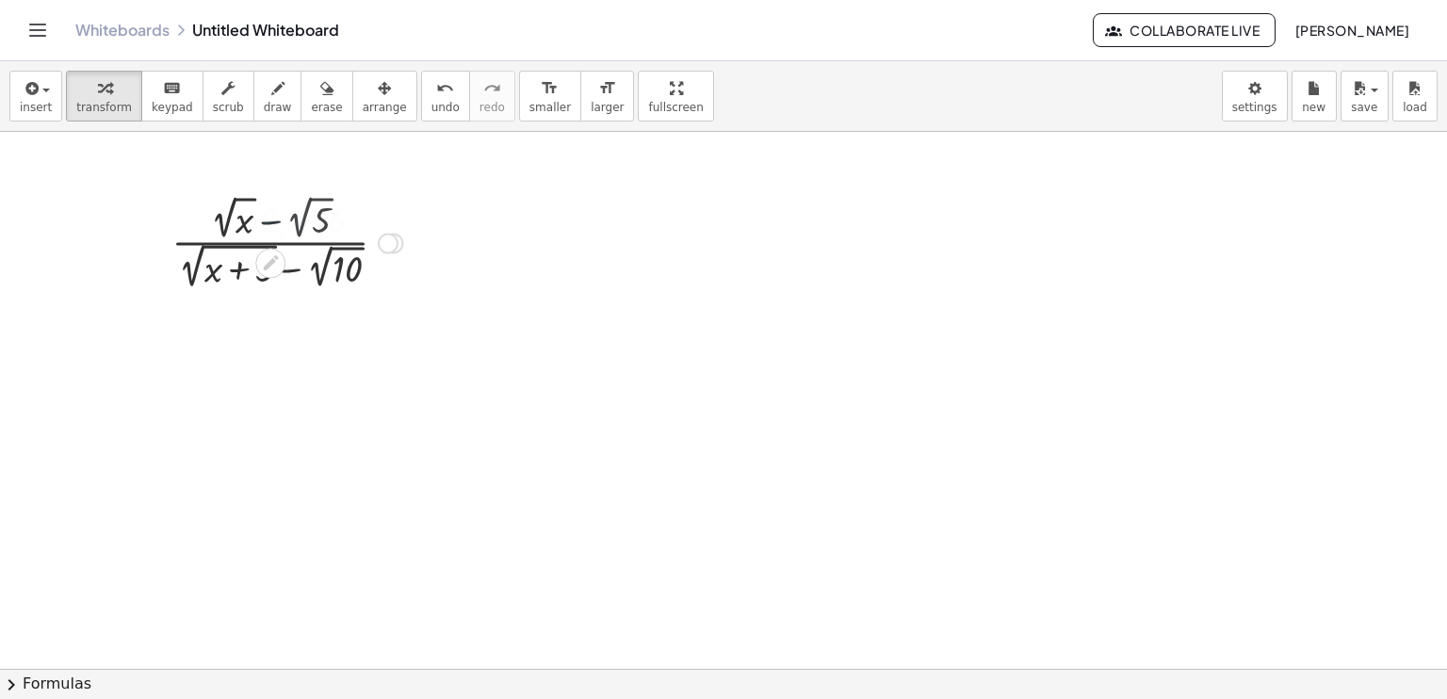
click at [305, 222] on div at bounding box center [287, 241] width 250 height 103
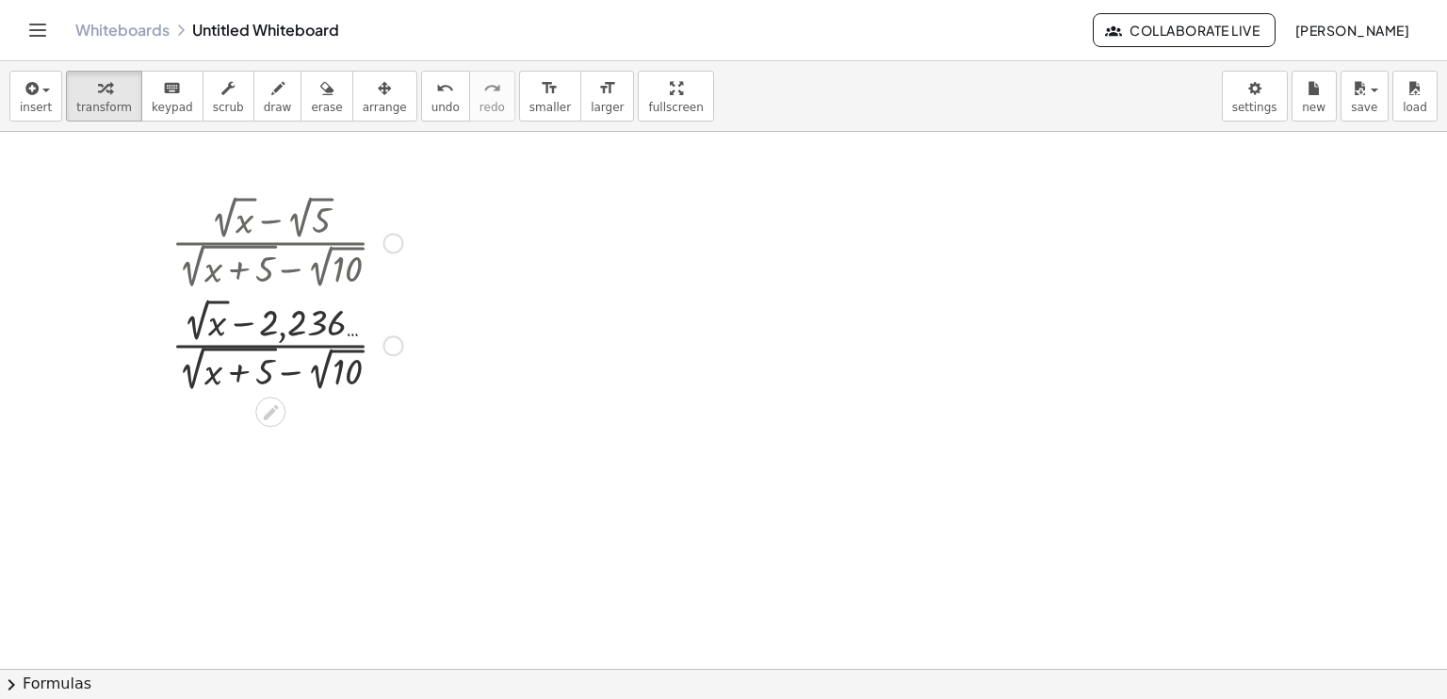
click at [398, 237] on div at bounding box center [393, 243] width 21 height 21
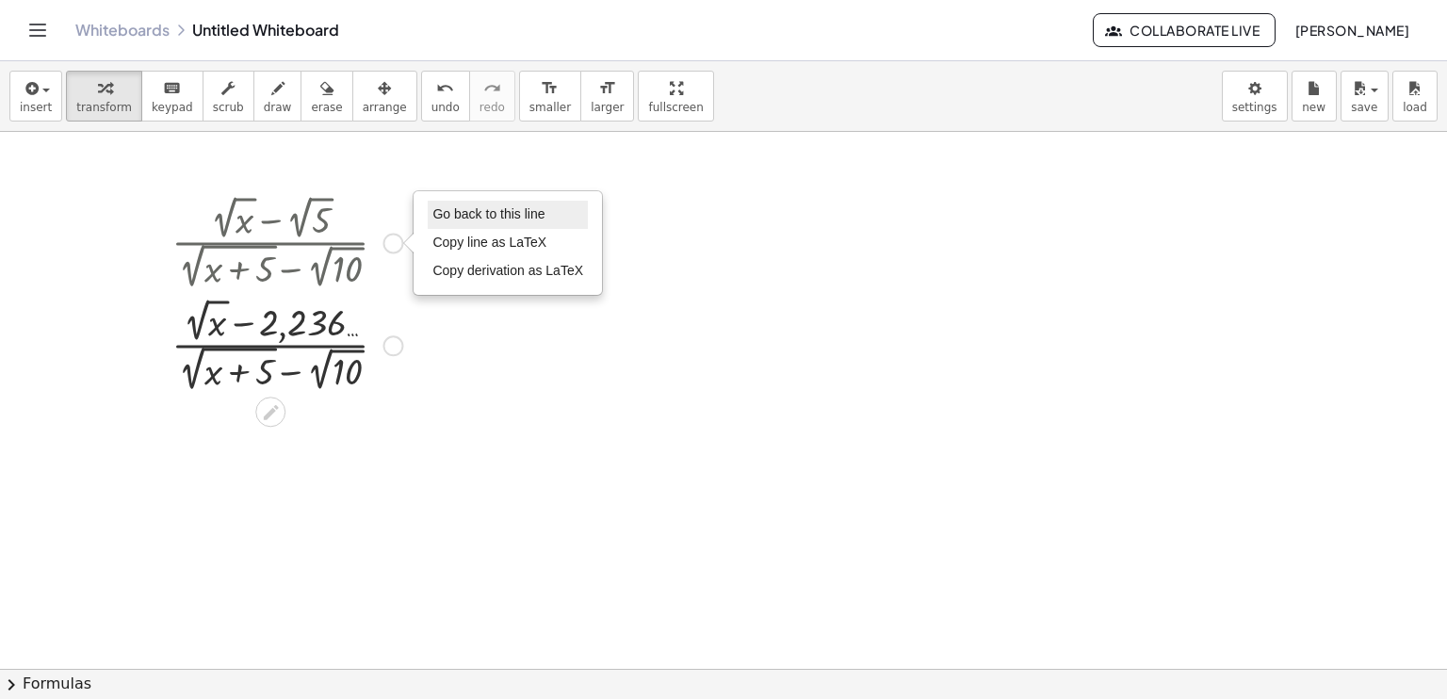
click at [459, 225] on li "Go back to this line" at bounding box center [508, 215] width 160 height 28
